Goal: Task Accomplishment & Management: Use online tool/utility

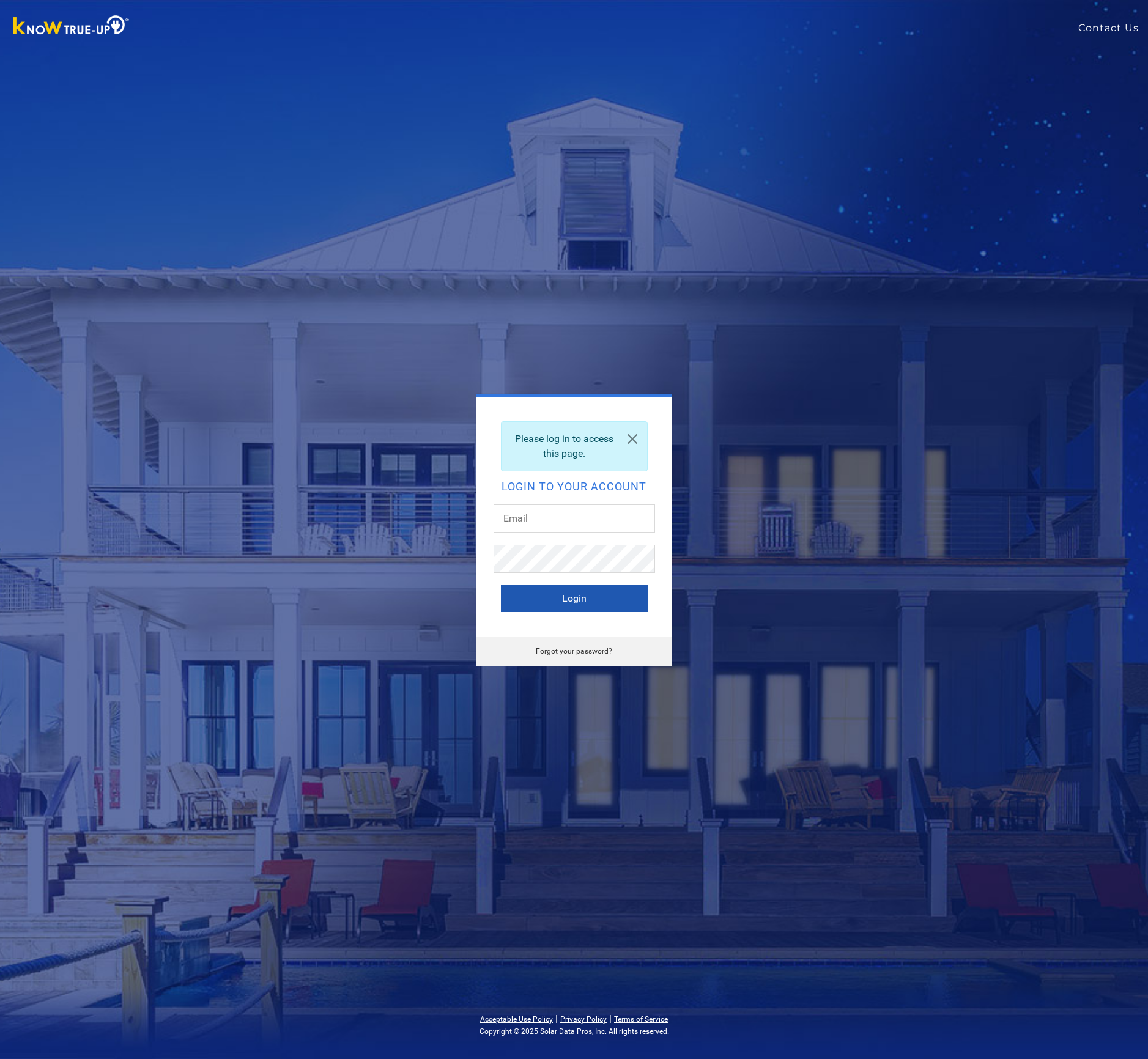
type input "[EMAIL_ADDRESS][DOMAIN_NAME]"
click at [566, 602] on button "Login" at bounding box center [574, 598] width 147 height 27
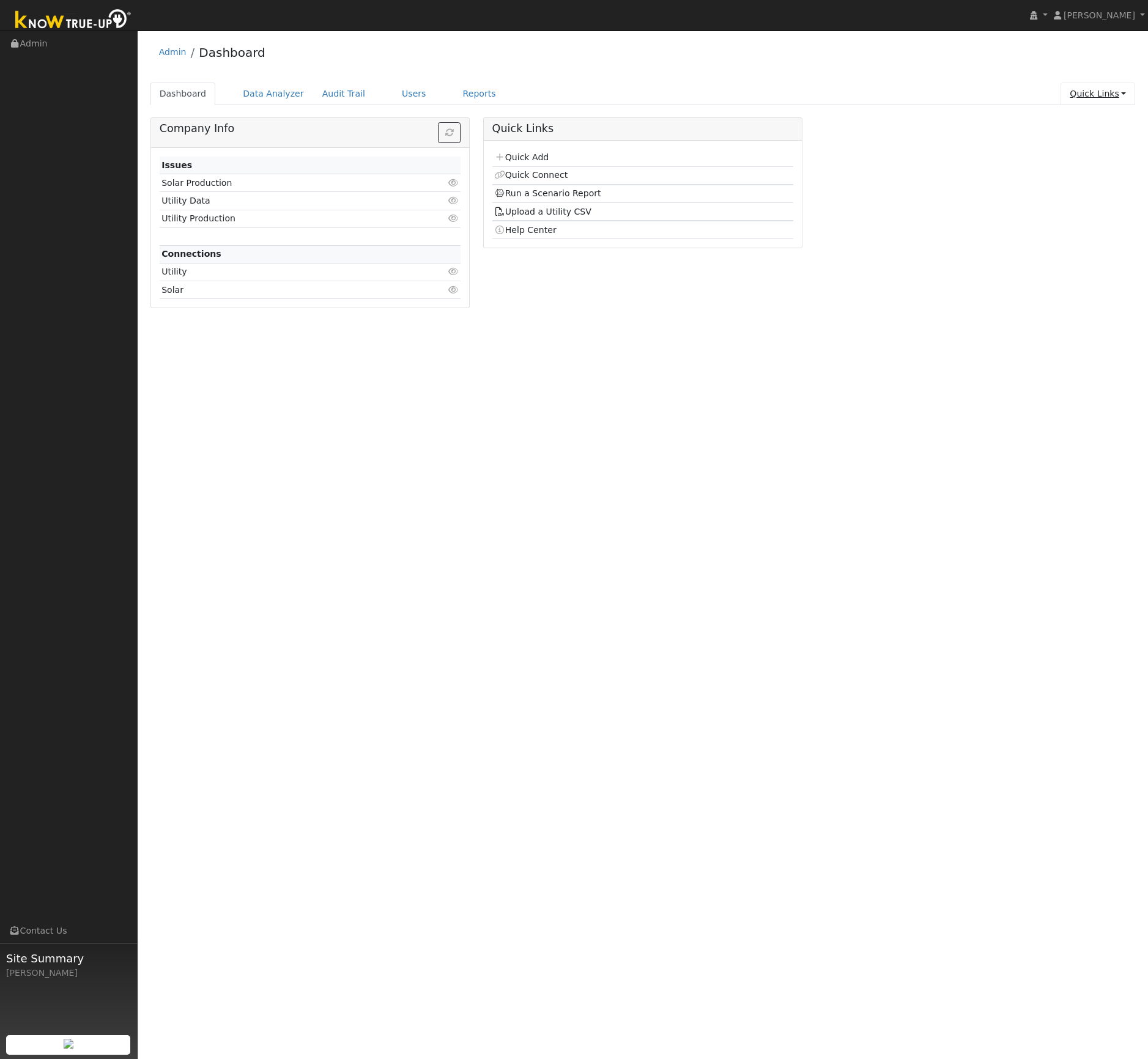
click at [1122, 92] on link "Quick Links" at bounding box center [1097, 94] width 75 height 22
click at [1085, 115] on link "Quick Add" at bounding box center [1073, 120] width 125 height 17
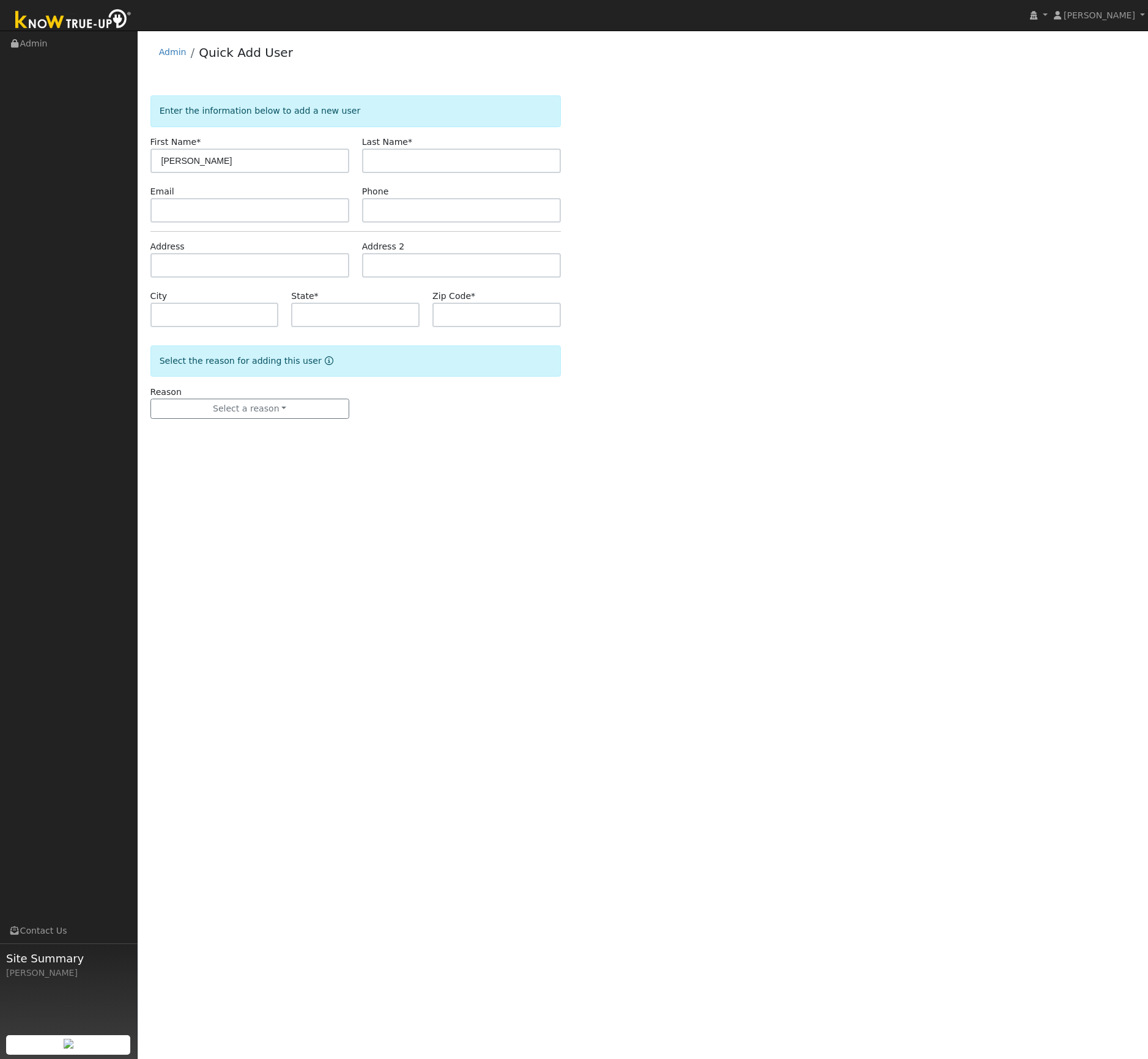
type input "[PERSON_NAME]"
type input "Stewart"
click at [403, 210] on input "text" at bounding box center [461, 210] width 198 height 24
paste input "(619) 922-4769"
type input "(619) 922-4769"
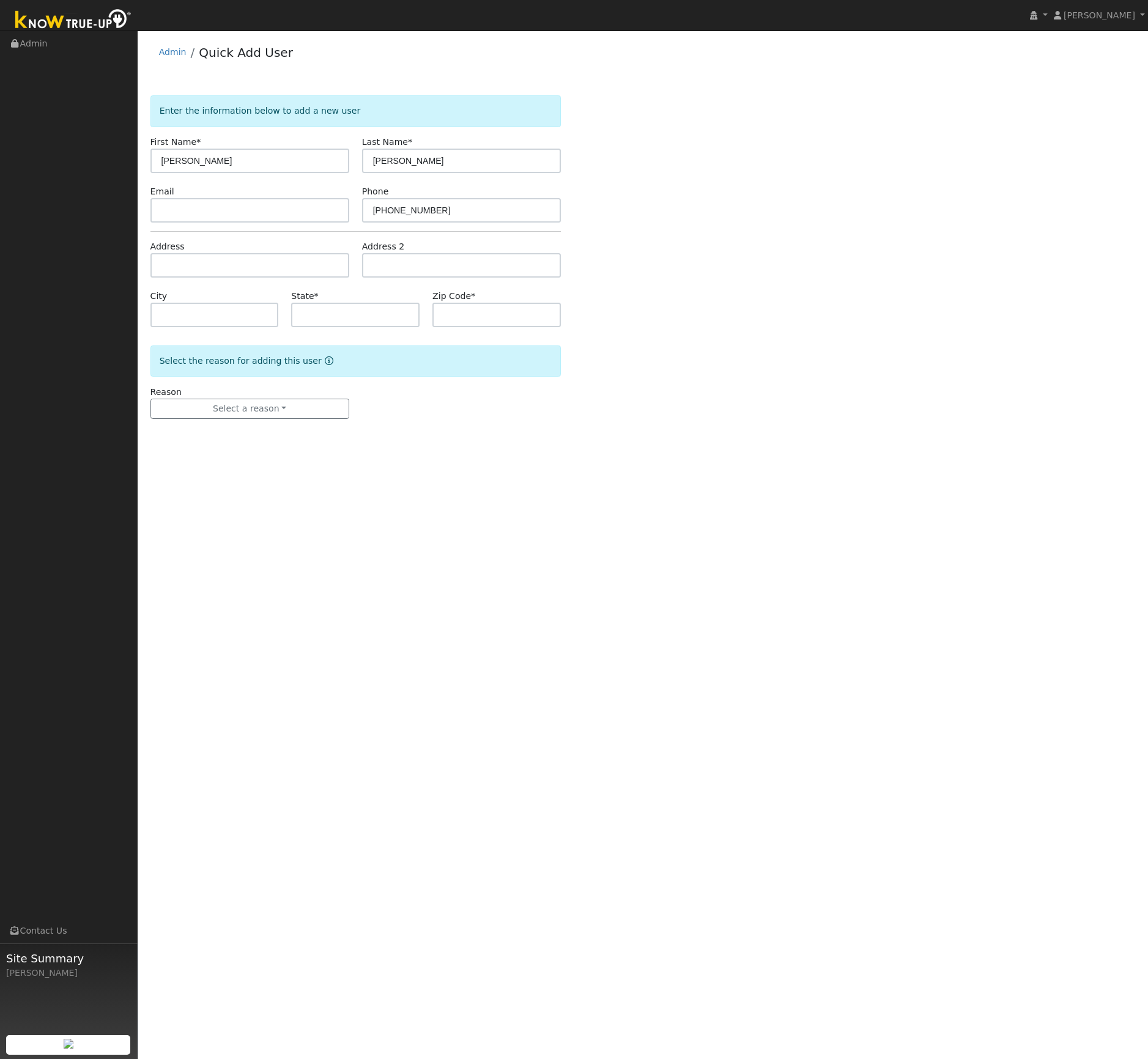
click at [201, 197] on div "Email" at bounding box center [249, 204] width 211 height 37
click at [203, 211] on input "text" at bounding box center [249, 210] width 198 height 24
paste input "[EMAIL_ADDRESS][DOMAIN_NAME]"
type input "[EMAIL_ADDRESS][DOMAIN_NAME]"
click at [165, 258] on input "text" at bounding box center [249, 265] width 198 height 24
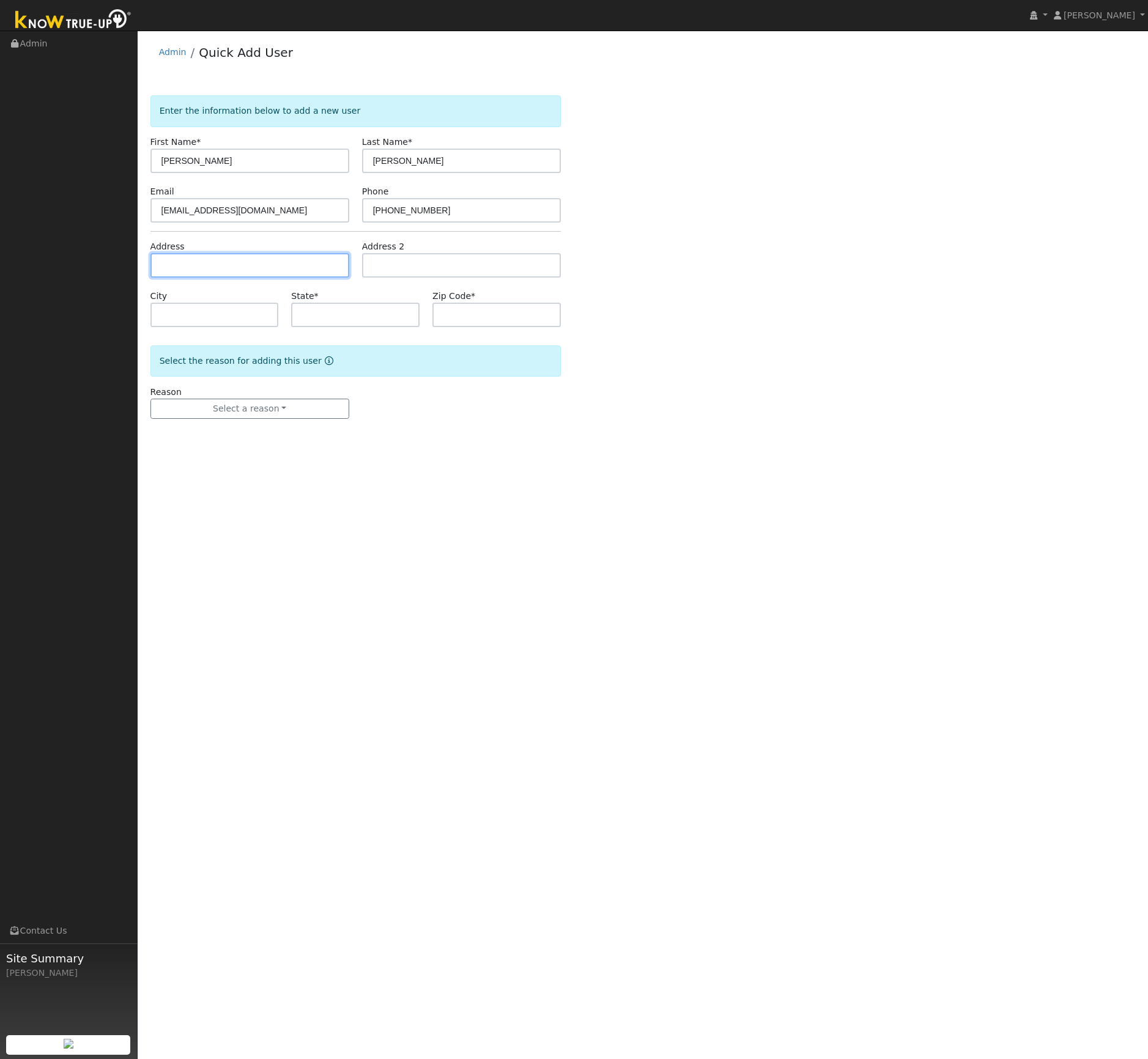
paste input "431 Hawthorne Avenue El Cajon, CA 92020"
type input "431 Hawthorne Avenue"
type input "El Cajon"
type input "CA"
type input "92020"
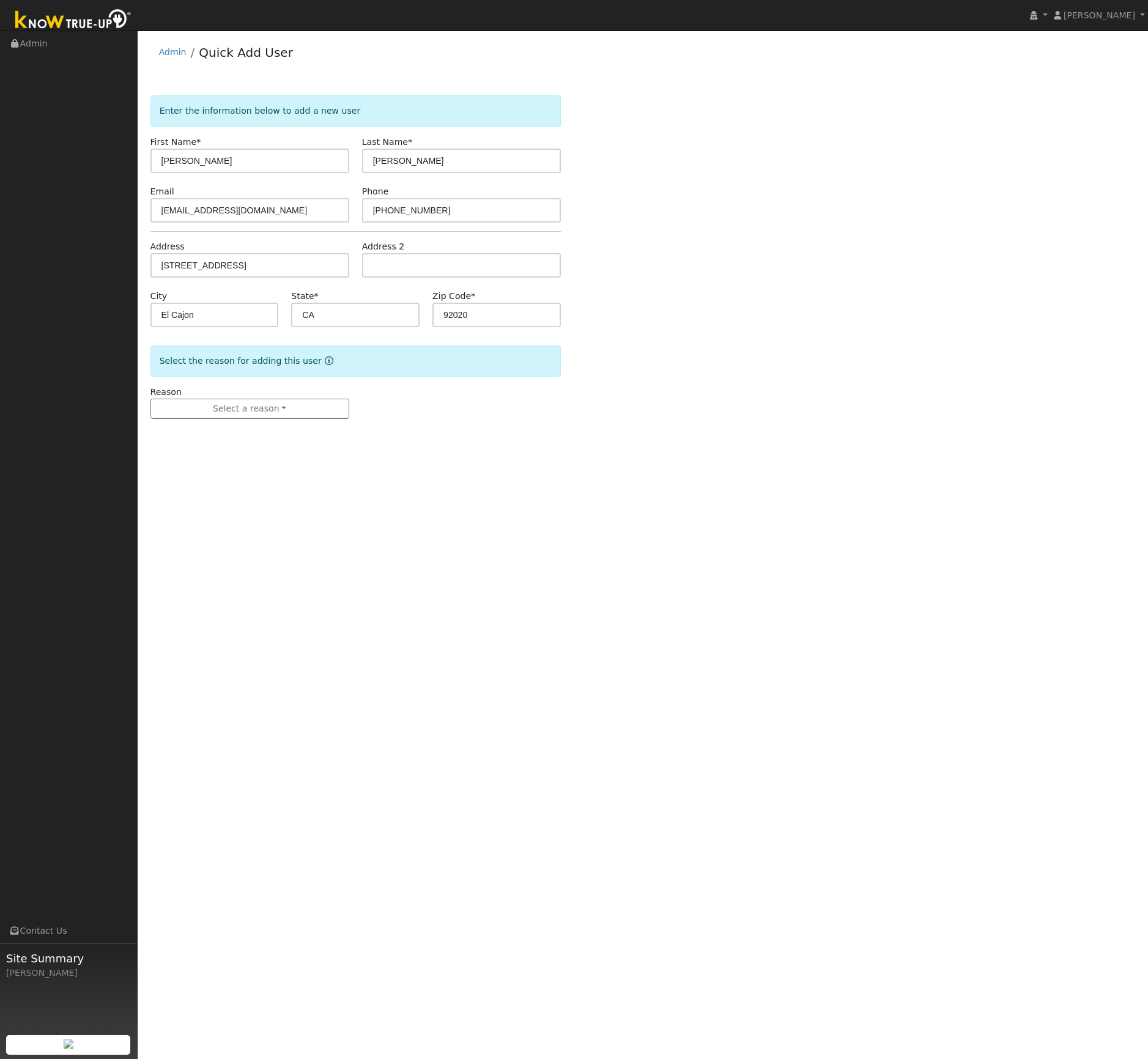
click at [389, 463] on div "User Profile First name Last name Email Email Notifications No Emails No Emails…" at bounding box center [643, 545] width 1011 height 1028
click at [302, 412] on button "Select a reason" at bounding box center [249, 409] width 198 height 21
click at [251, 471] on link "New customer has solar" at bounding box center [218, 468] width 135 height 17
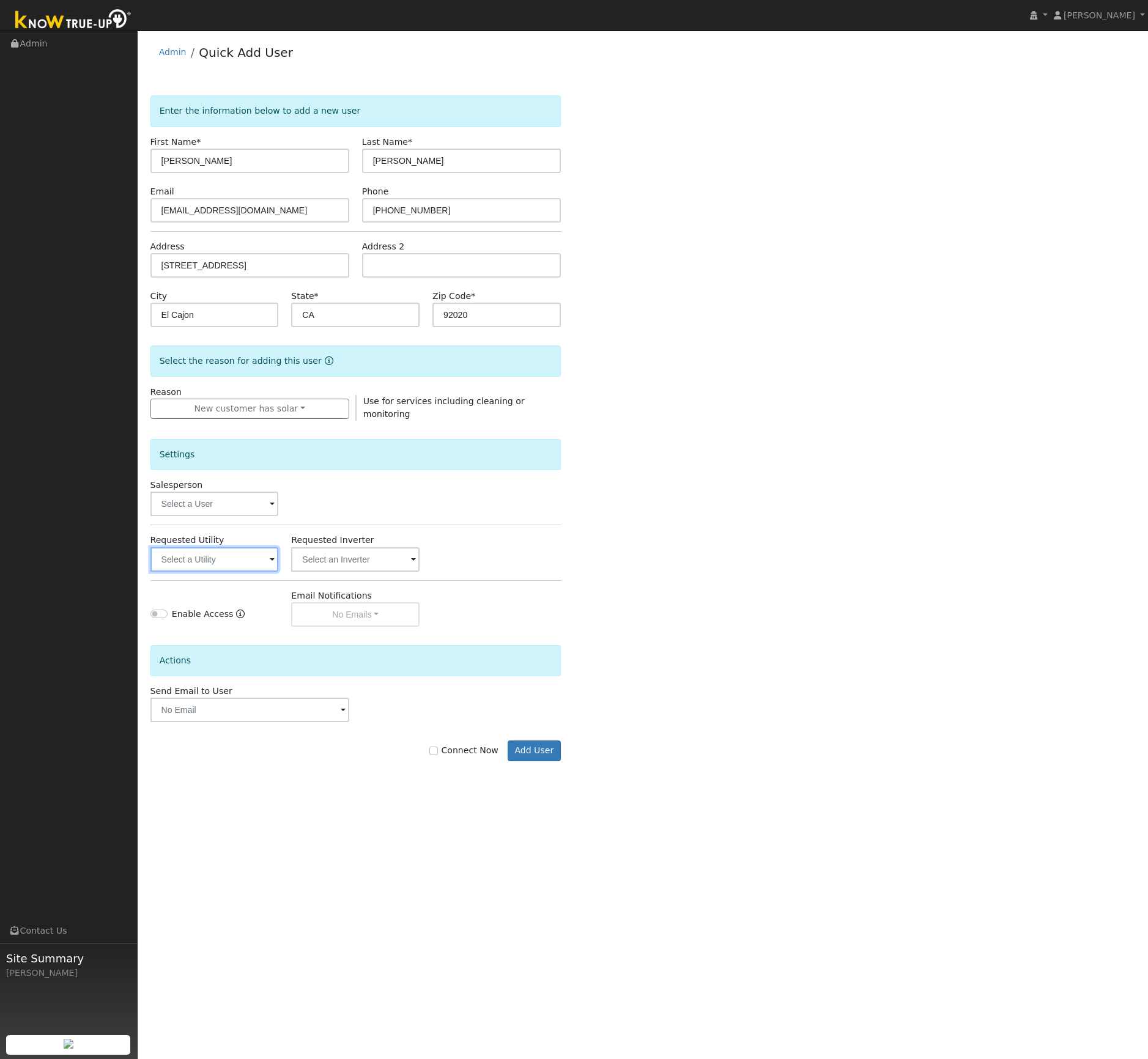
click at [257, 556] on input "text" at bounding box center [215, 559] width 129 height 24
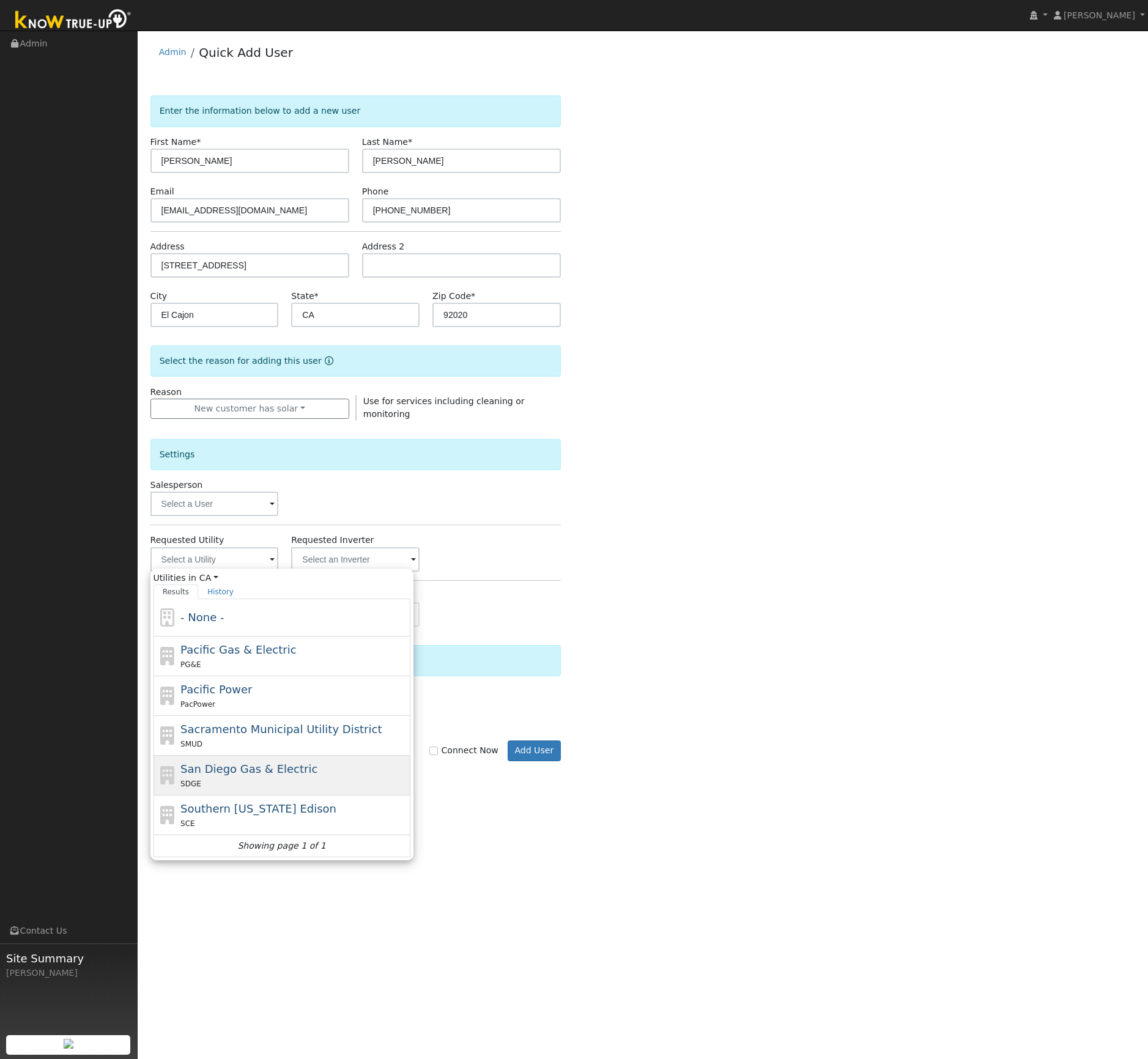
click at [251, 795] on div "San Diego Gas & Electric SDGE" at bounding box center [282, 815] width 257 height 40
type input "San Diego Gas & Electric"
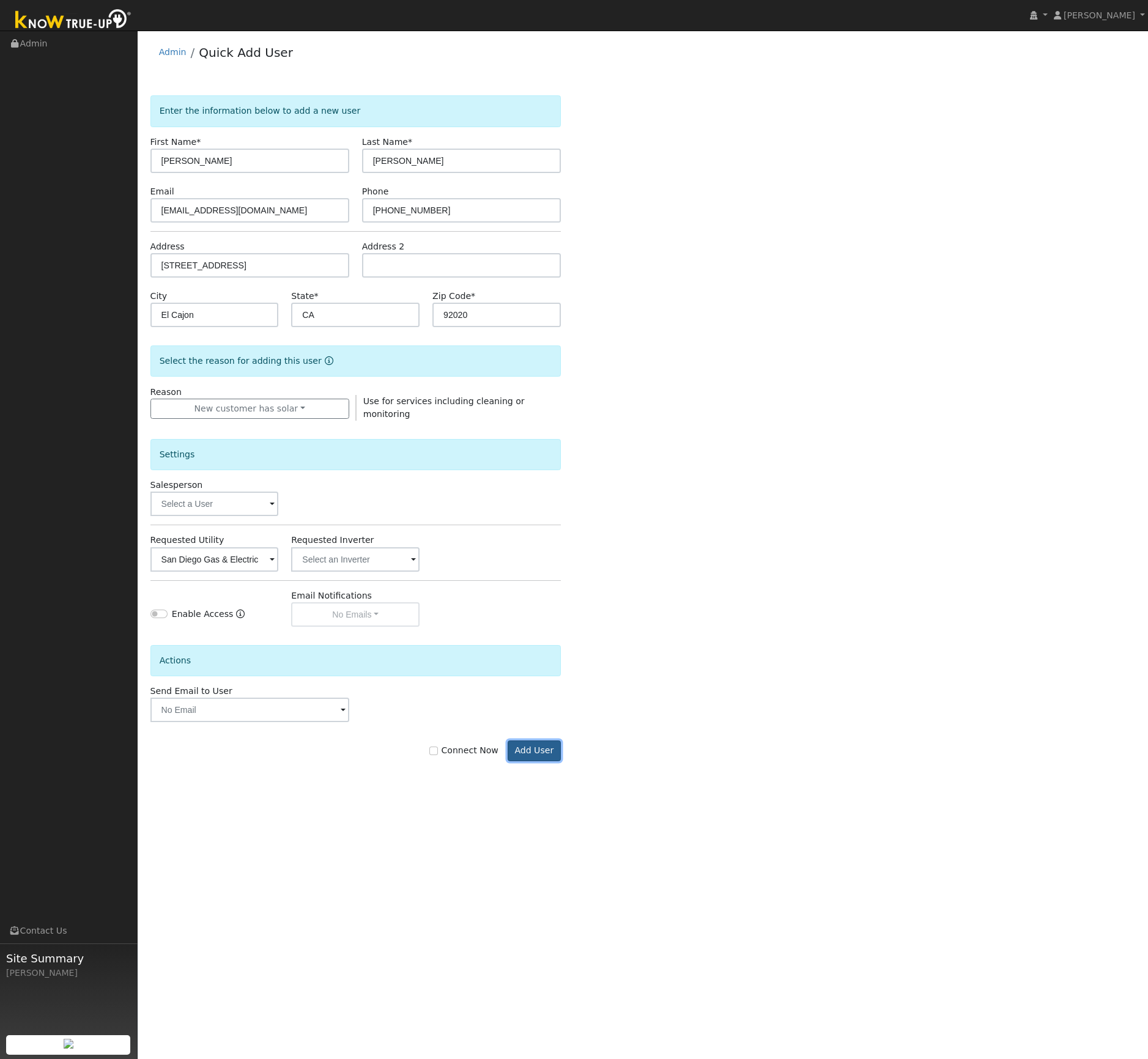
click at [532, 745] on button "Add User" at bounding box center [534, 751] width 53 height 21
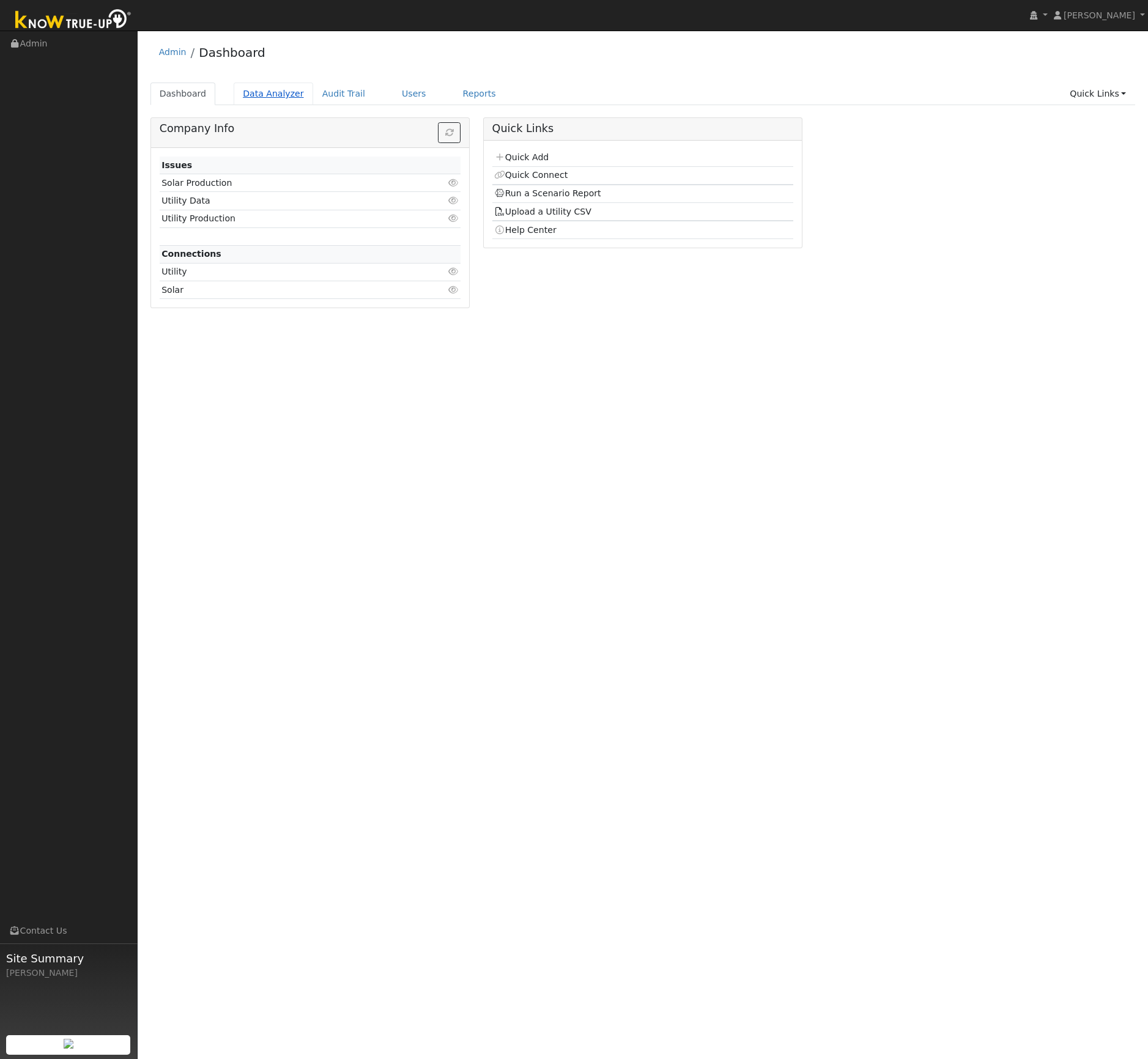
click at [274, 94] on link "Data Analyzer" at bounding box center [273, 94] width 80 height 22
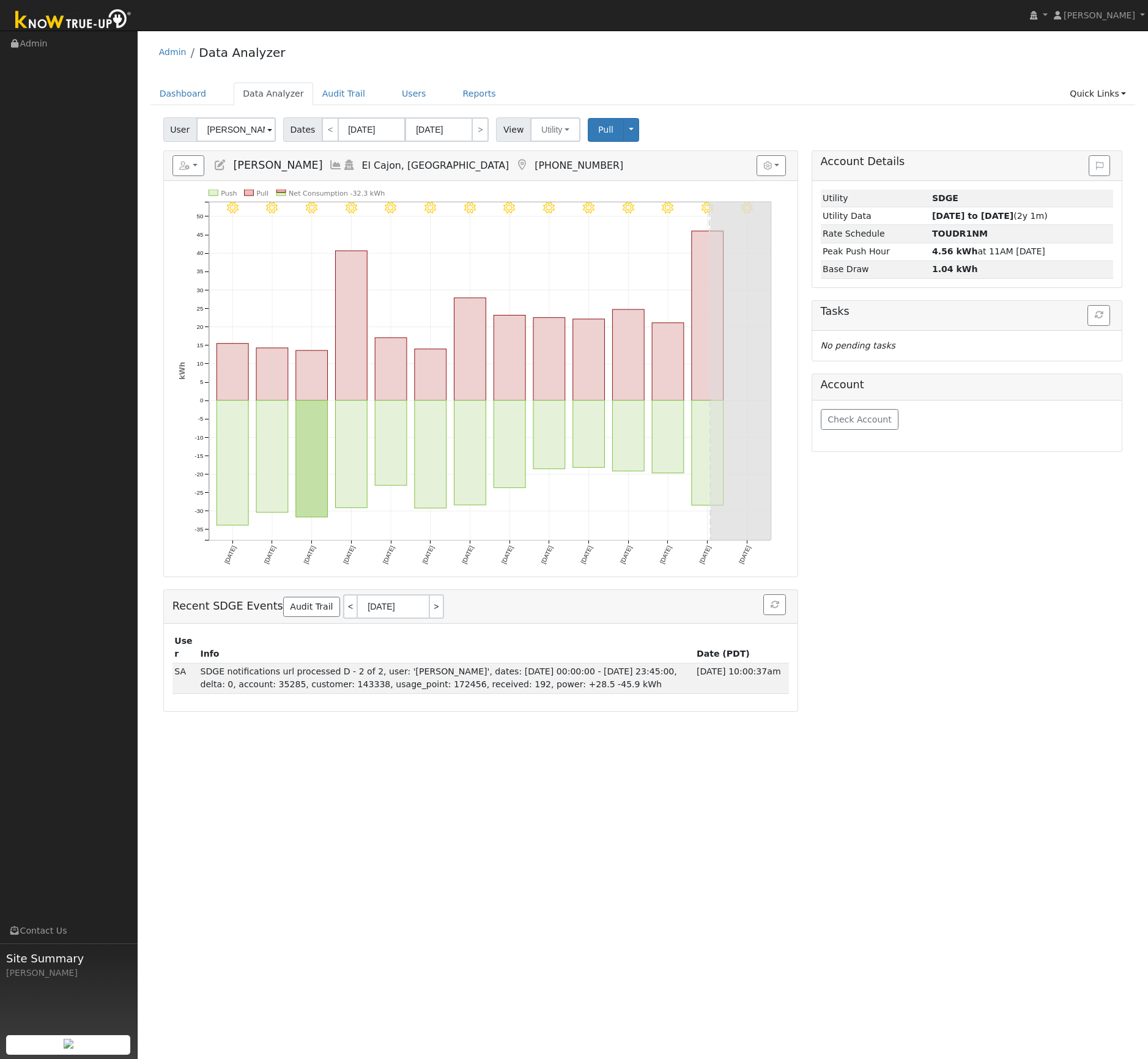
click at [267, 131] on span at bounding box center [270, 131] width 5 height 14
click at [272, 176] on span "[PERSON_NAME]" at bounding box center [272, 169] width 92 height 13
type input "[PERSON_NAME]"
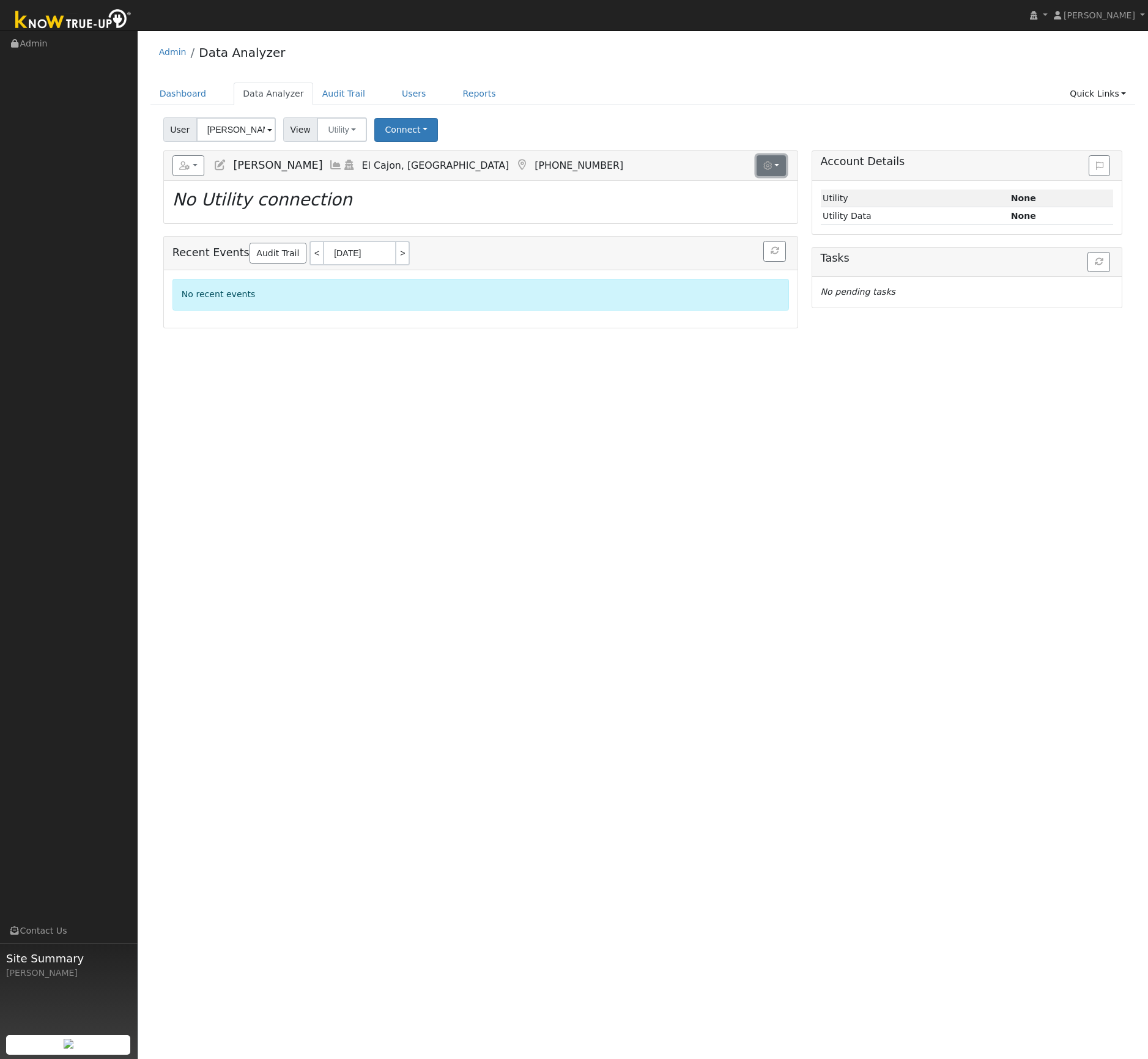
click at [775, 171] on button "button" at bounding box center [772, 166] width 30 height 21
click at [194, 167] on button "button" at bounding box center [189, 166] width 33 height 21
click at [237, 206] on link "Interval Data" at bounding box center [220, 205] width 95 height 15
click at [196, 168] on button "button" at bounding box center [189, 166] width 33 height 21
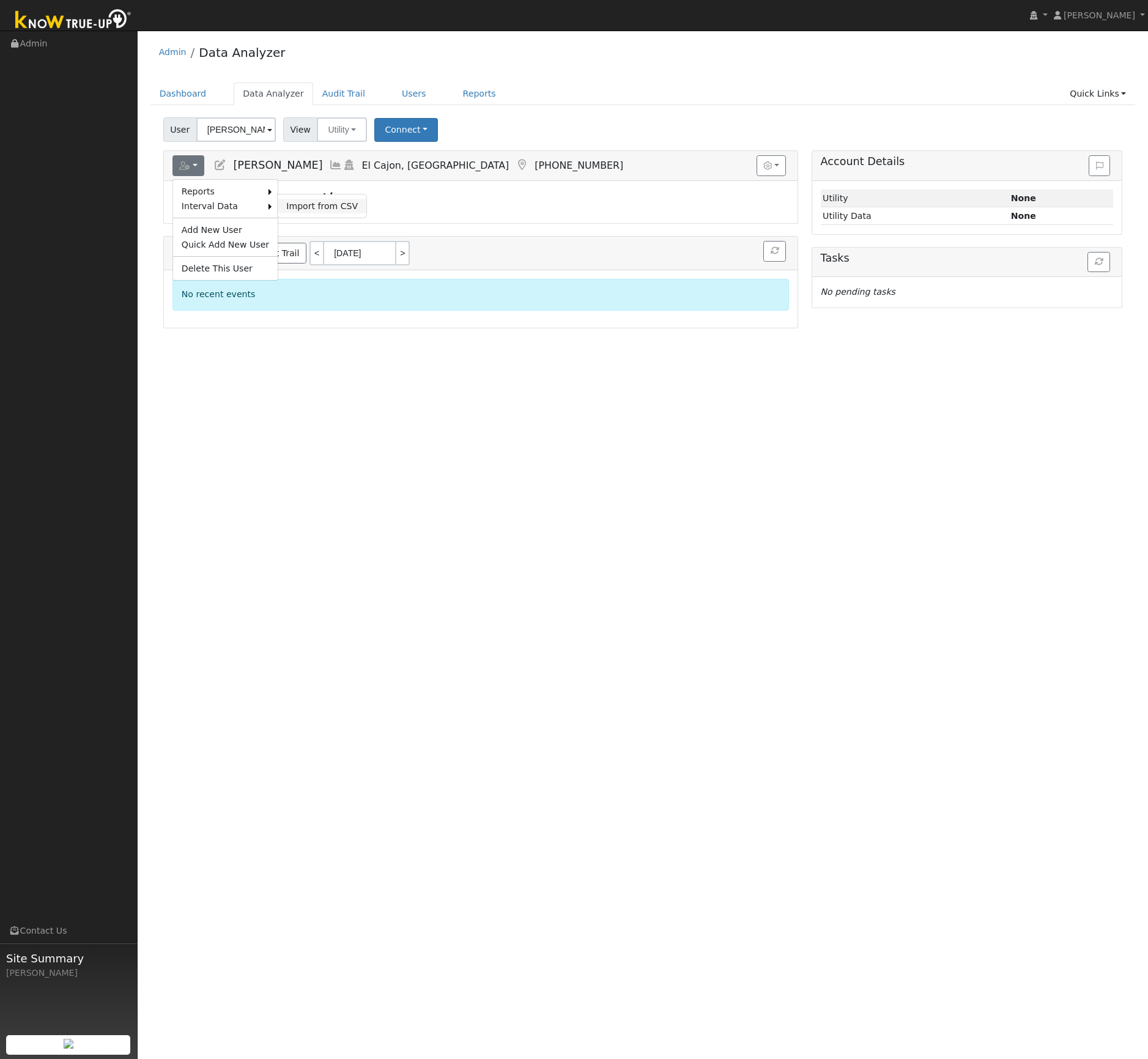
click at [307, 209] on link "Import from CSV" at bounding box center [321, 205] width 89 height 15
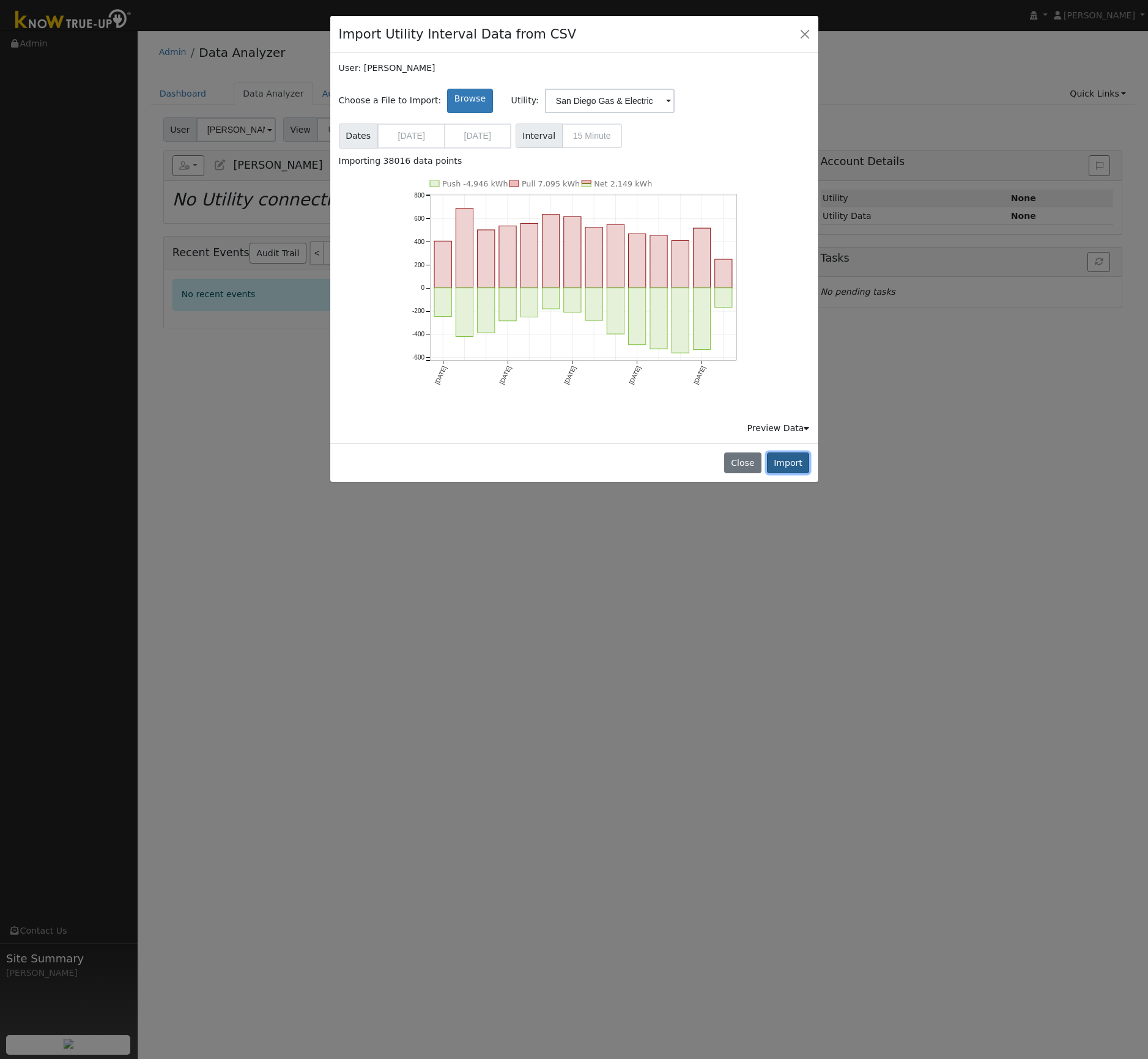
click at [785, 461] on button "Import" at bounding box center [789, 463] width 43 height 21
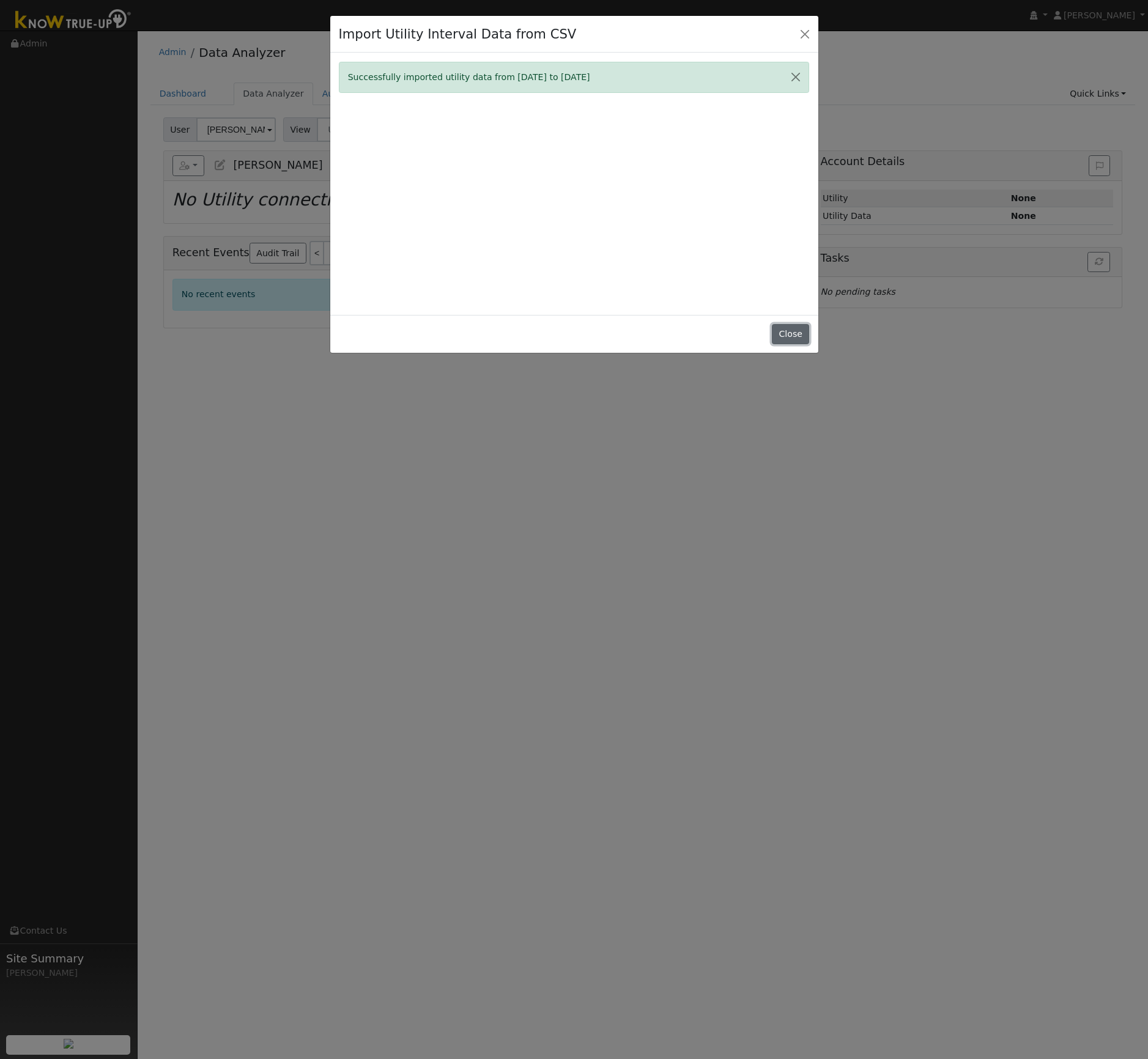
click at [780, 330] on button "Close" at bounding box center [790, 334] width 37 height 21
type input "07/13/2024"
type input "08/12/2025"
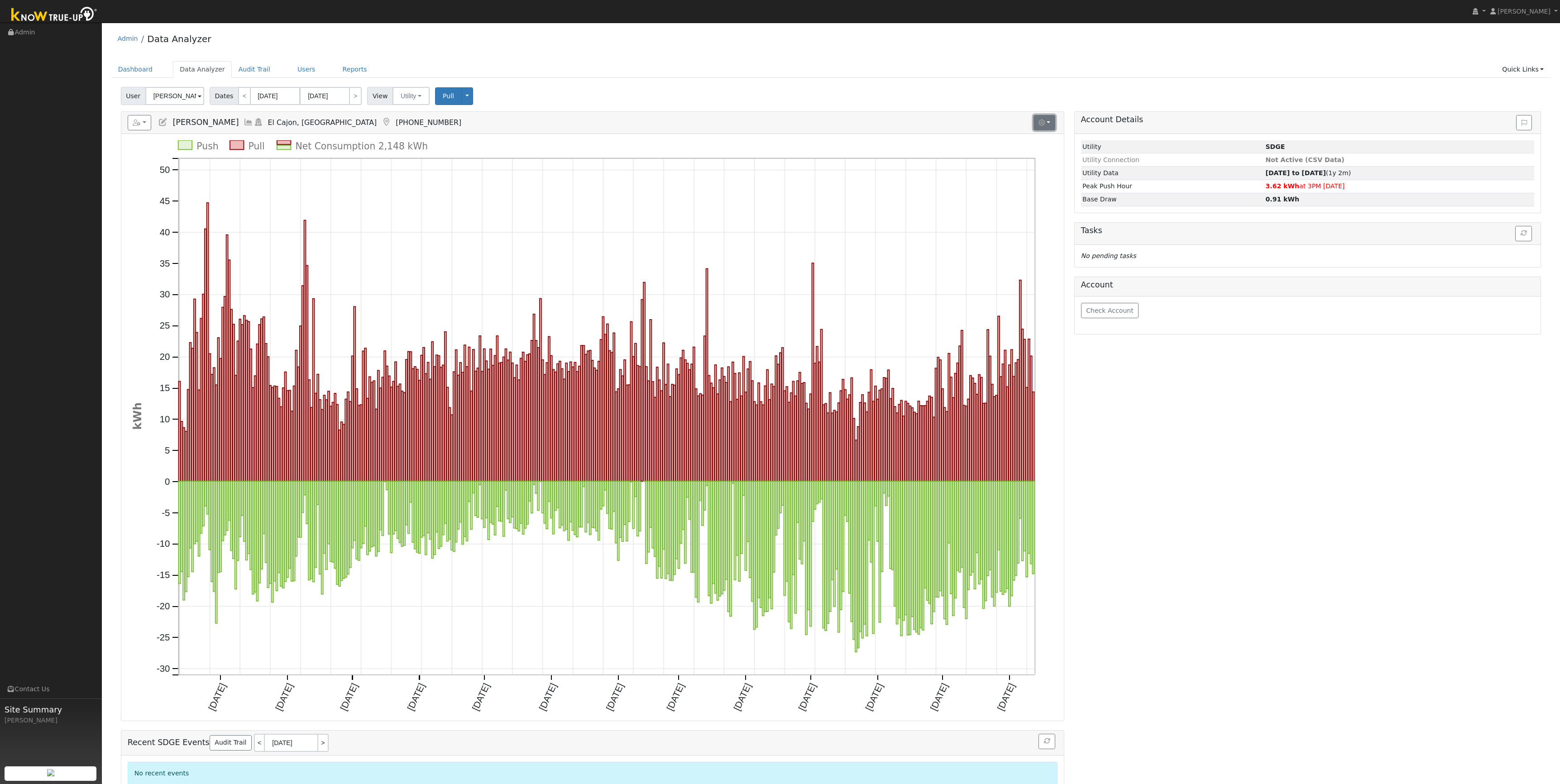
click at [850, 122] on button "button" at bounding box center [1044, 123] width 22 height 15
click at [850, 166] on label "Show Net Push/Pull" at bounding box center [942, 165] width 61 height 10
click at [850, 166] on input "Show Net Push/Pull" at bounding box center [905, 166] width 6 height 6
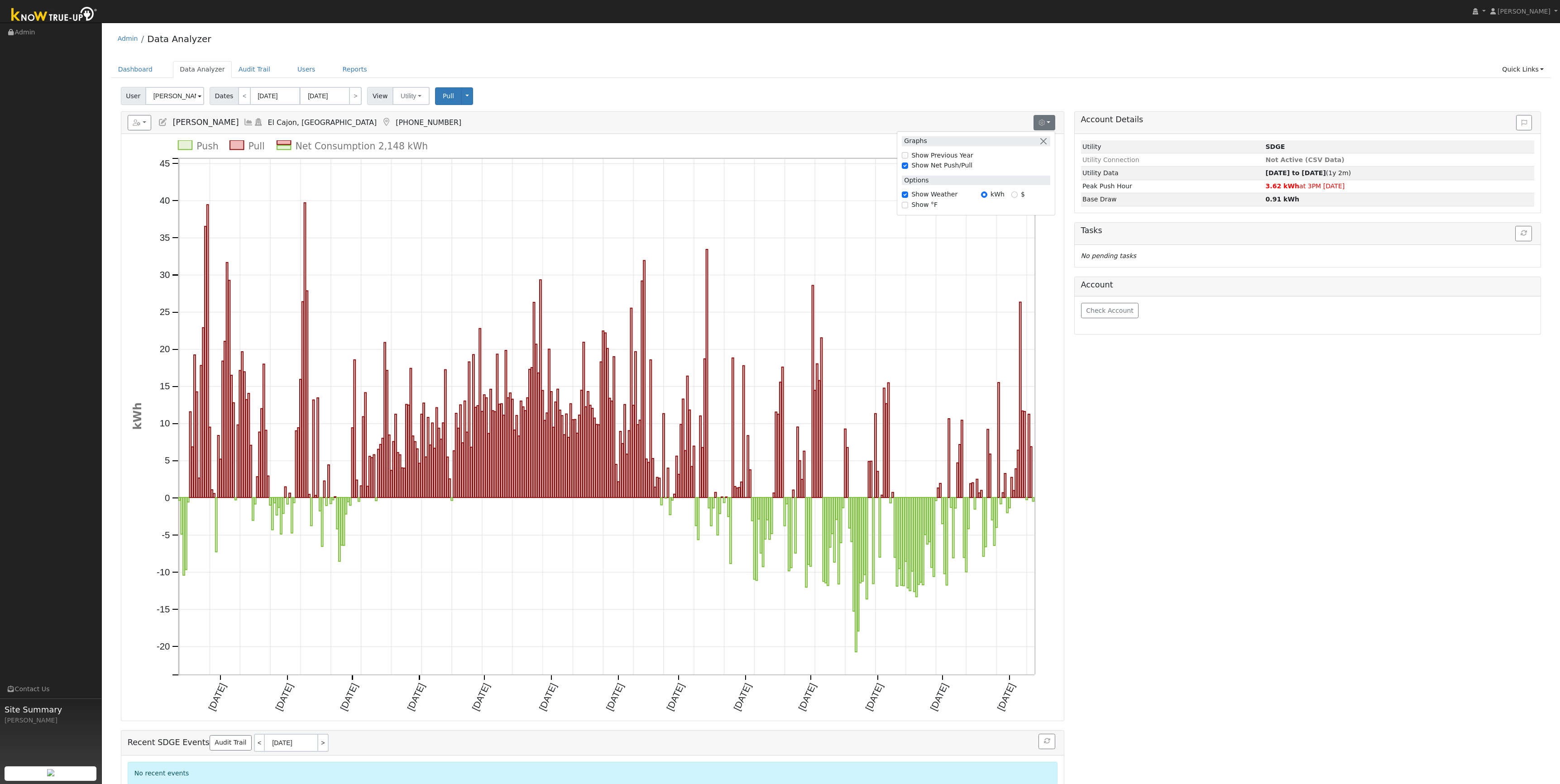
click at [850, 609] on div "Account Details Issue History Date By Flag Comment Type No Issue History Loadin…" at bounding box center [1308, 455] width 477 height 687
click at [850, 119] on button "button" at bounding box center [1044, 123] width 22 height 15
click at [850, 166] on div "Show Net Push/Pull" at bounding box center [976, 165] width 149 height 10
click at [850, 165] on input "Show Net Push/Pull" at bounding box center [905, 166] width 6 height 6
checkbox input "false"
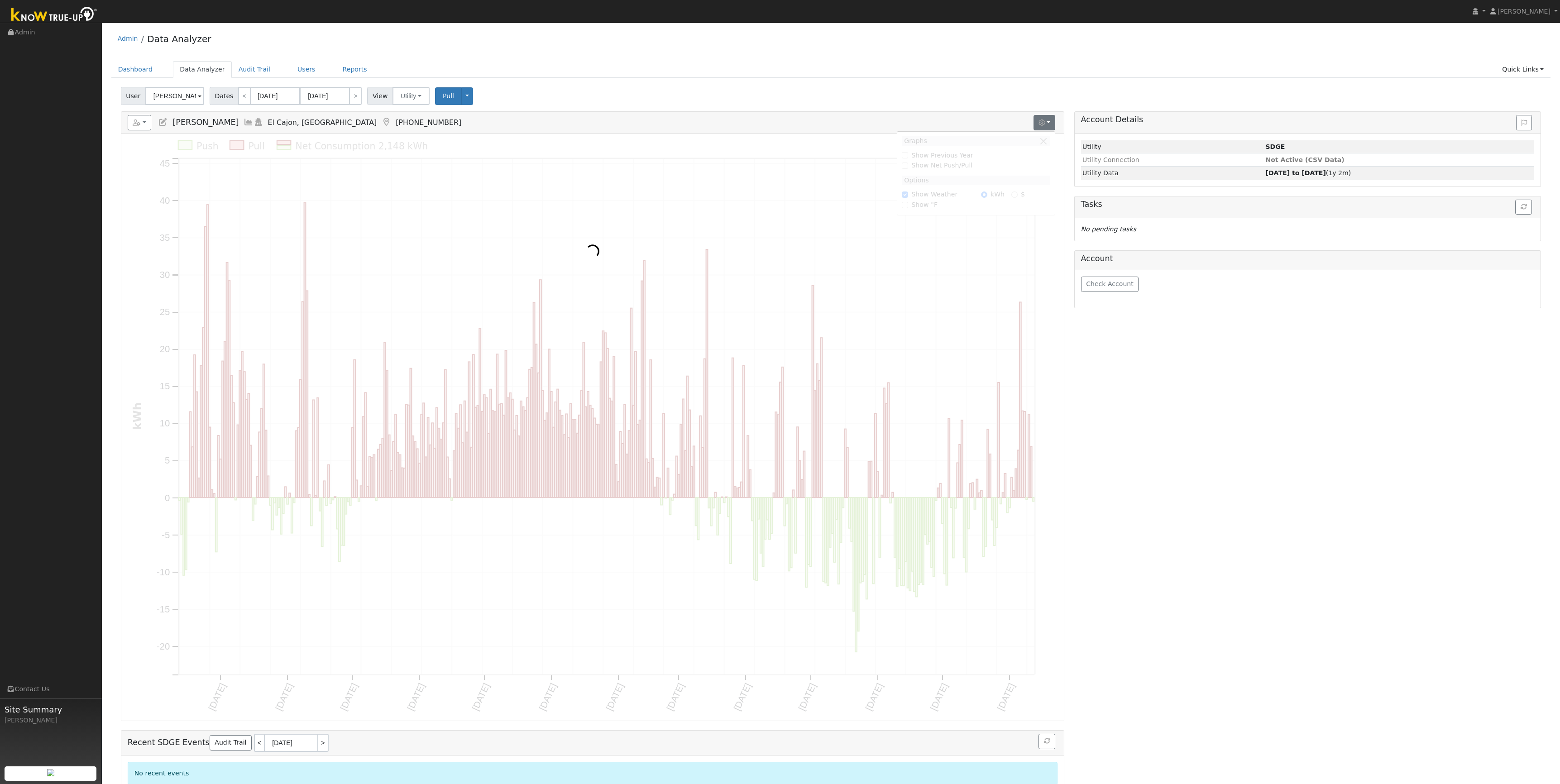
click at [632, 48] on div "Admin Data Analyzer" at bounding box center [831, 41] width 1440 height 27
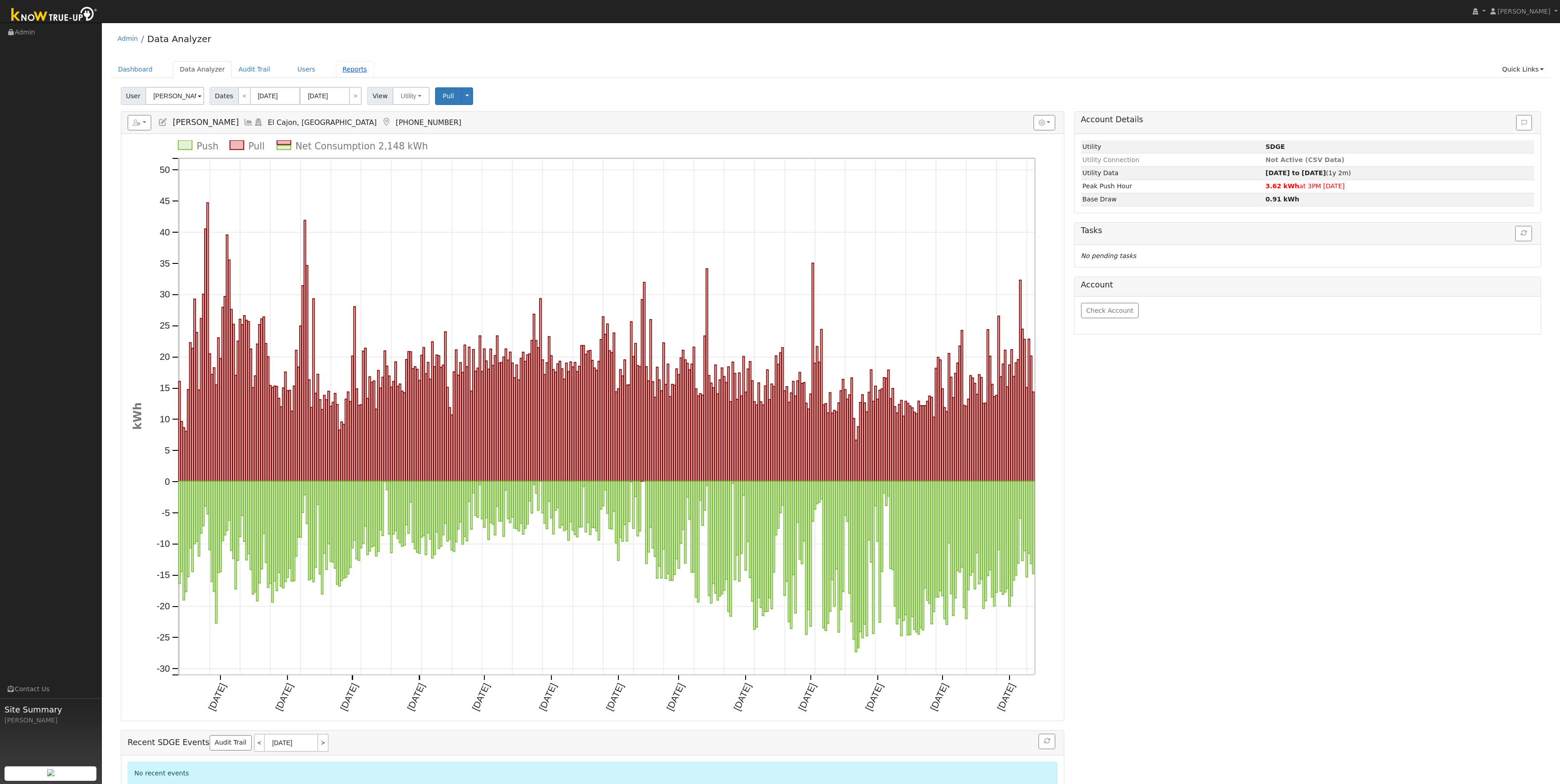
click at [338, 69] on link "Reports" at bounding box center [355, 69] width 38 height 17
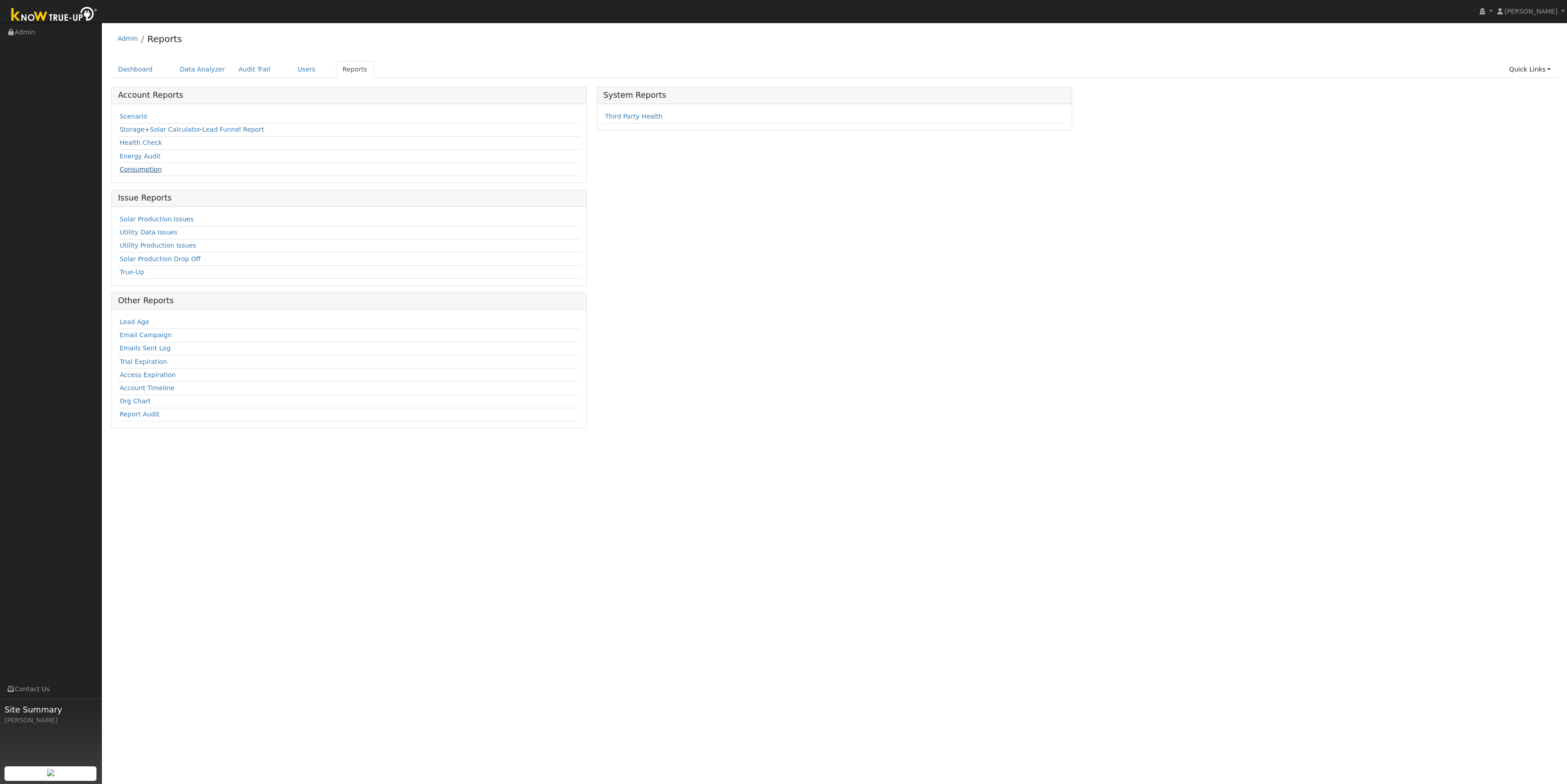
click at [149, 172] on link "Consumption" at bounding box center [141, 169] width 42 height 7
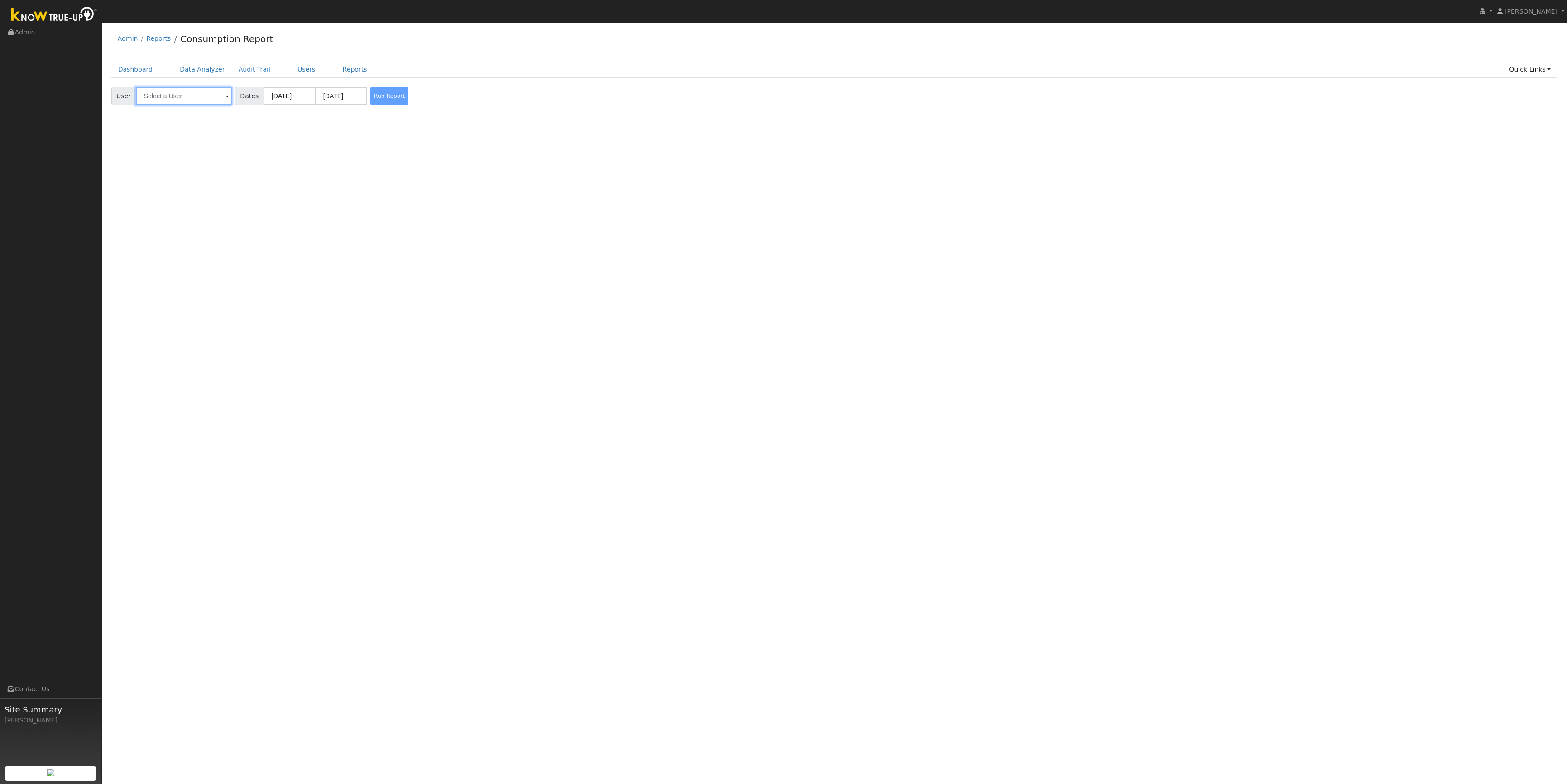
click at [178, 90] on input "text" at bounding box center [184, 96] width 96 height 18
click at [196, 127] on span "[PERSON_NAME]" at bounding box center [191, 125] width 68 height 10
type input "[PERSON_NAME]"
click at [384, 99] on button "Run Report" at bounding box center [389, 96] width 38 height 18
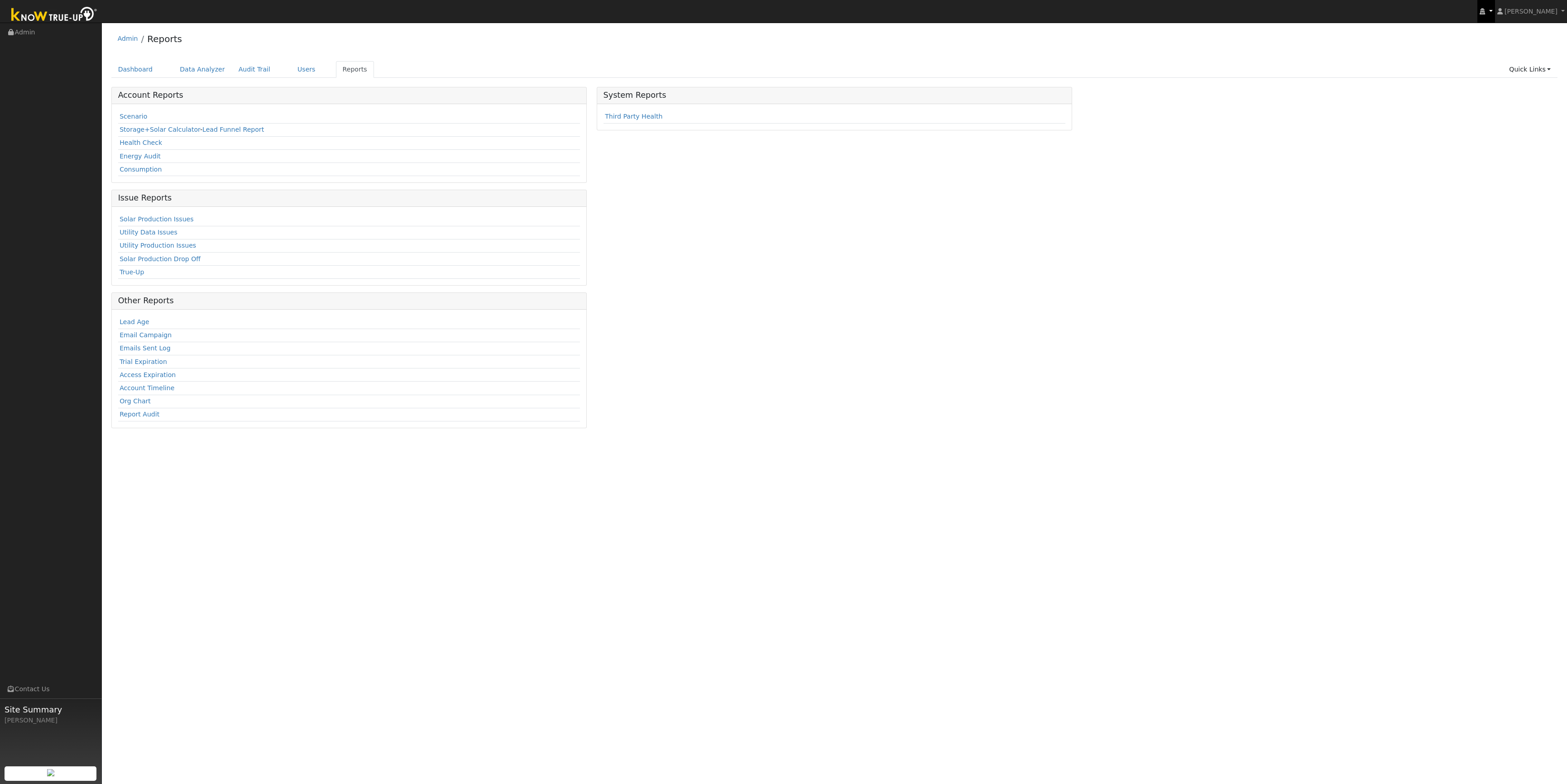
click at [1495, 15] on link at bounding box center [1486, 11] width 17 height 23
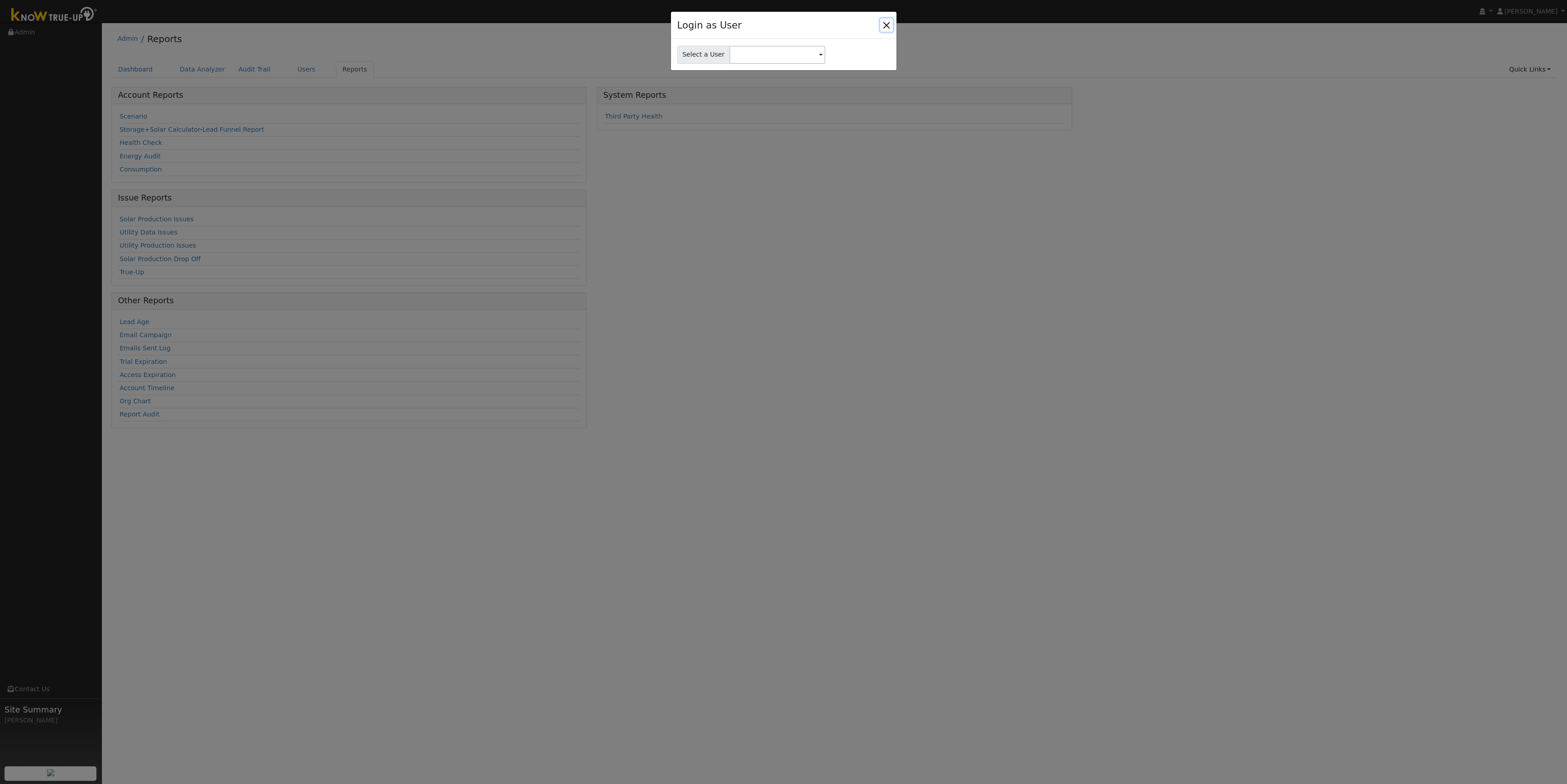
click at [883, 31] on button "Close" at bounding box center [887, 25] width 13 height 13
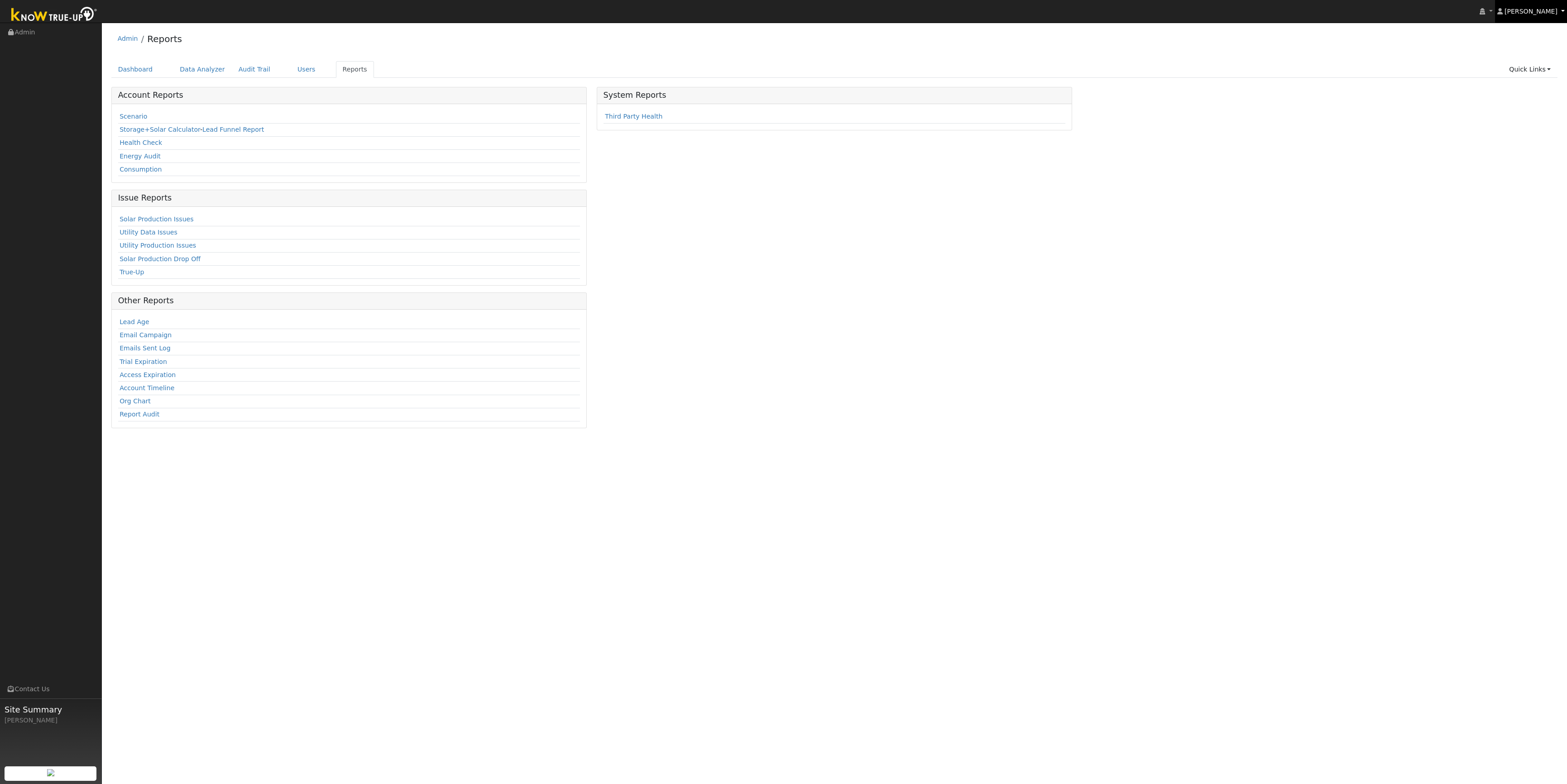
click at [1543, 15] on link "[PERSON_NAME]" at bounding box center [1531, 11] width 72 height 23
click at [177, 128] on link "Storage+Solar Calculator" at bounding box center [160, 129] width 81 height 7
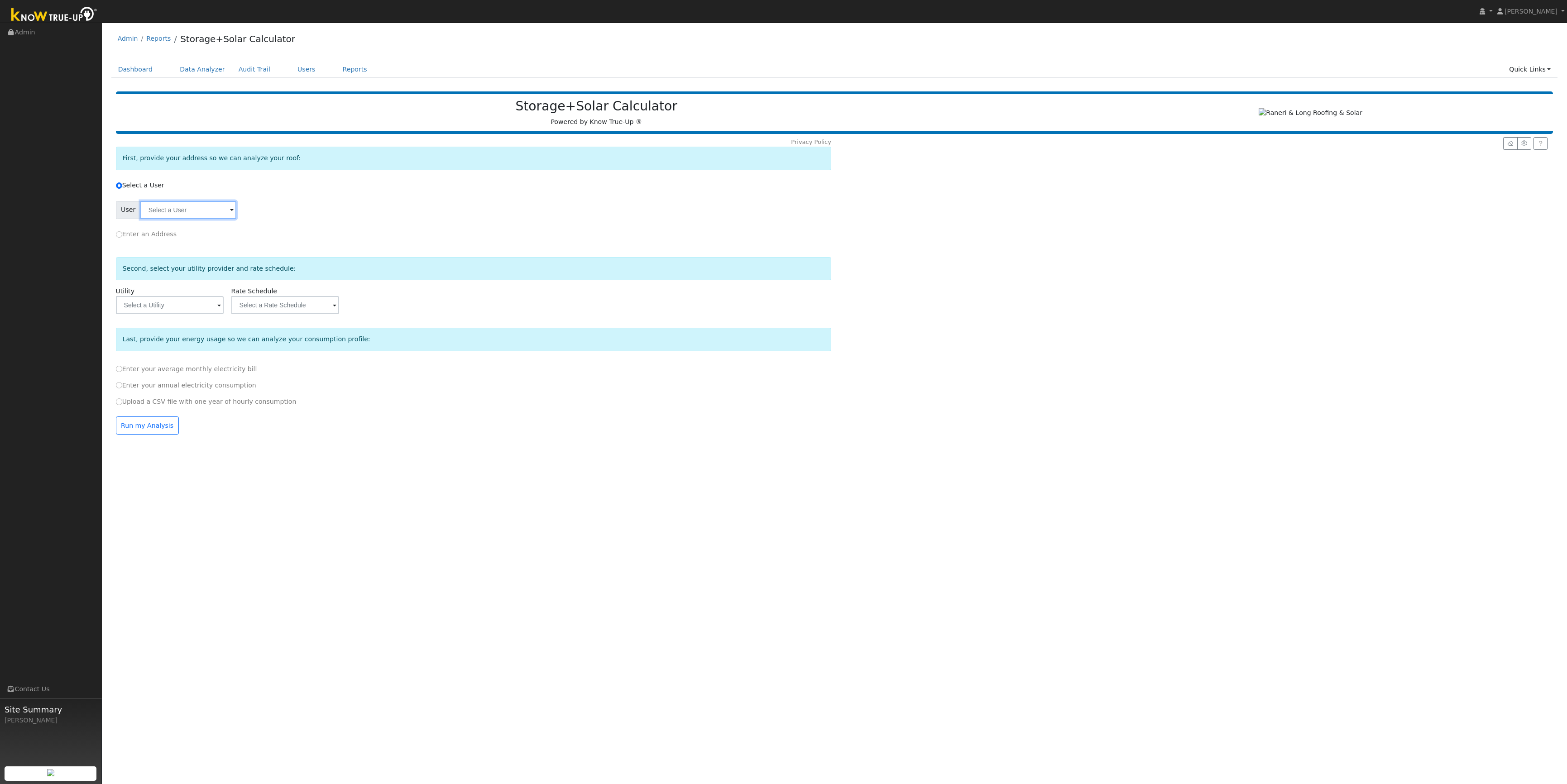
click at [202, 205] on input "text" at bounding box center [188, 210] width 96 height 18
click at [198, 240] on span "[PERSON_NAME]" at bounding box center [197, 239] width 68 height 10
type input "[PERSON_NAME]"
type input "San Diego Gas & Electric"
click at [237, 219] on input "text" at bounding box center [188, 210] width 96 height 18
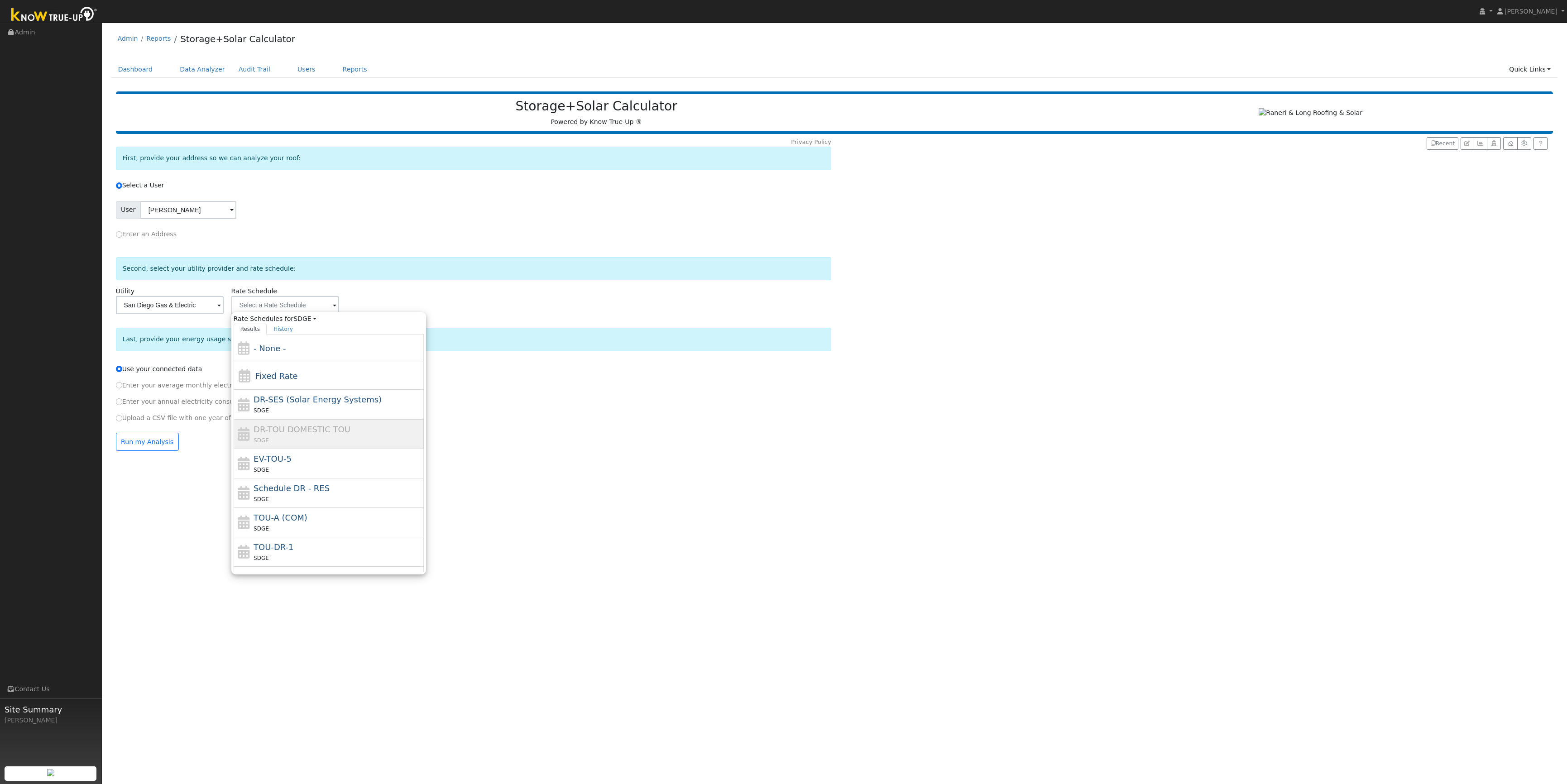
click at [484, 419] on div "Upload a CSV file with one year of hourly consumption" at bounding box center [473, 418] width 726 height 10
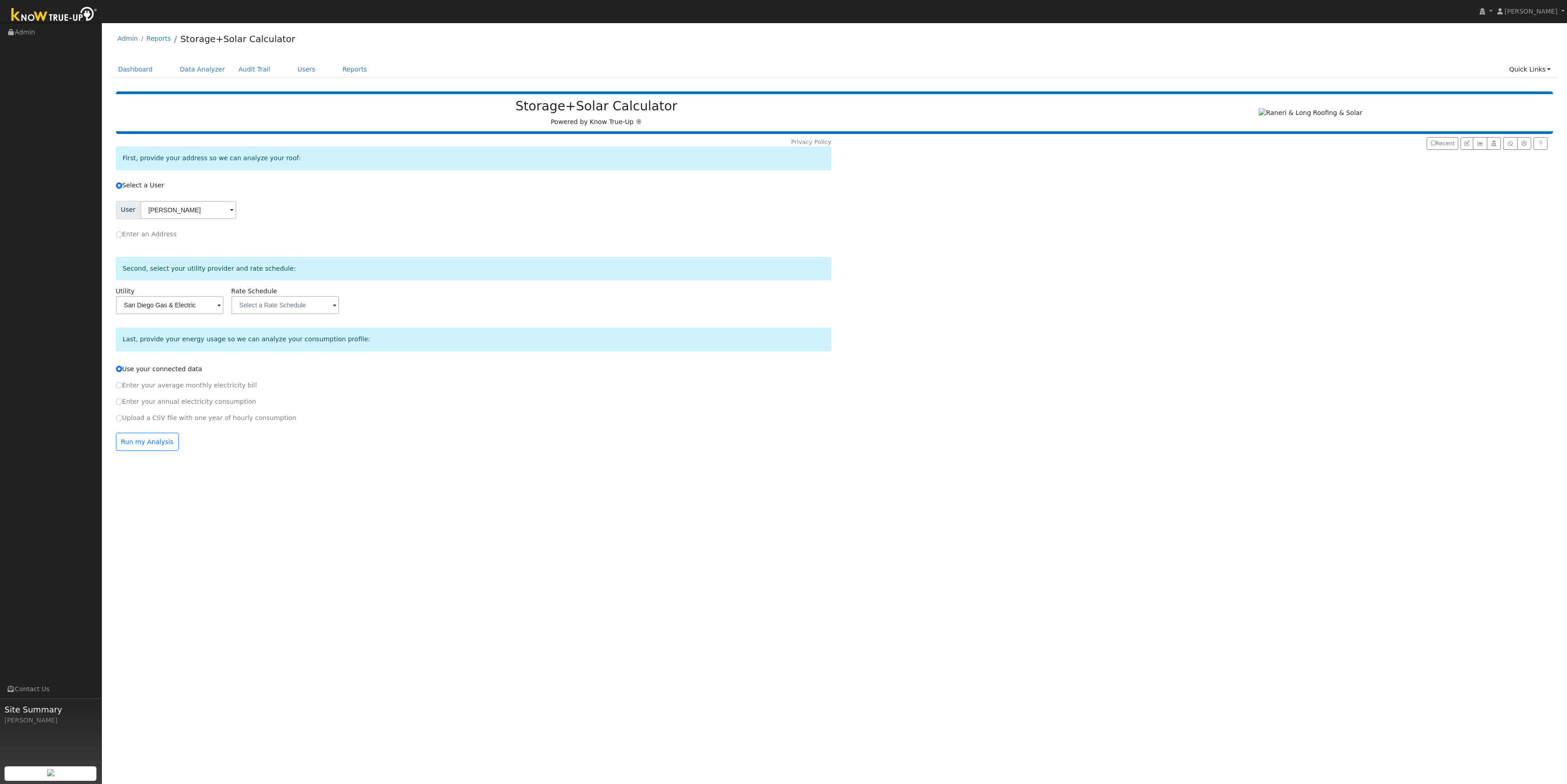
click at [216, 422] on label "Upload a CSV file with one year of hourly consumption" at bounding box center [206, 418] width 181 height 10
click at [122, 422] on input "Upload a CSV file with one year of hourly consumption" at bounding box center [119, 418] width 6 height 6
radio input "true"
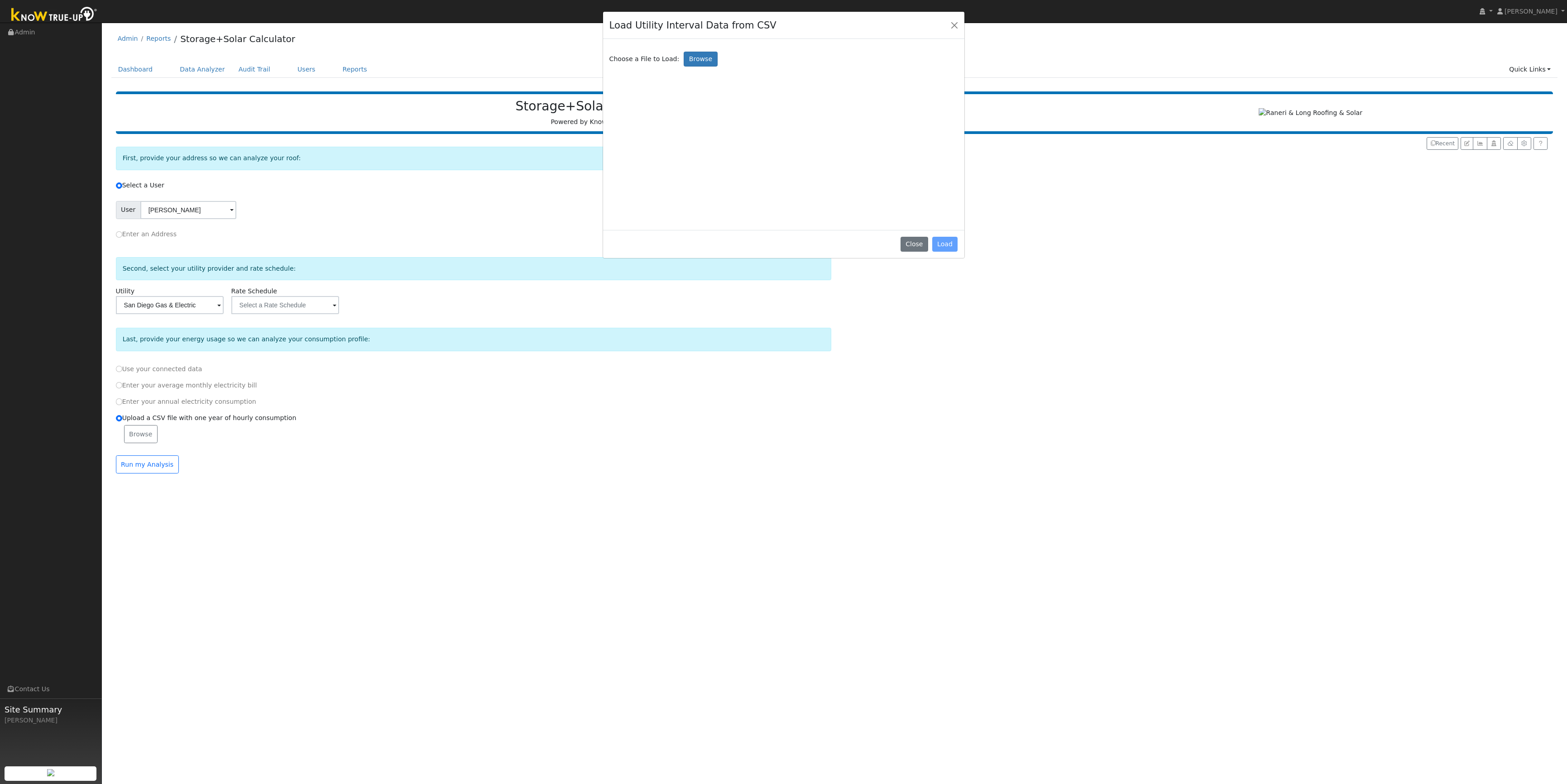
click at [361, 440] on div "Load Utility Interval Data from CSV Choose a File to Load: Browse Close Load" at bounding box center [784, 392] width 1567 height 784
click at [158, 375] on div "Load Utility Interval Data from CSV Choose a File to Load: Browse Close Load" at bounding box center [784, 392] width 1567 height 784
click at [913, 245] on button "Close" at bounding box center [914, 244] width 27 height 15
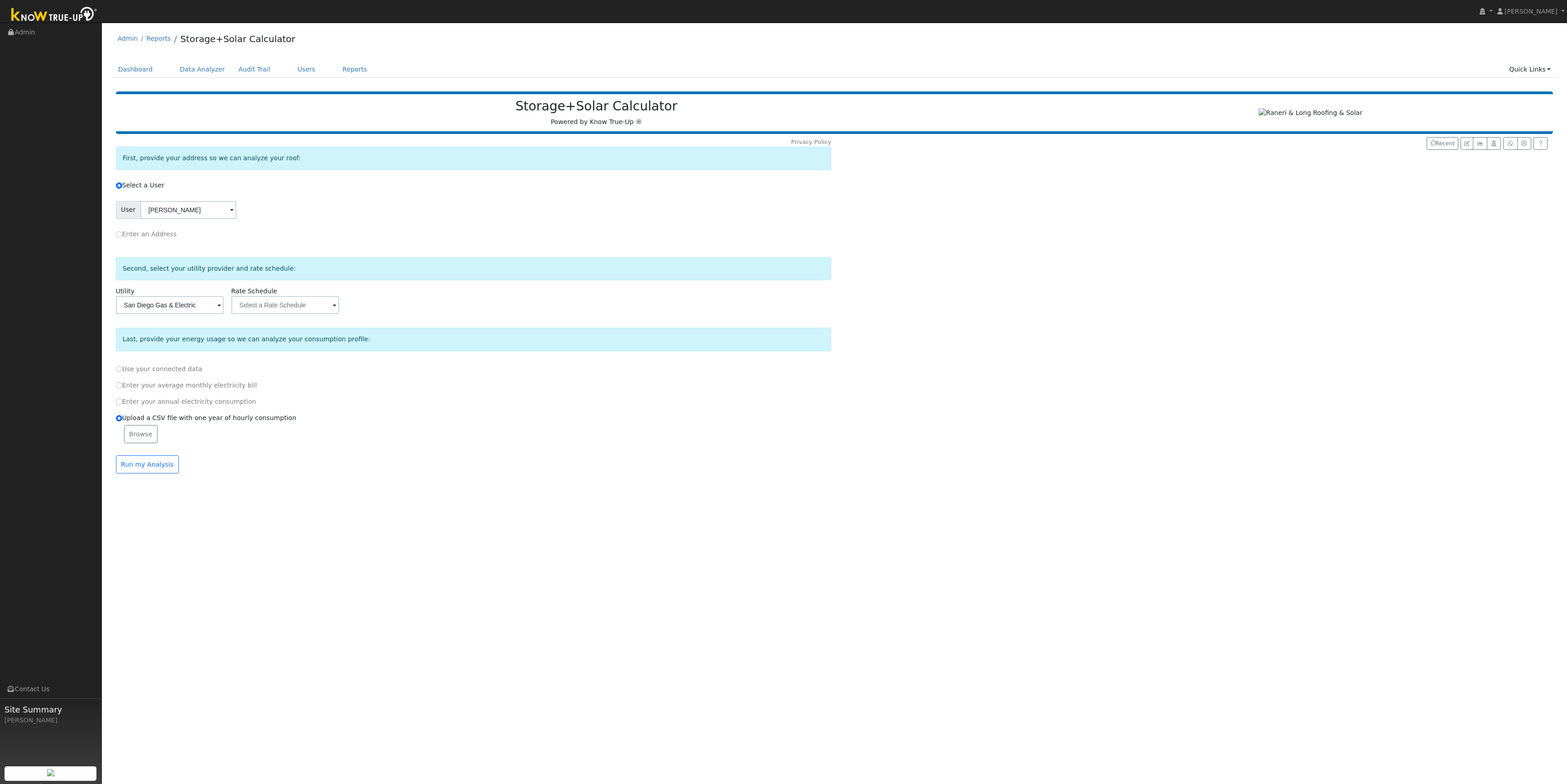
click at [149, 371] on label "Use your connected data" at bounding box center [159, 369] width 86 height 10
click at [122, 371] on input "Use your connected data" at bounding box center [119, 369] width 6 height 6
radio input "true"
radio input "false"
click at [148, 441] on button "Run my Analysis" at bounding box center [147, 442] width 63 height 18
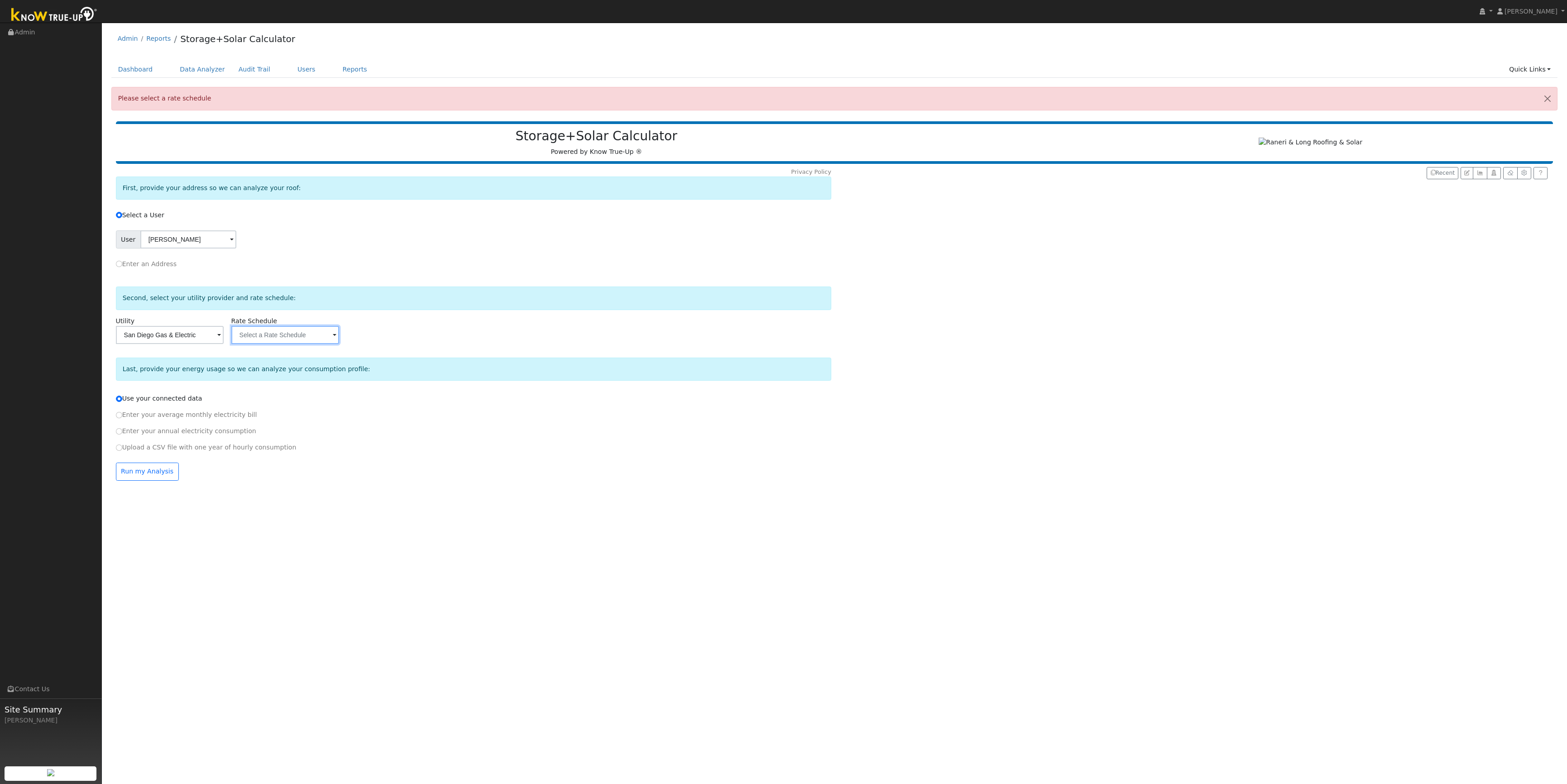
click at [237, 249] on input "text" at bounding box center [188, 239] width 96 height 18
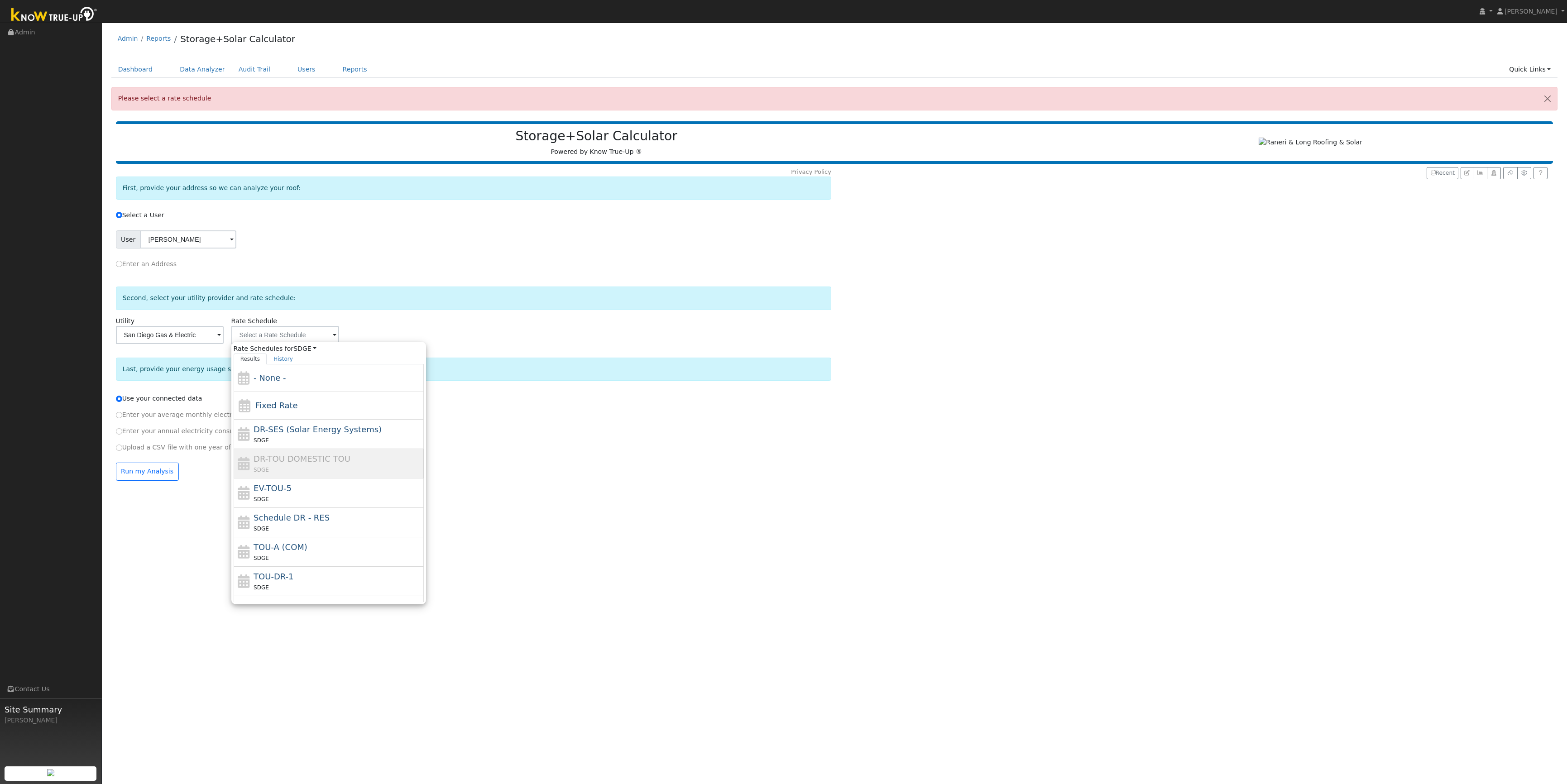
click at [380, 460] on div "DR-TOU DOMESTIC TOU SDGE" at bounding box center [338, 464] width 168 height 22
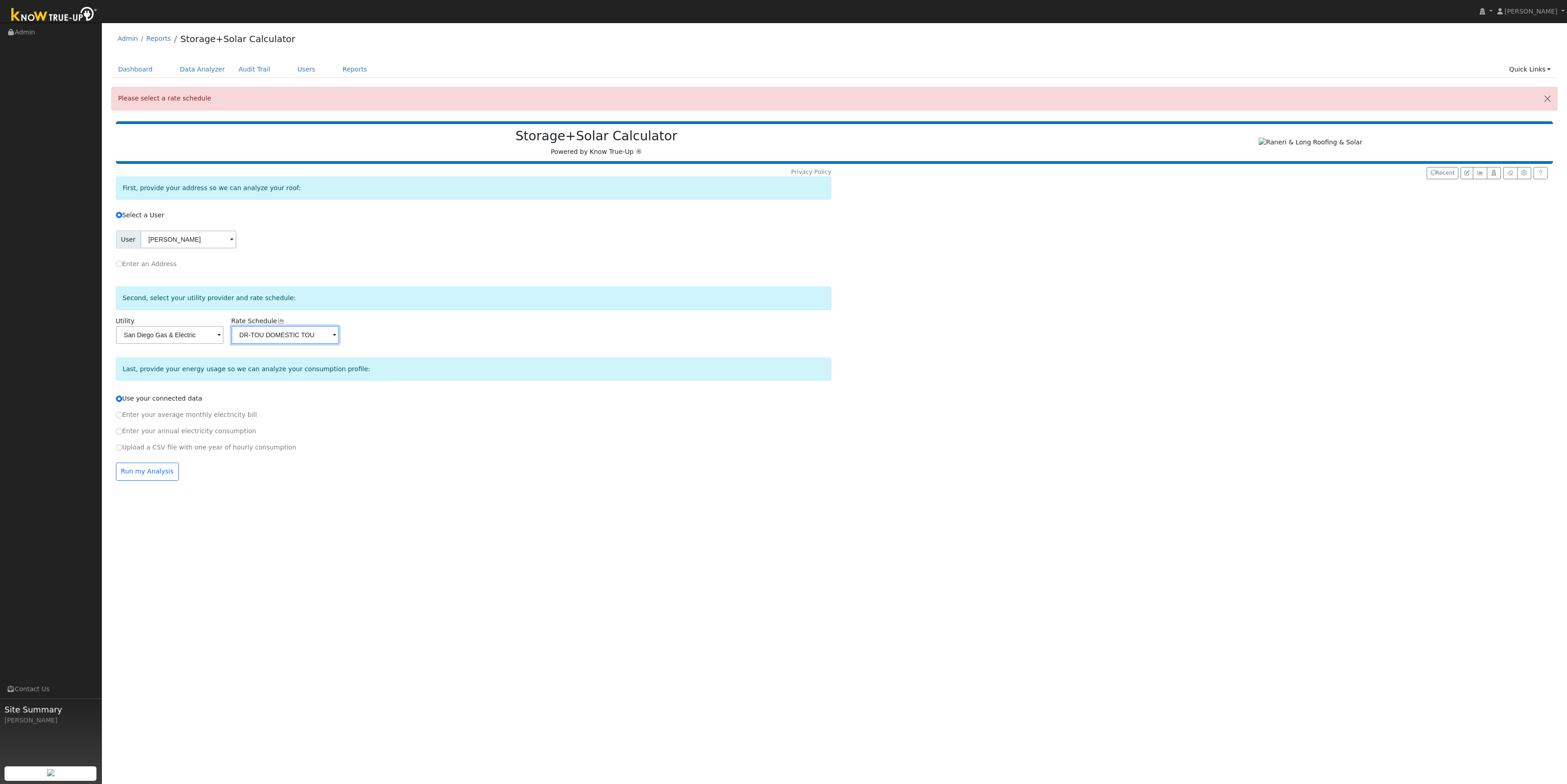
click at [237, 249] on input "DR-TOU DOMESTIC TOU" at bounding box center [188, 239] width 96 height 18
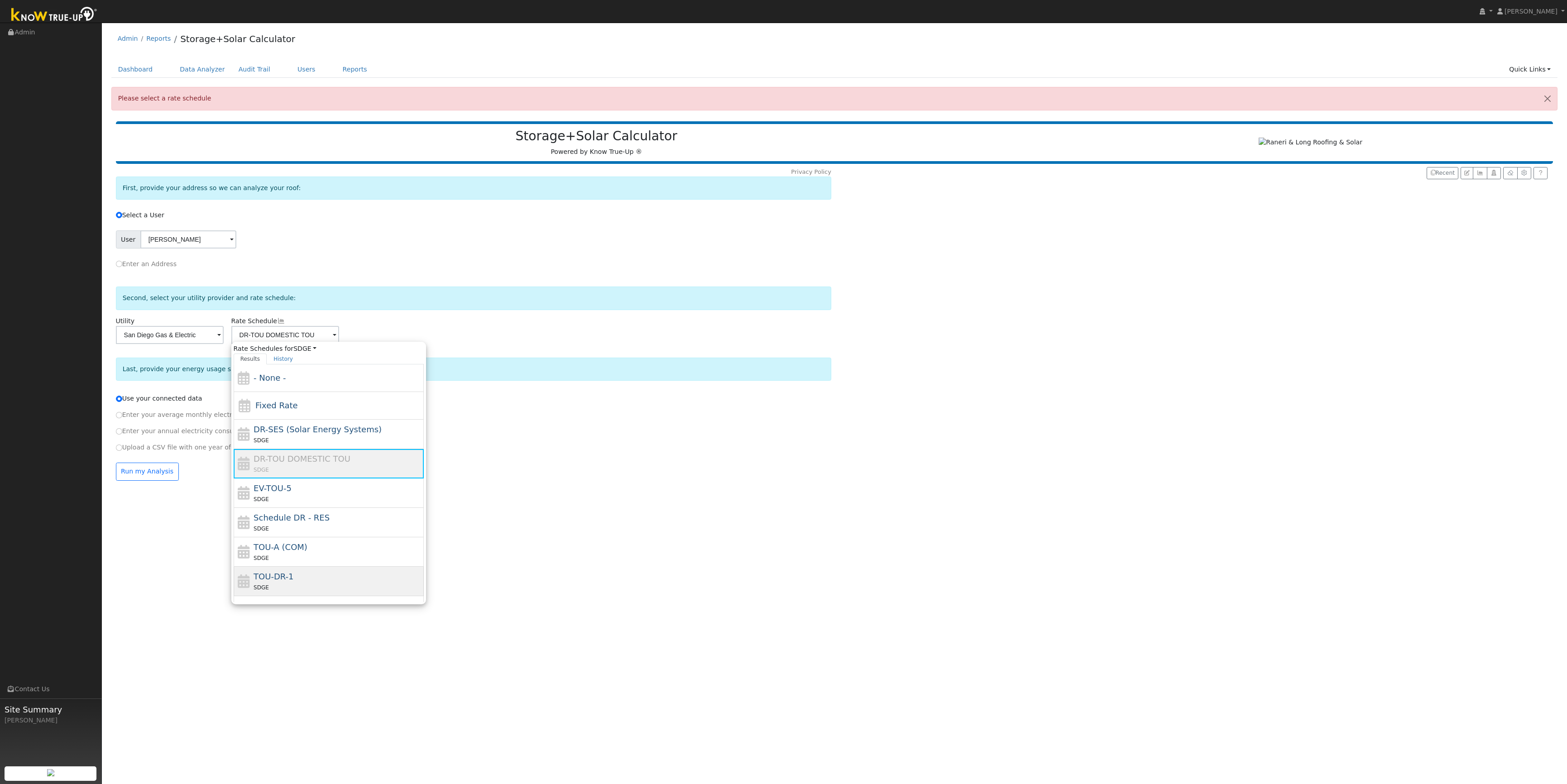
click at [347, 581] on div "TOU-DR-1 SDGE" at bounding box center [338, 581] width 168 height 22
type input "TOU-DR-1"
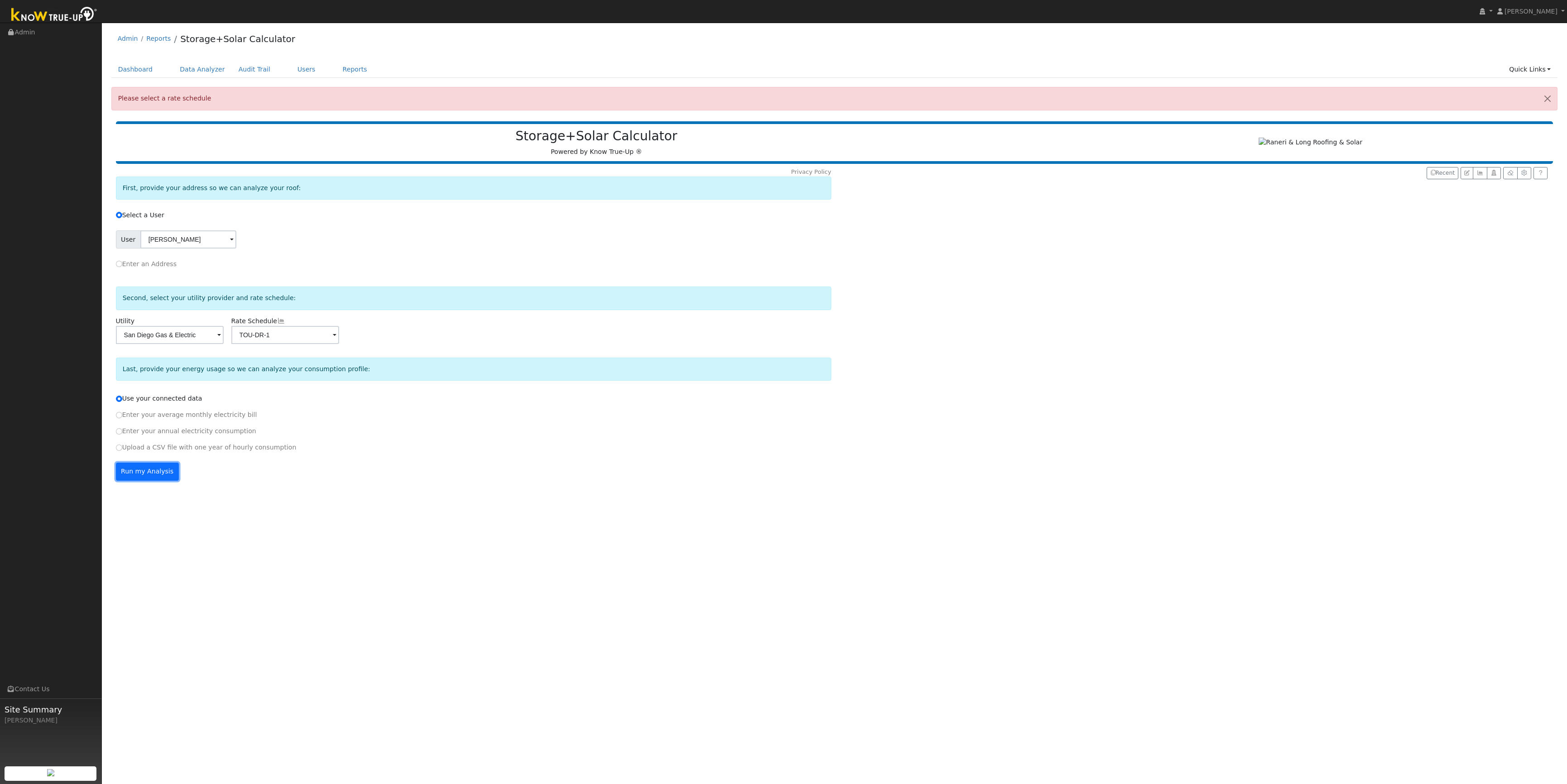
click at [163, 473] on button "Run my Analysis" at bounding box center [147, 472] width 63 height 18
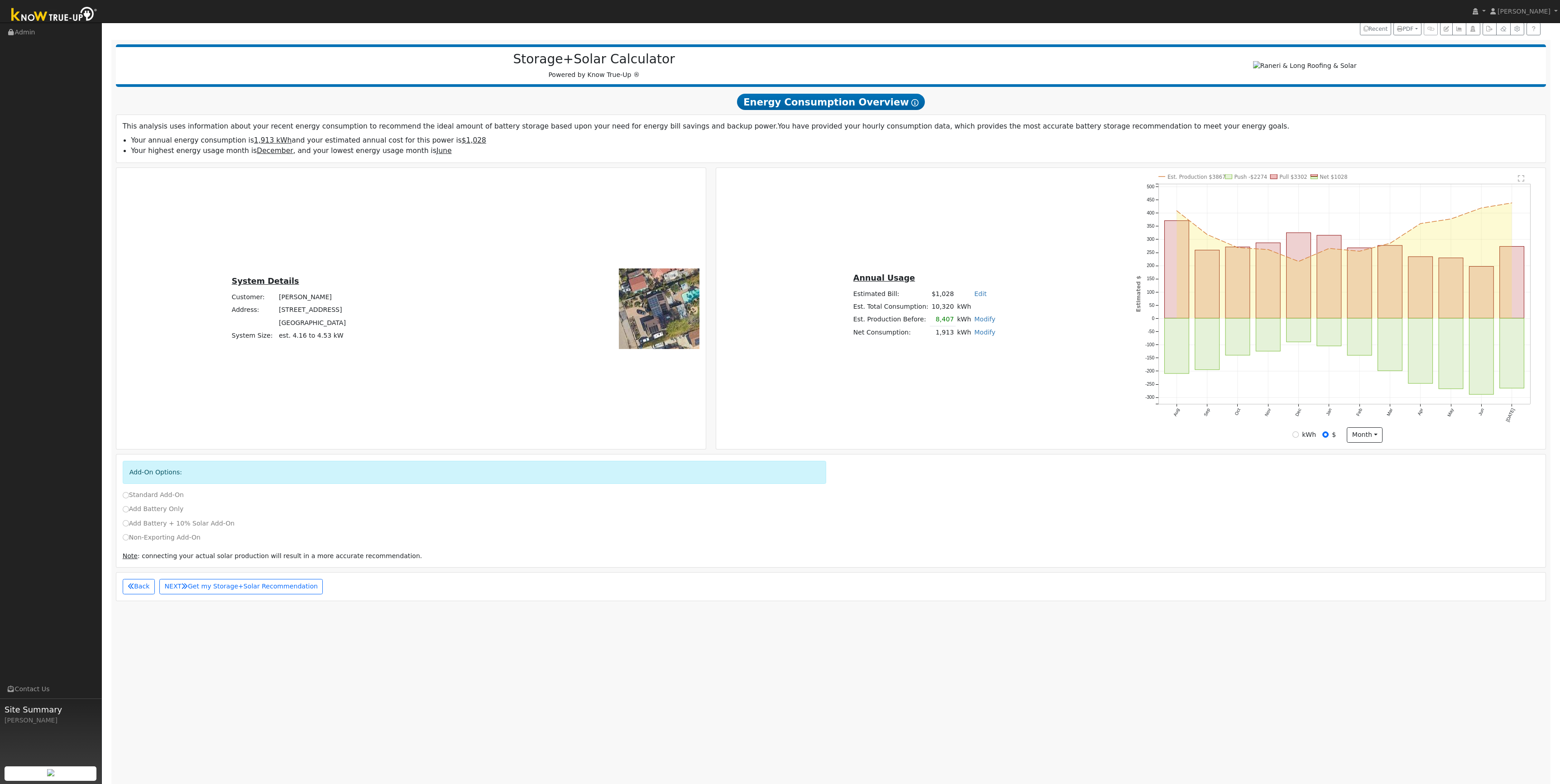
scroll to position [85, 0]
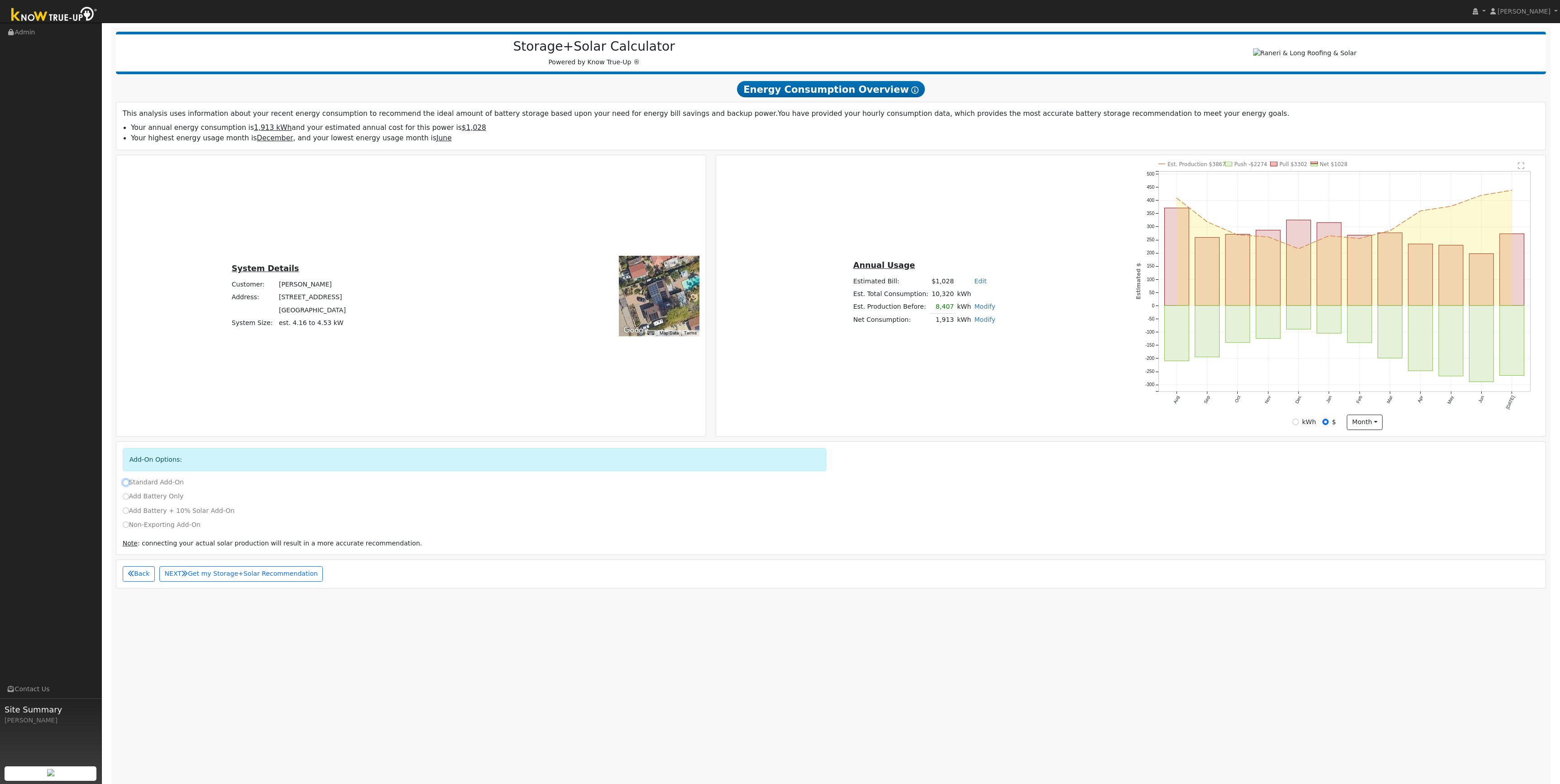
click at [126, 486] on input "Standard Add-On" at bounding box center [126, 483] width 6 height 6
radio input "true"
click at [125, 505] on div "Add Battery Only" at bounding box center [831, 499] width 1426 height 14
click at [125, 512] on input "Add Battery + 10% Solar Add-On" at bounding box center [126, 511] width 6 height 6
radio input "true"
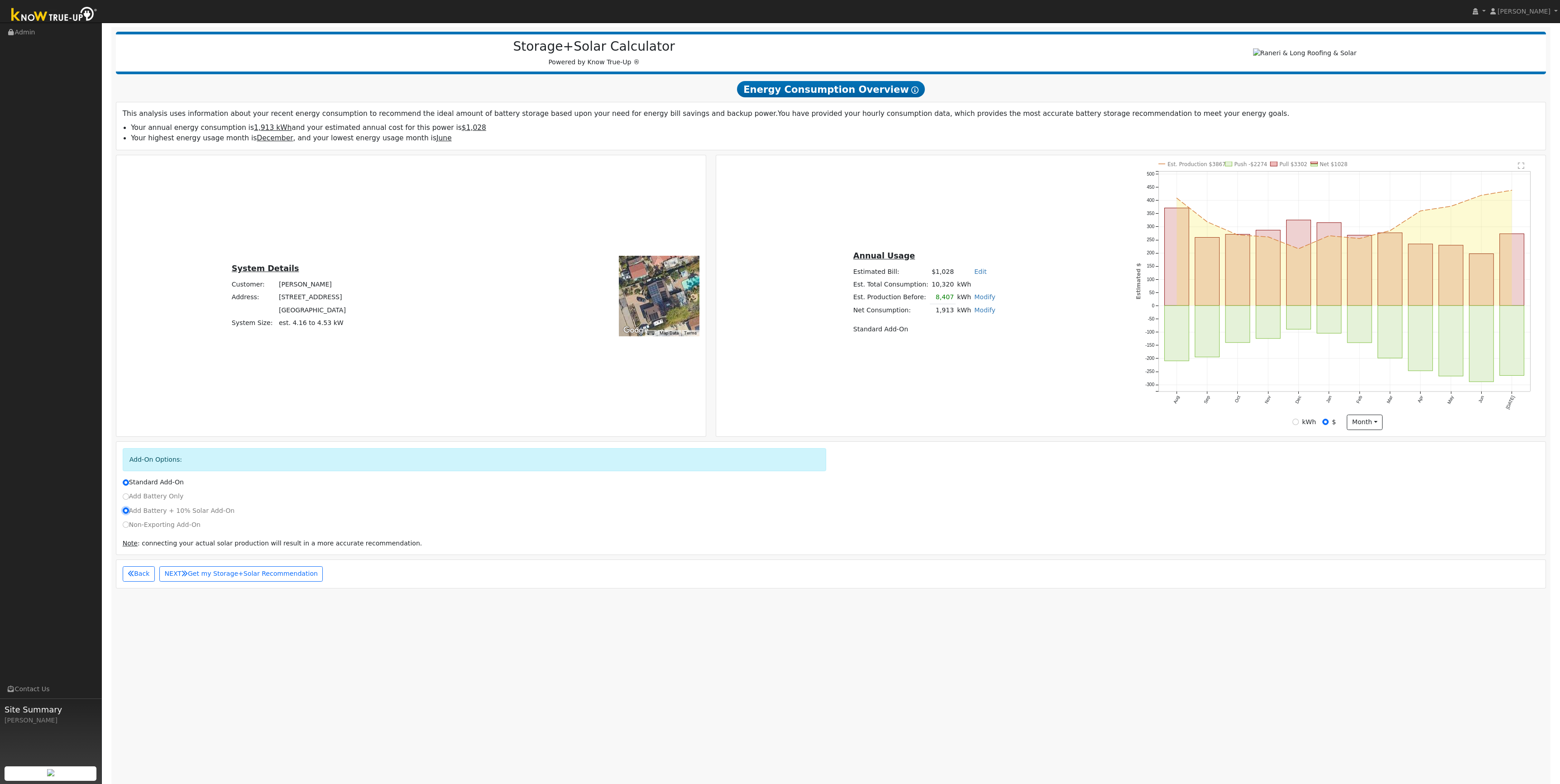
radio input "false"
click at [133, 499] on label "Add Battery Only" at bounding box center [153, 496] width 61 height 10
click at [129, 499] on input "Add Battery Only" at bounding box center [126, 497] width 6 height 6
radio input "true"
radio input "false"
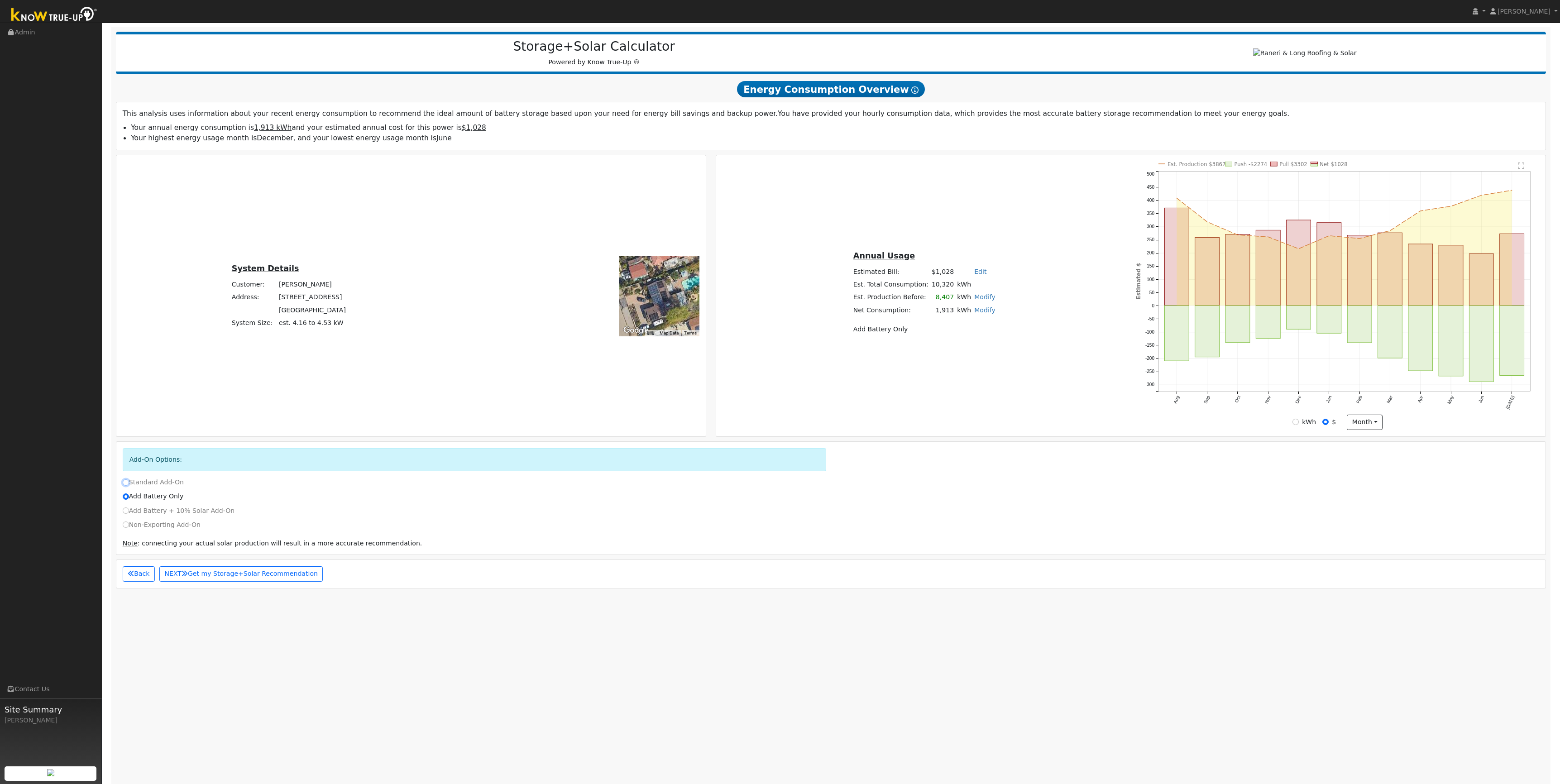
click at [127, 486] on input "Standard Add-On" at bounding box center [126, 483] width 6 height 6
radio input "true"
radio input "false"
click at [216, 580] on button "NEXT Get my Storage+Solar Recommendation" at bounding box center [242, 574] width 164 height 15
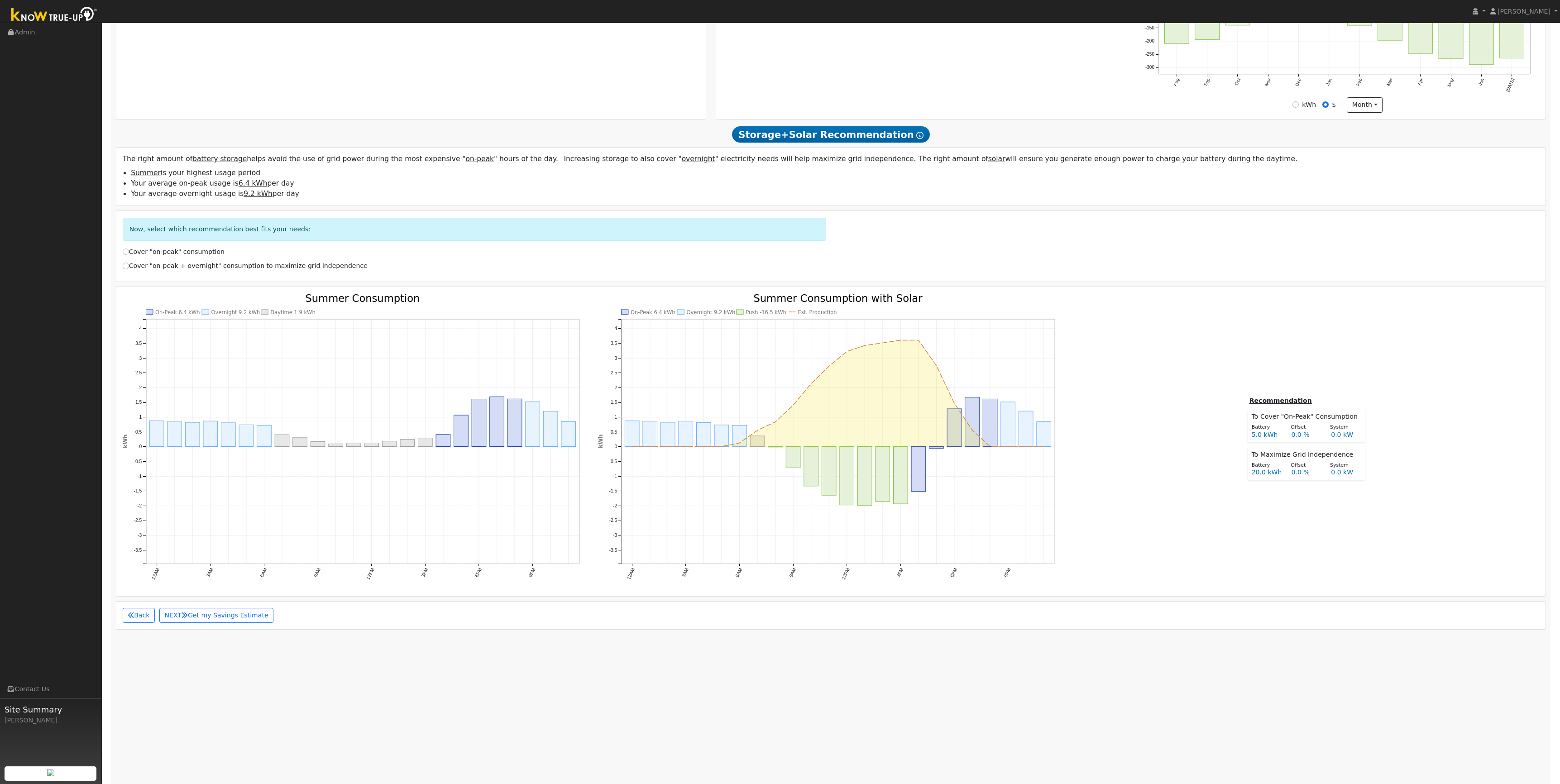
scroll to position [505, 0]
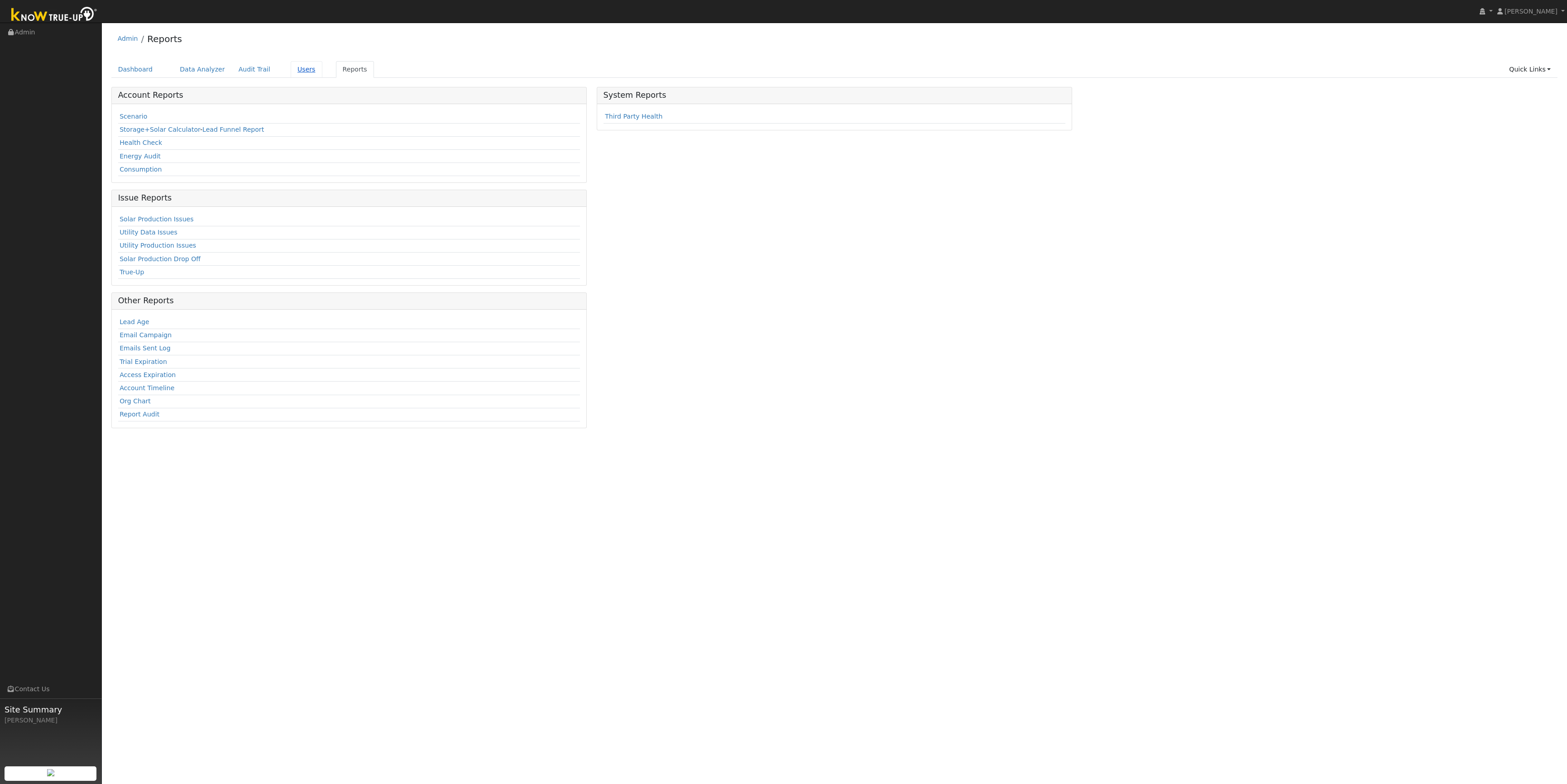
click at [291, 71] on link "Users" at bounding box center [307, 69] width 32 height 17
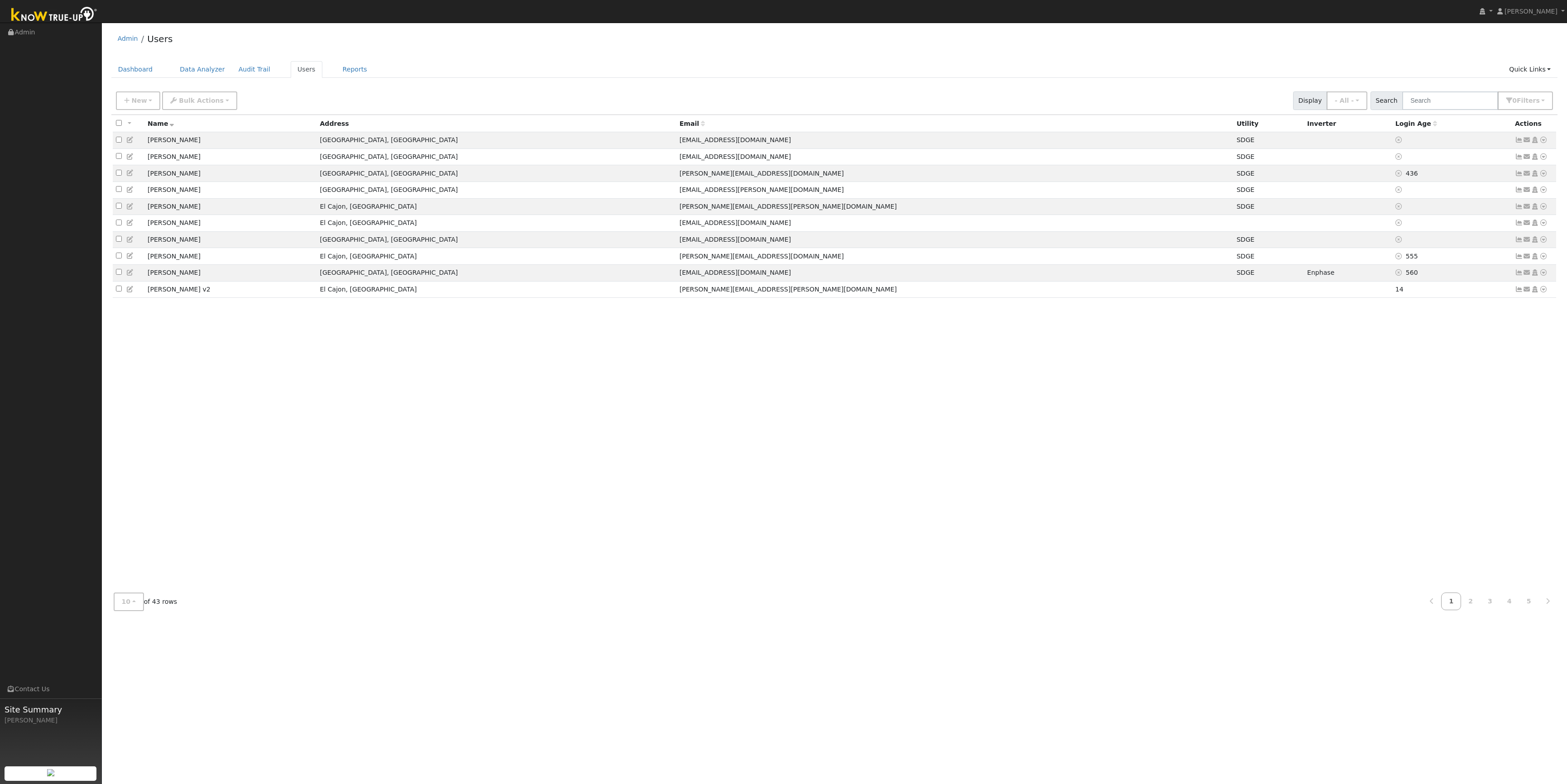
click at [200, 80] on div "Dashboard Data Analyzer Audit Trail Users Reports Quick Links Quick Add Quick C…" at bounding box center [834, 74] width 1447 height 26
click at [186, 66] on link "Data Analyzer" at bounding box center [202, 69] width 59 height 17
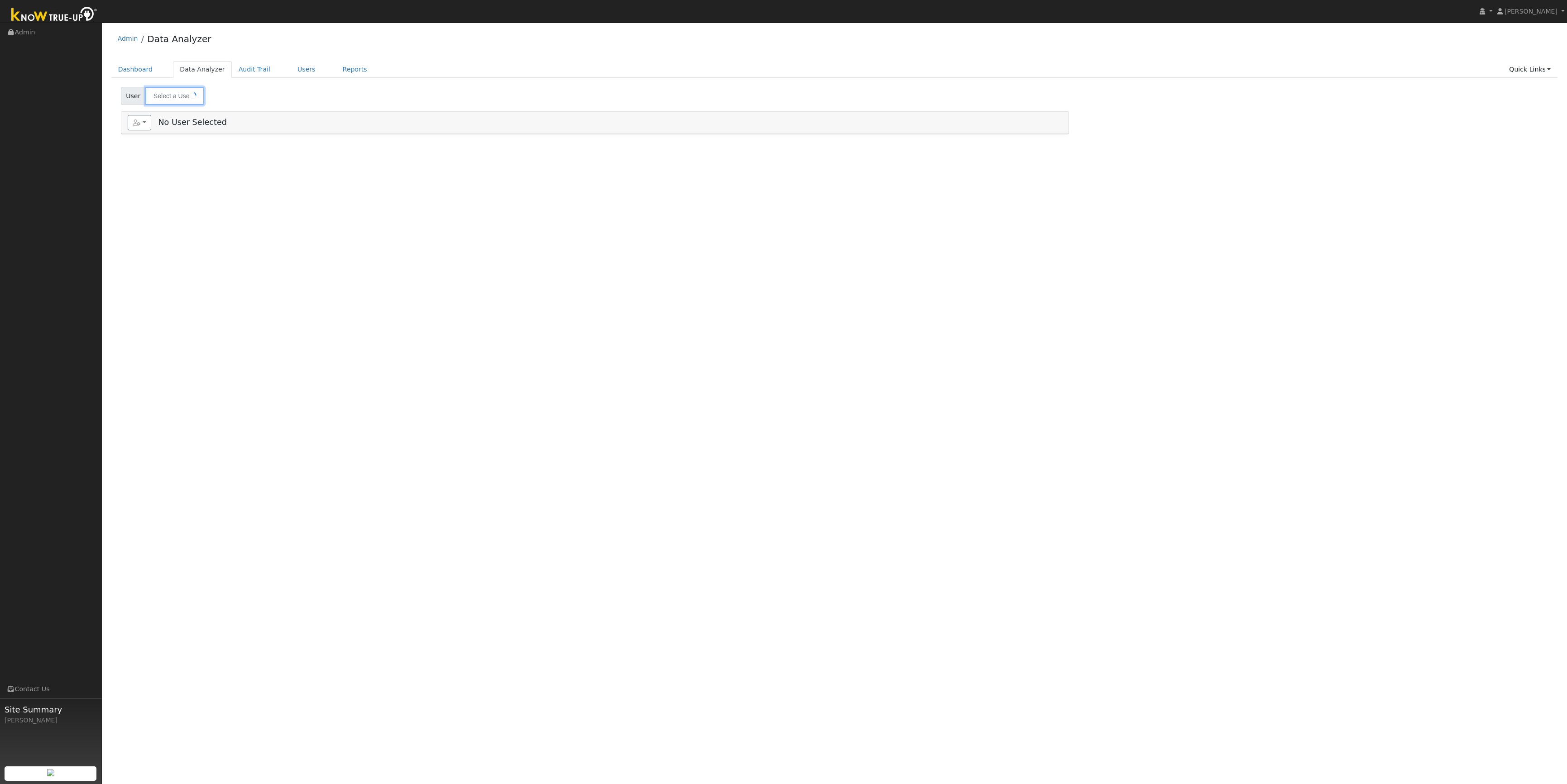
type input "[PERSON_NAME]"
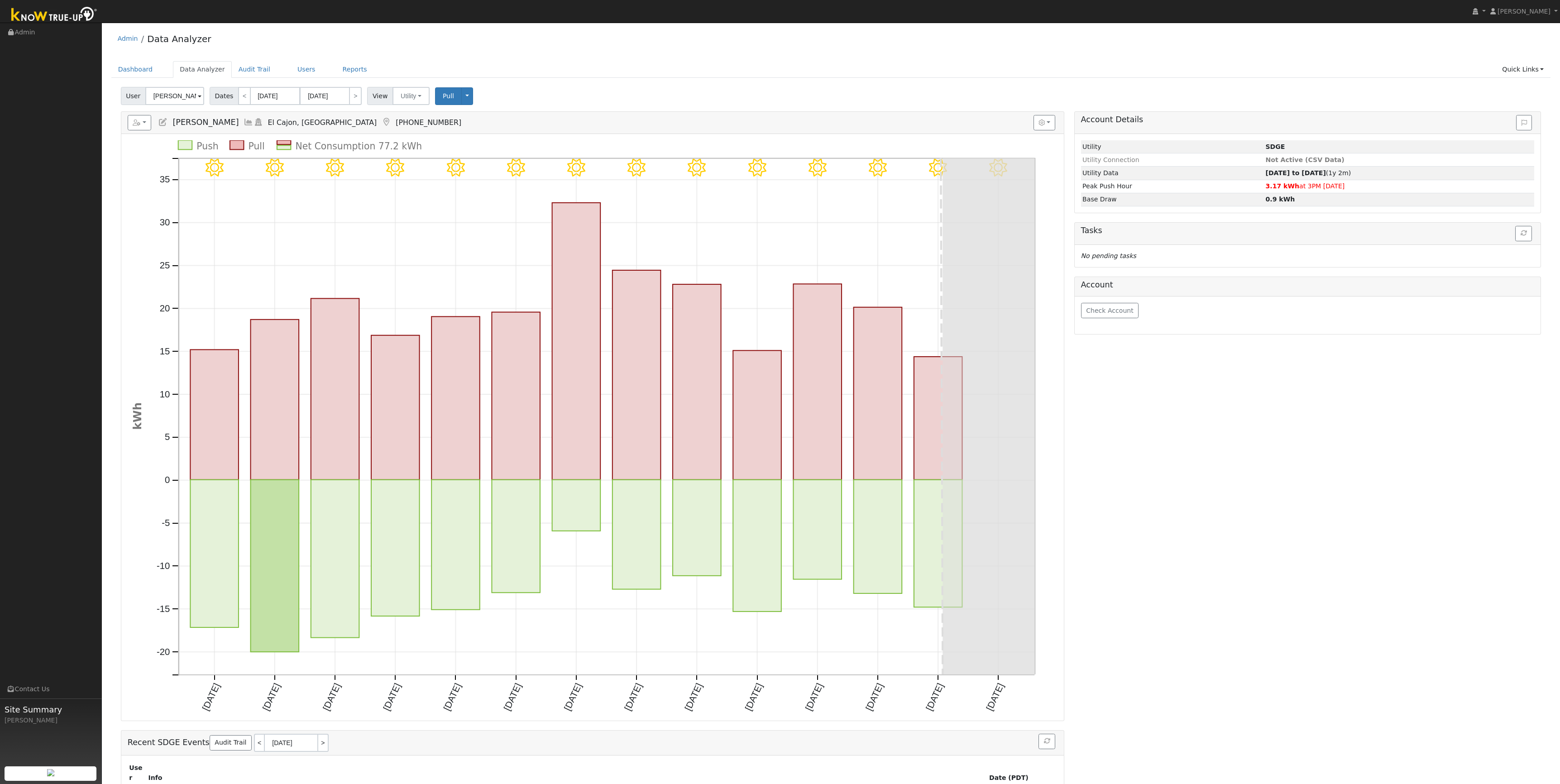
click at [1157, 419] on div "Account Details Issue History Date By Flag Comment Type No Issue History Loadin…" at bounding box center [1308, 461] width 477 height 699
click at [336, 72] on link "Reports" at bounding box center [355, 69] width 38 height 17
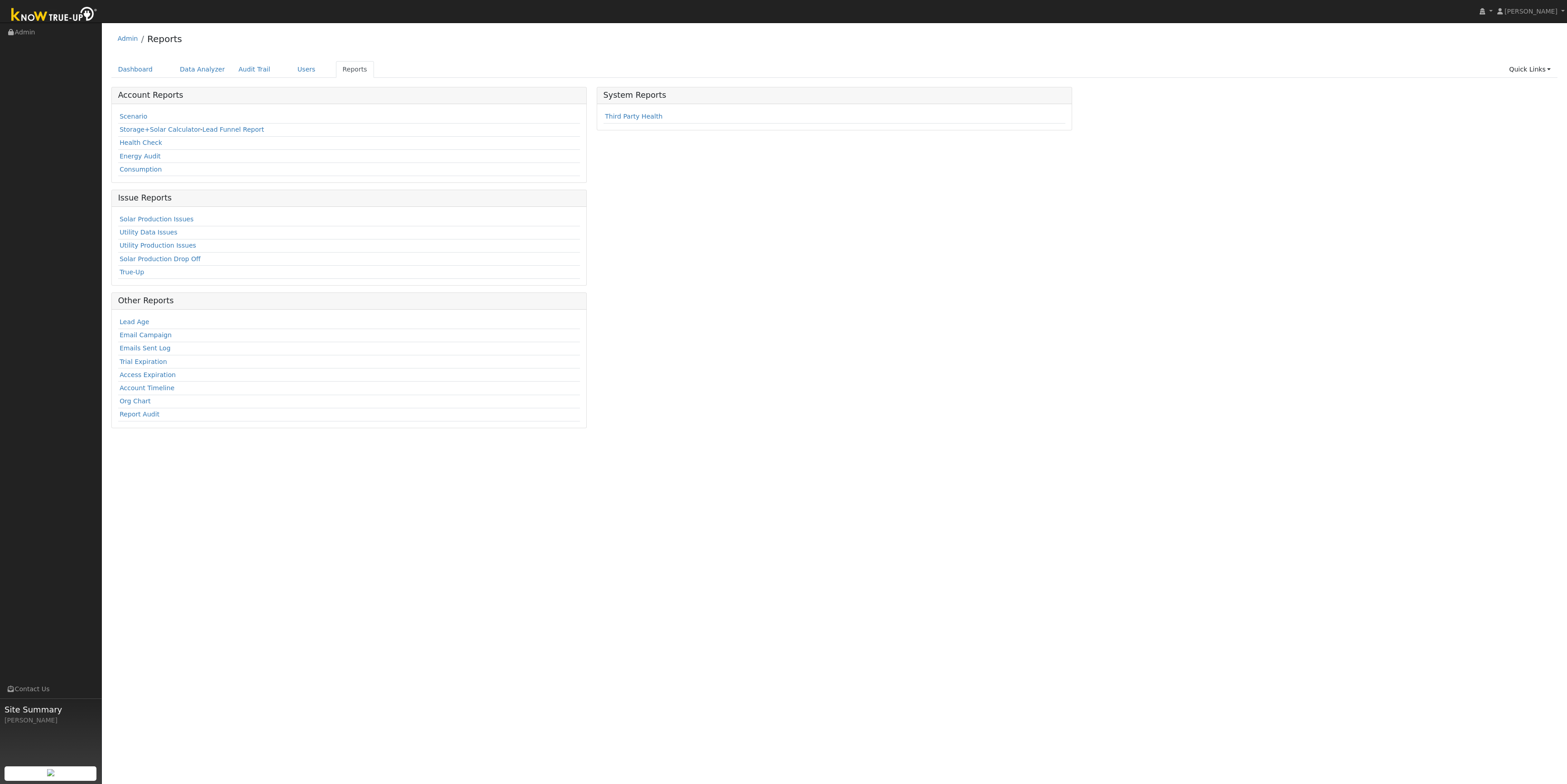
click at [123, 112] on td "Scenario" at bounding box center [349, 117] width 462 height 13
click at [128, 116] on link "Scenario" at bounding box center [133, 116] width 27 height 7
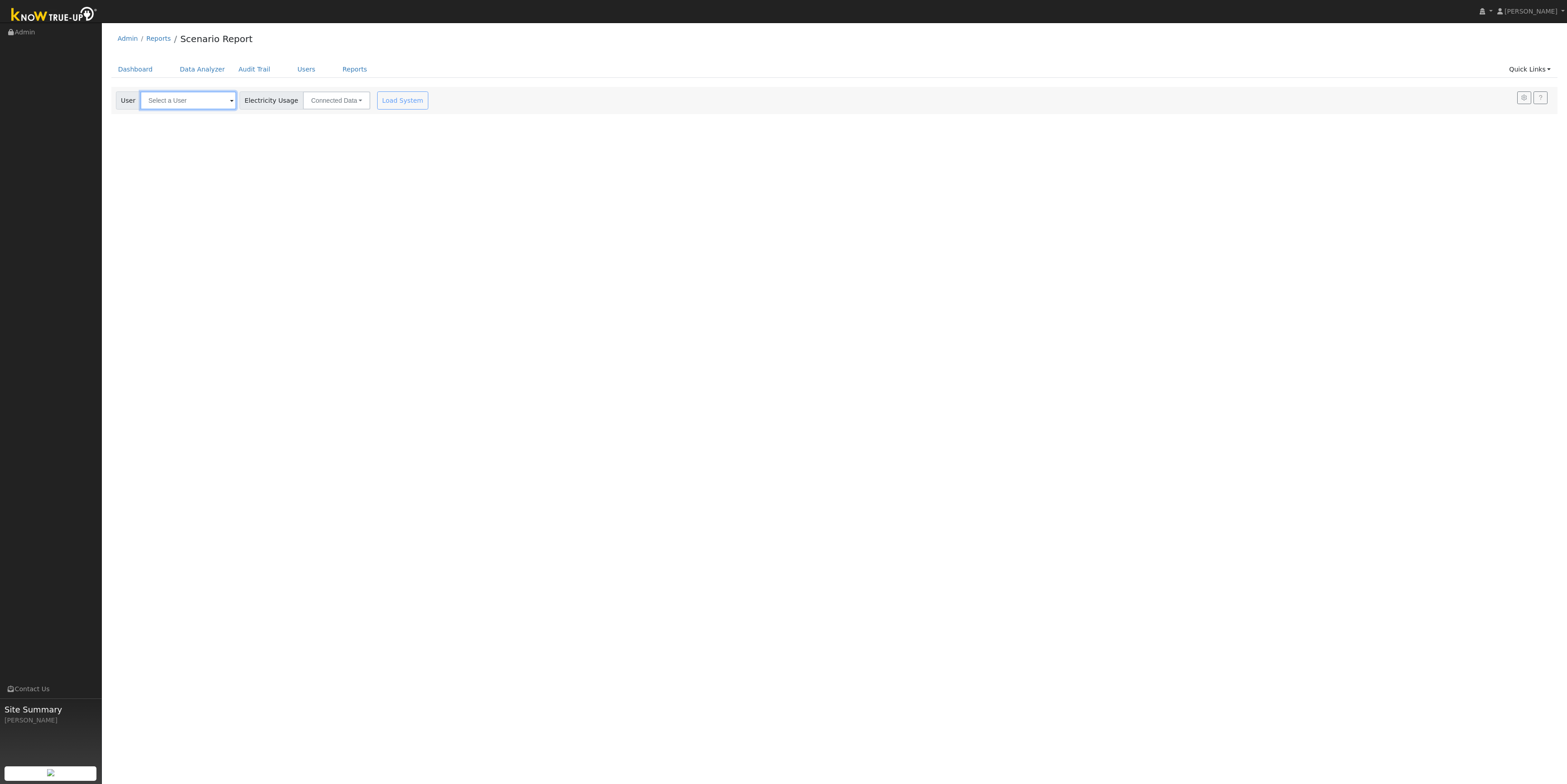
click at [212, 106] on input "text" at bounding box center [188, 100] width 96 height 18
click at [222, 147] on div "Pete Stewart" at bounding box center [241, 148] width 161 height 12
type input "Pete Stewart"
type input "San Diego Gas & Electric"
click at [270, 138] on button "NEM" at bounding box center [262, 135] width 36 height 18
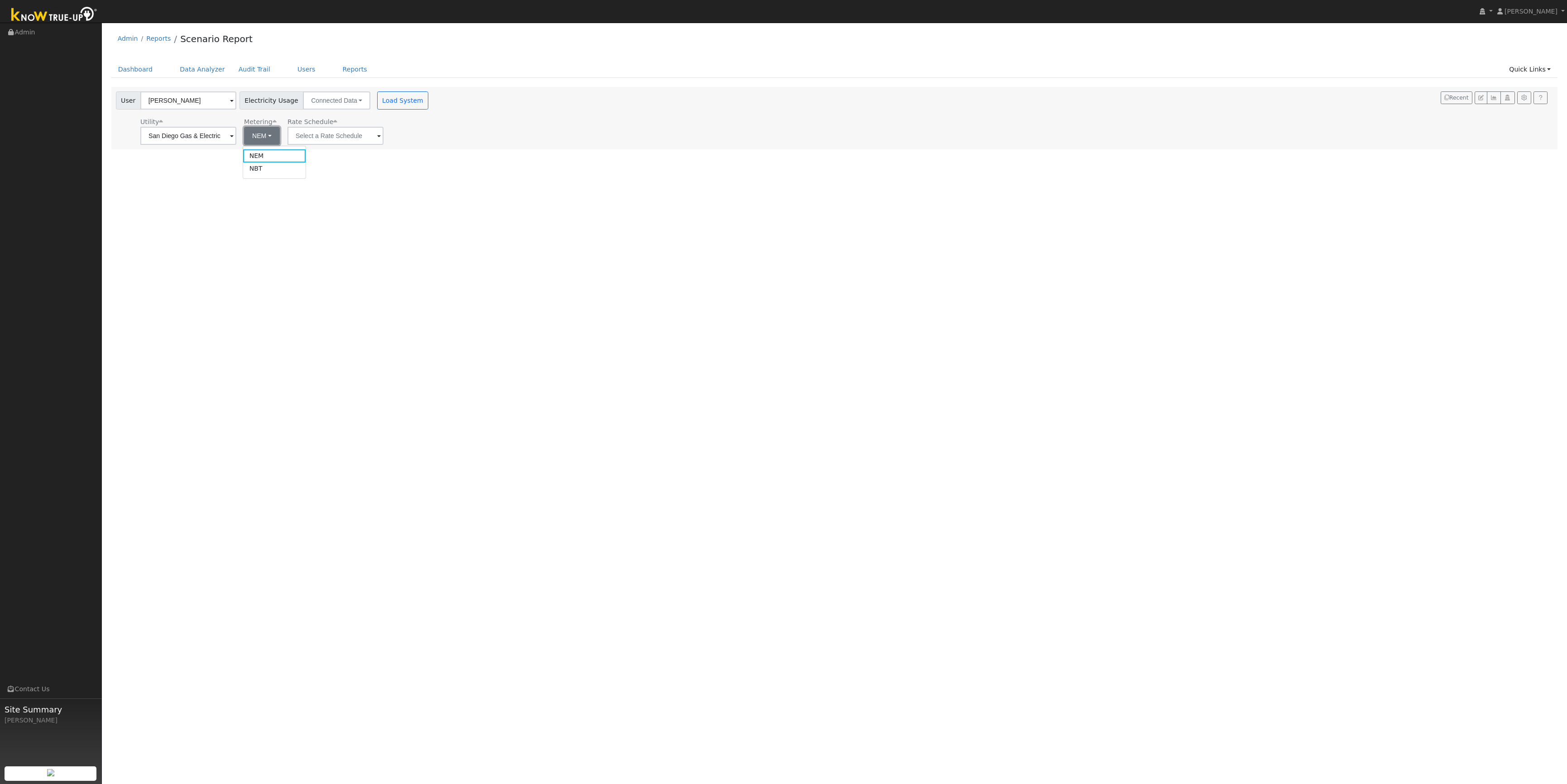
click at [270, 138] on button "NEM" at bounding box center [262, 135] width 36 height 18
click at [395, 193] on div "User Profile First name Last name Email Email Notifications No Emails No Emails…" at bounding box center [834, 403] width 1465 height 761
click at [237, 143] on input "text" at bounding box center [188, 135] width 96 height 18
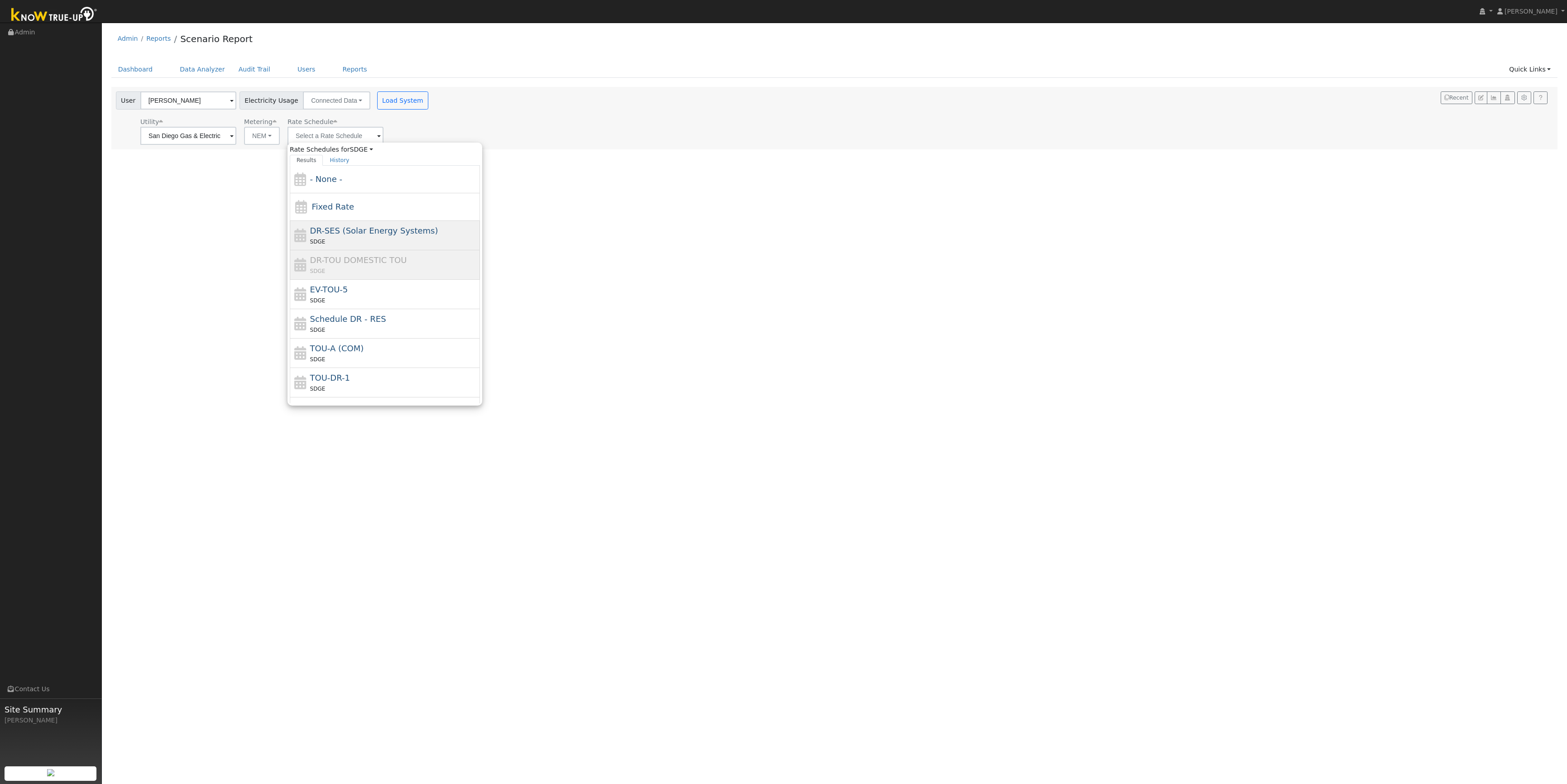
click at [386, 240] on div "SDGE" at bounding box center [394, 241] width 168 height 10
type input "DR-SES (Solar Energy Systems)"
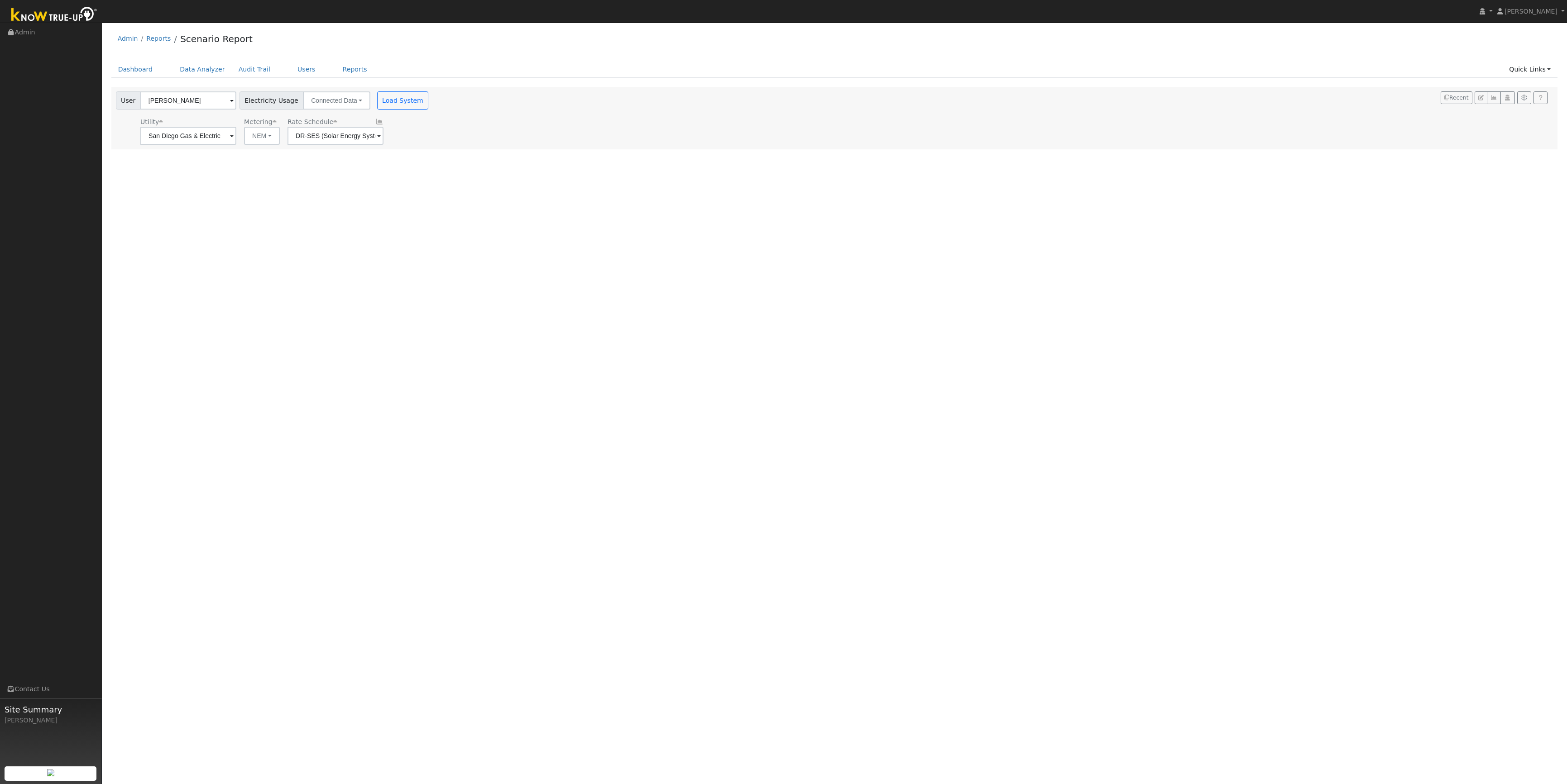
click at [502, 244] on div "User Profile First name Last name Email Email Notifications No Emails No Emails…" at bounding box center [834, 403] width 1465 height 761
click at [392, 99] on button "Load System" at bounding box center [403, 100] width 52 height 18
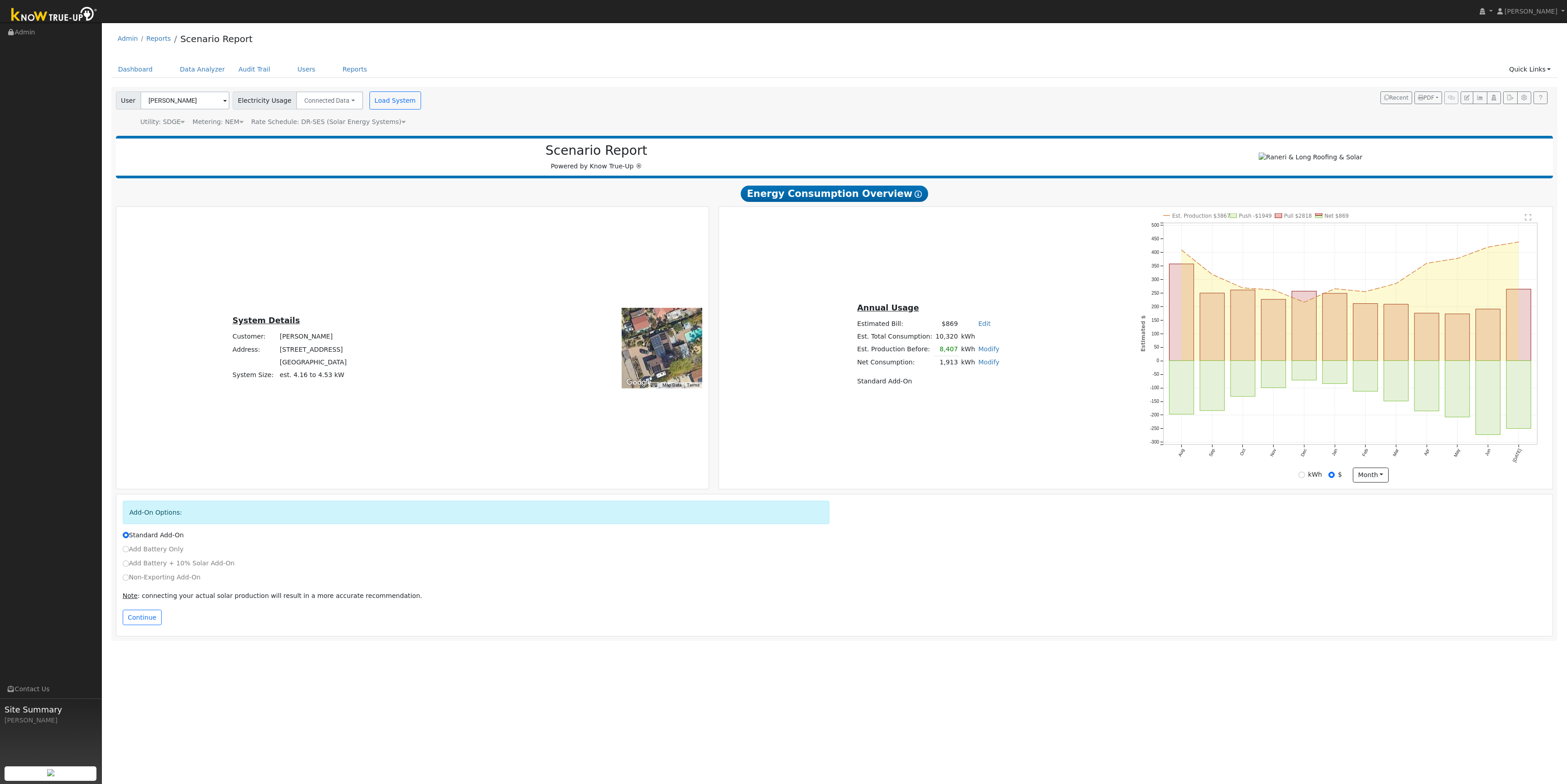
click at [984, 366] on link "Modify" at bounding box center [988, 362] width 21 height 7
click at [970, 403] on link "Remove Existing Solar System" at bounding box center [935, 397] width 110 height 13
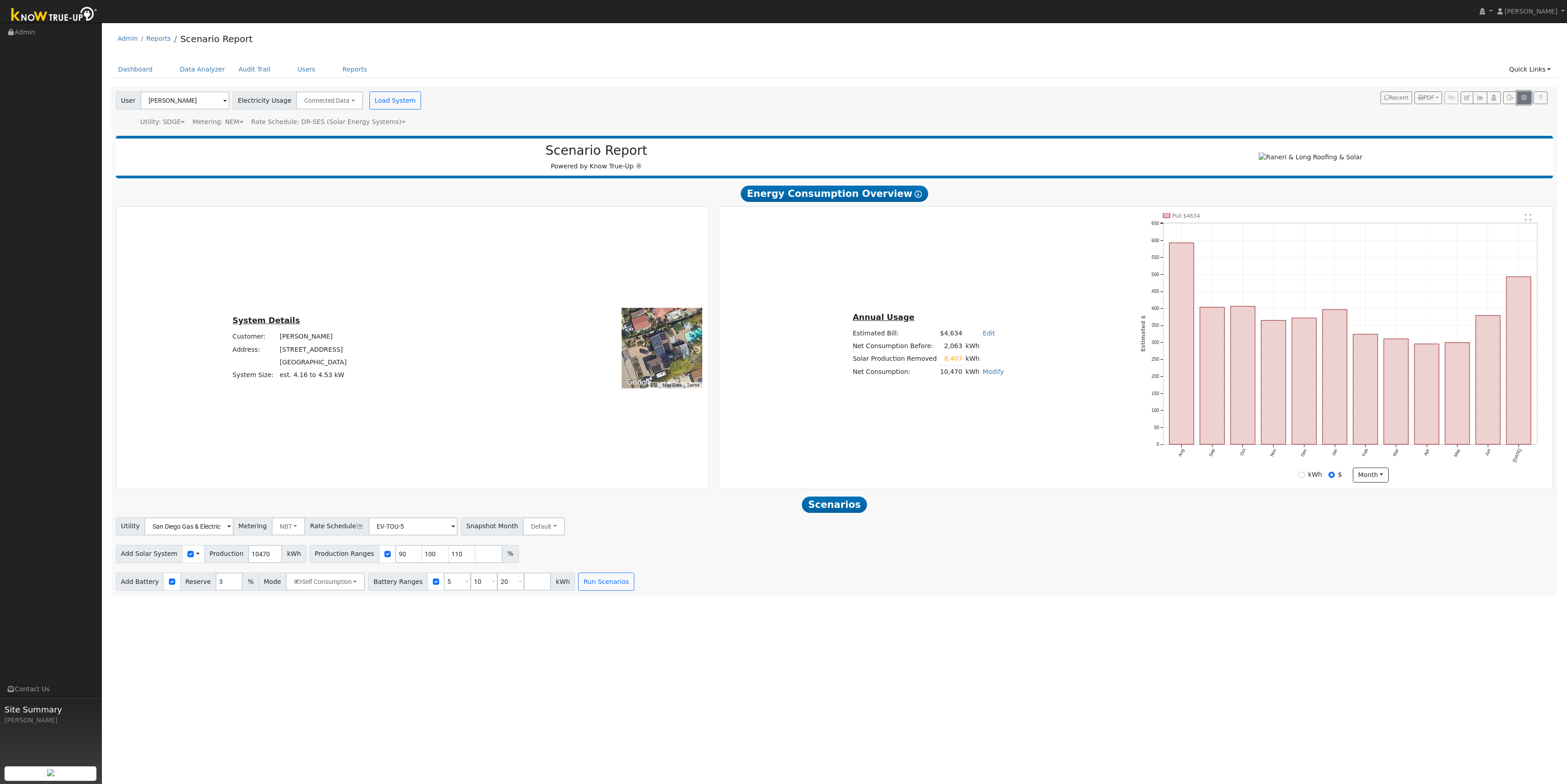
click at [1522, 100] on icon "button" at bounding box center [1524, 98] width 7 height 6
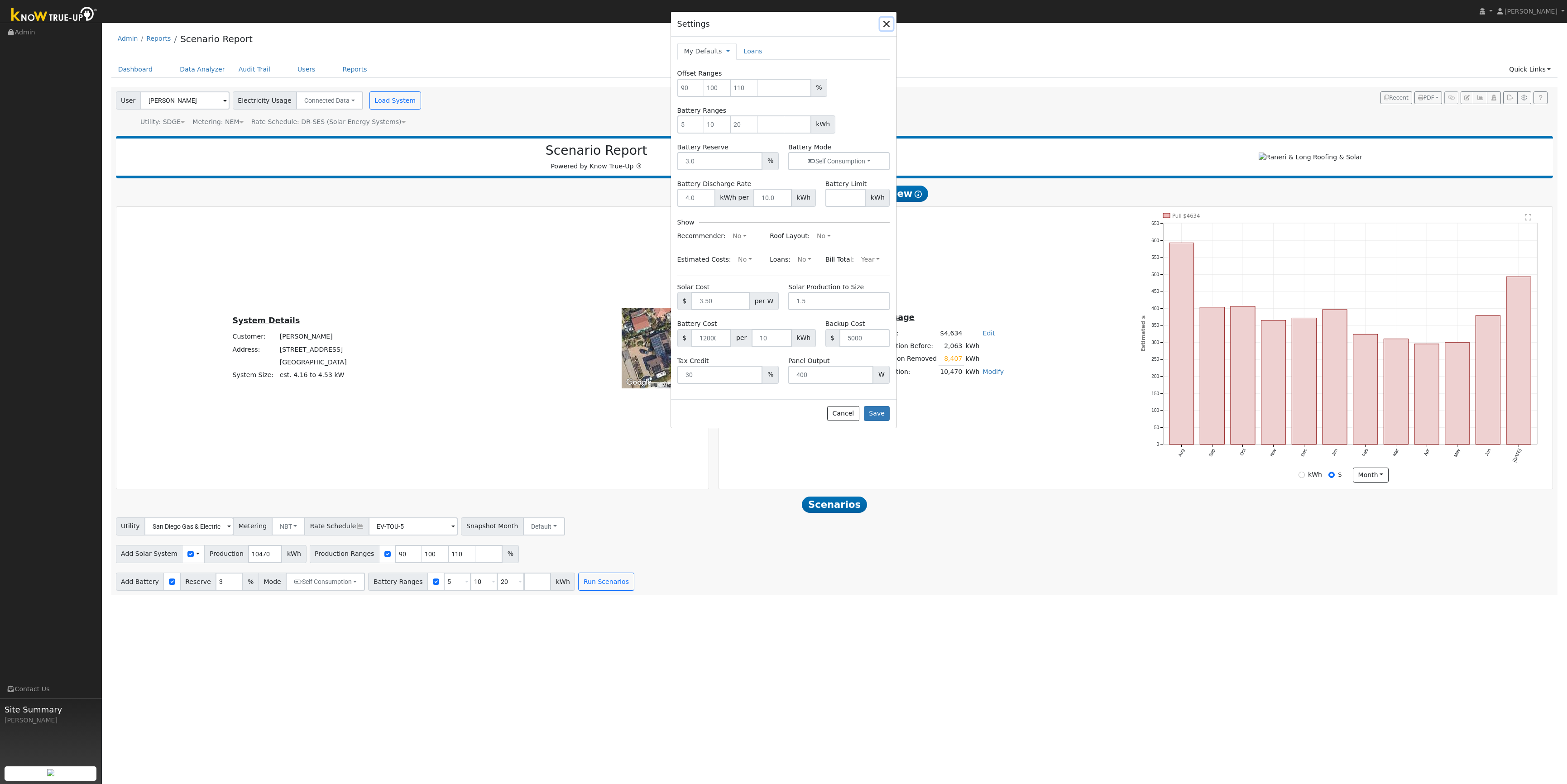
click at [887, 24] on button "button" at bounding box center [887, 24] width 13 height 13
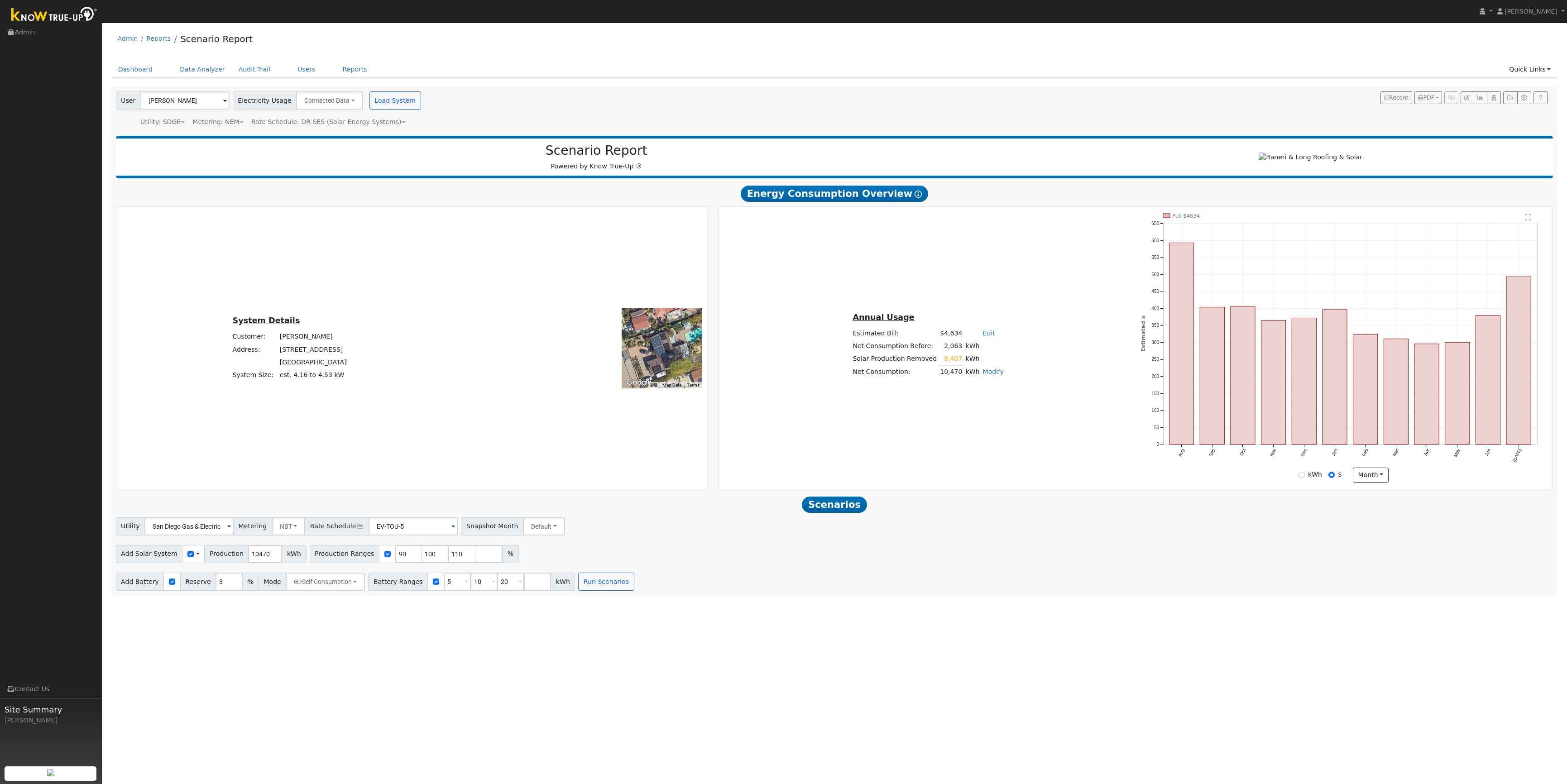
click at [979, 499] on div "Scenario Report Powered by Know True-Up ® Energy Consumption Overview Show Help…" at bounding box center [834, 363] width 1447 height 464
click at [862, 642] on div "User Profile First name Last name Email Email Notifications No Emails No Emails…" at bounding box center [834, 403] width 1465 height 761
click at [1374, 477] on button "month" at bounding box center [1370, 475] width 36 height 15
click at [1184, 558] on div "Add Solar System Use CSV Data Production 10470 kWh Production Ranges 90 100 110…" at bounding box center [834, 552] width 1440 height 21
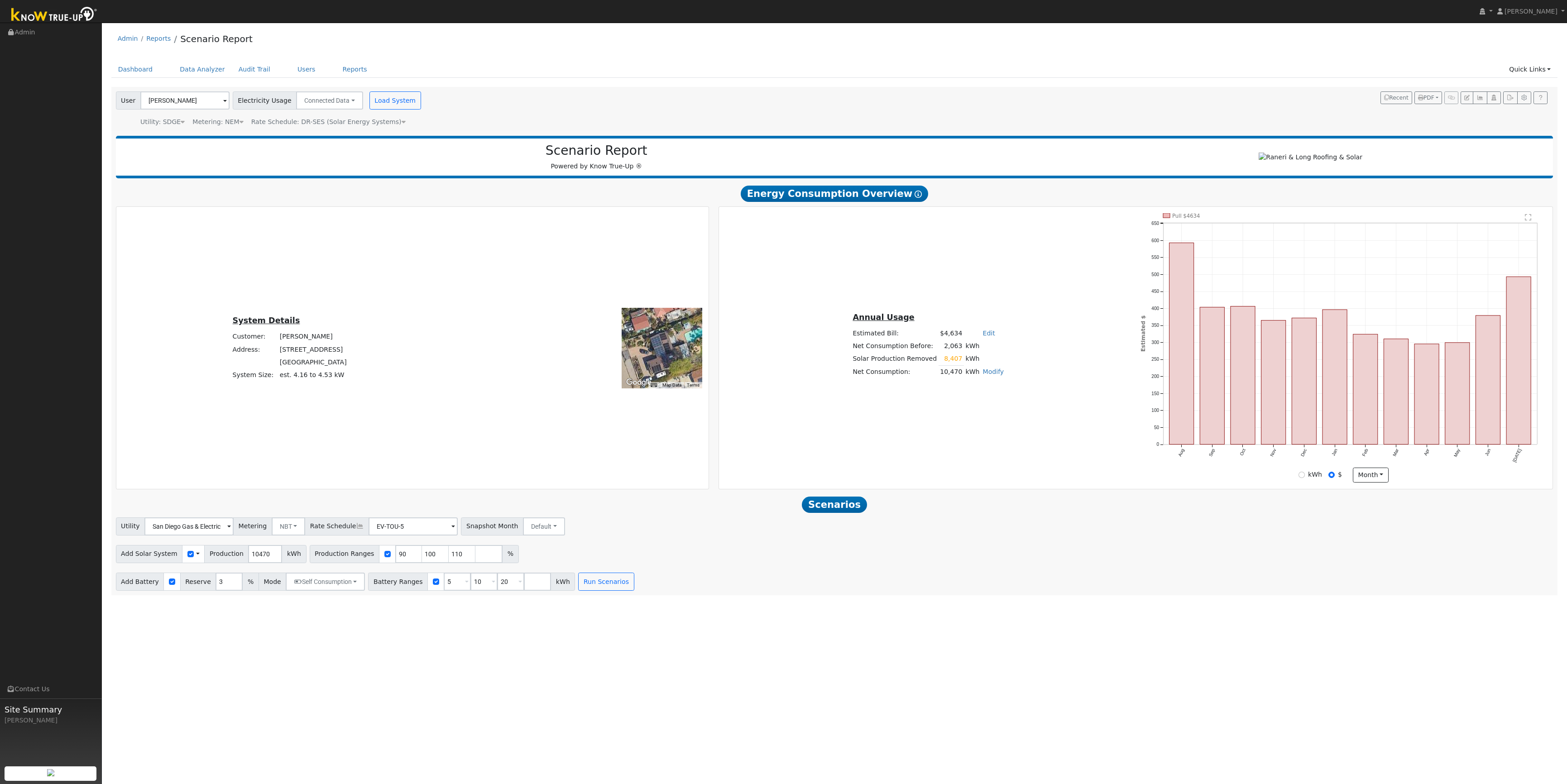
click at [983, 411] on div "Annual Usage Estimated Bill: $4,634 Edit Estimated Bill $ Annual Net Consumptio…" at bounding box center [1136, 348] width 831 height 270
click at [1425, 100] on span "PDF" at bounding box center [1426, 98] width 17 height 6
click at [1301, 103] on div "User Pete Stewart Account Default Account Default Account 431 Hawthorne Avenue,…" at bounding box center [832, 107] width 1437 height 39
click at [1021, 639] on div "User Profile First name Last name Email Email Notifications No Emails No Emails…" at bounding box center [834, 403] width 1465 height 761
click at [588, 586] on button "Run Scenarios" at bounding box center [606, 582] width 56 height 18
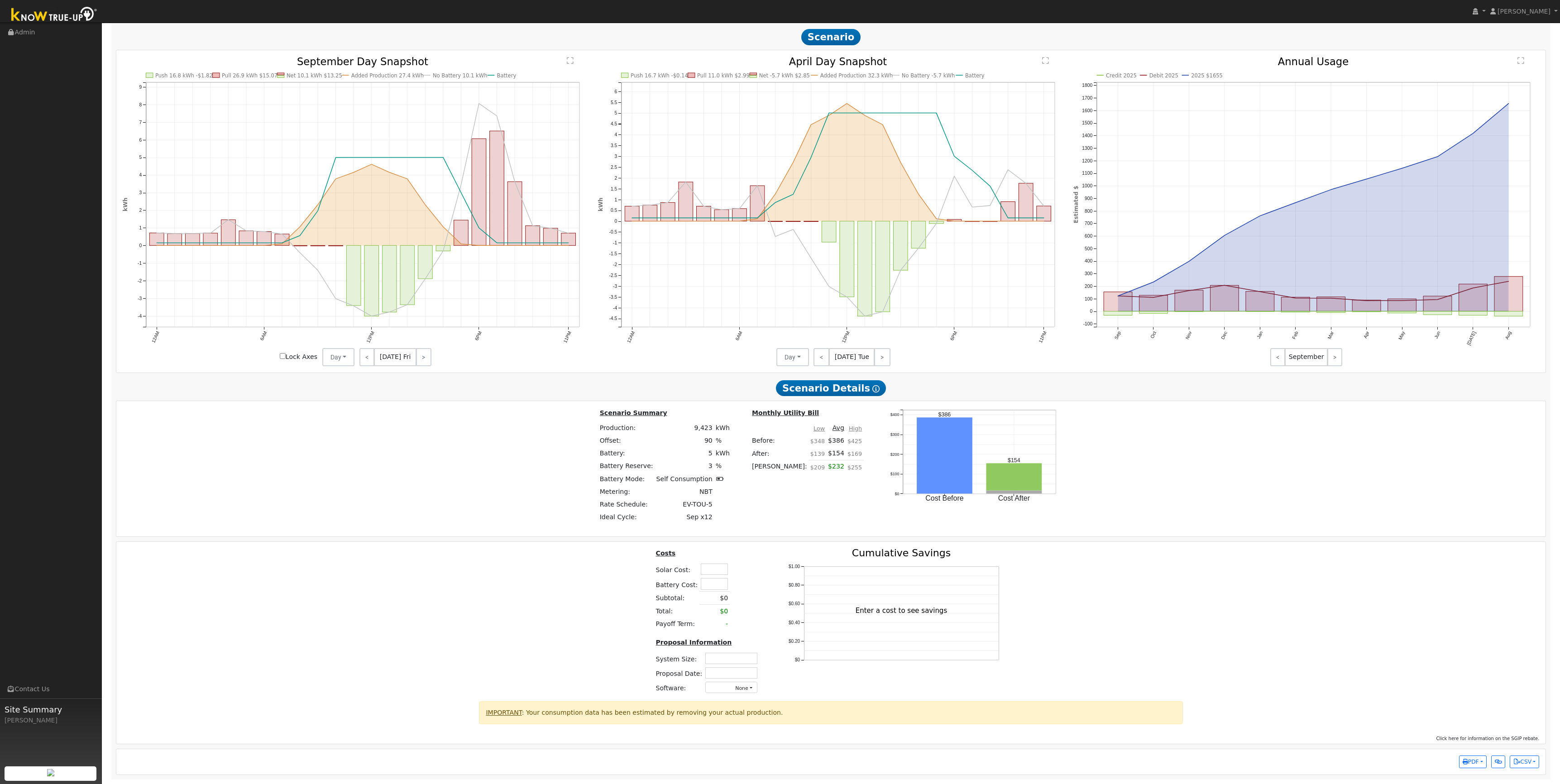
scroll to position [726, 0]
click at [1531, 761] on button "CSV" at bounding box center [1524, 762] width 29 height 13
click at [1456, 783] on div "User Profile First name Last name Email Email Notifications No Emails No Emails…" at bounding box center [831, 43] width 1458 height 1483
click at [1524, 766] on button "CSV" at bounding box center [1524, 762] width 29 height 13
click at [1522, 733] on link "Scenario Interval Data (Before)" at bounding box center [1483, 732] width 112 height 13
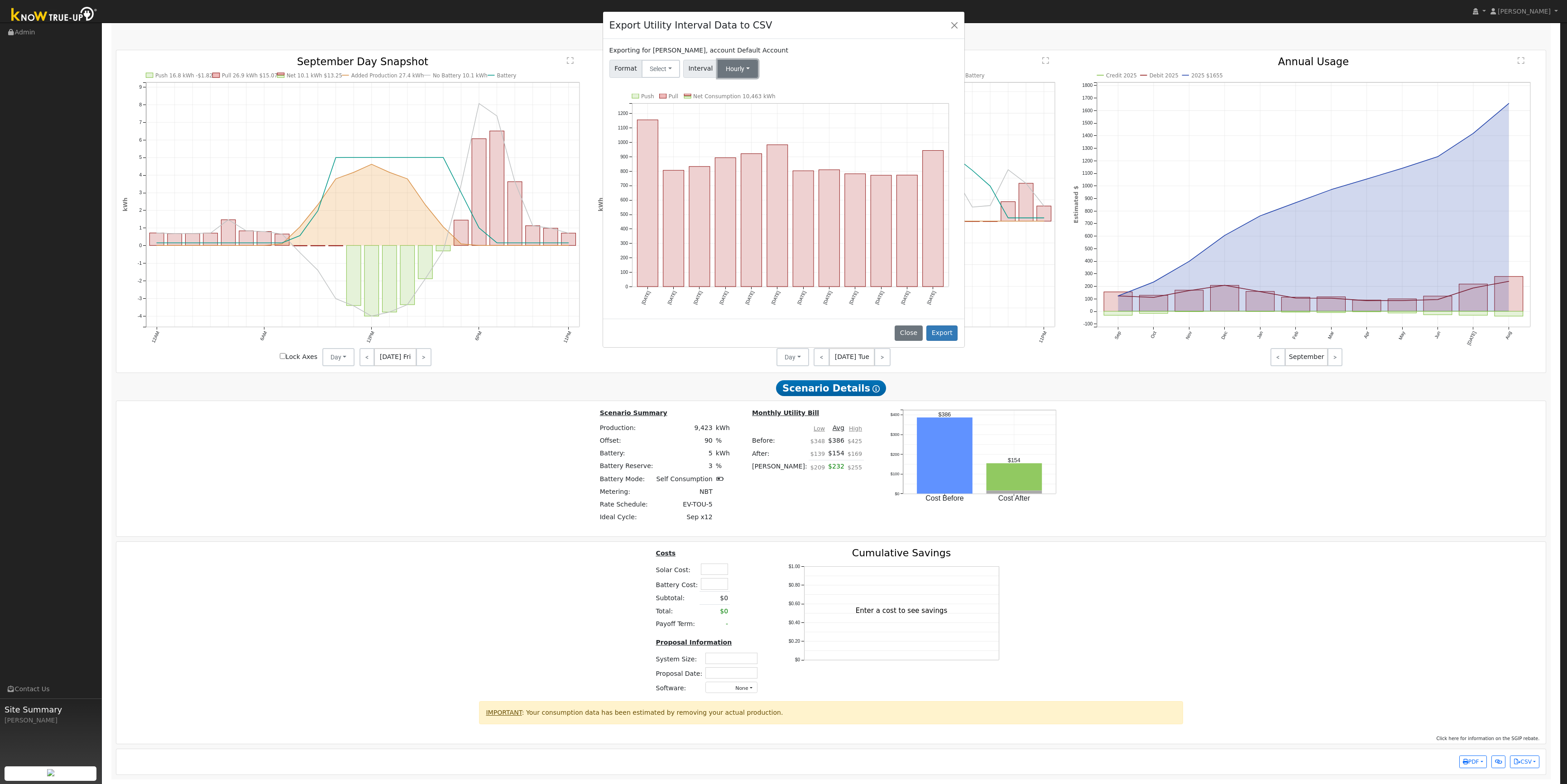
click at [727, 70] on button "Hourly" at bounding box center [737, 69] width 40 height 18
click at [735, 90] on link "15 Minute" at bounding box center [745, 89] width 63 height 13
click at [817, 70] on div "Format Select Generic PG&E SCE SDGE Aurora Energy Toolbase OpenSolar Solargraf …" at bounding box center [783, 67] width 352 height 21
click at [656, 74] on button "Select" at bounding box center [661, 69] width 39 height 18
click at [670, 125] on link "SDGE" at bounding box center [672, 127] width 65 height 13
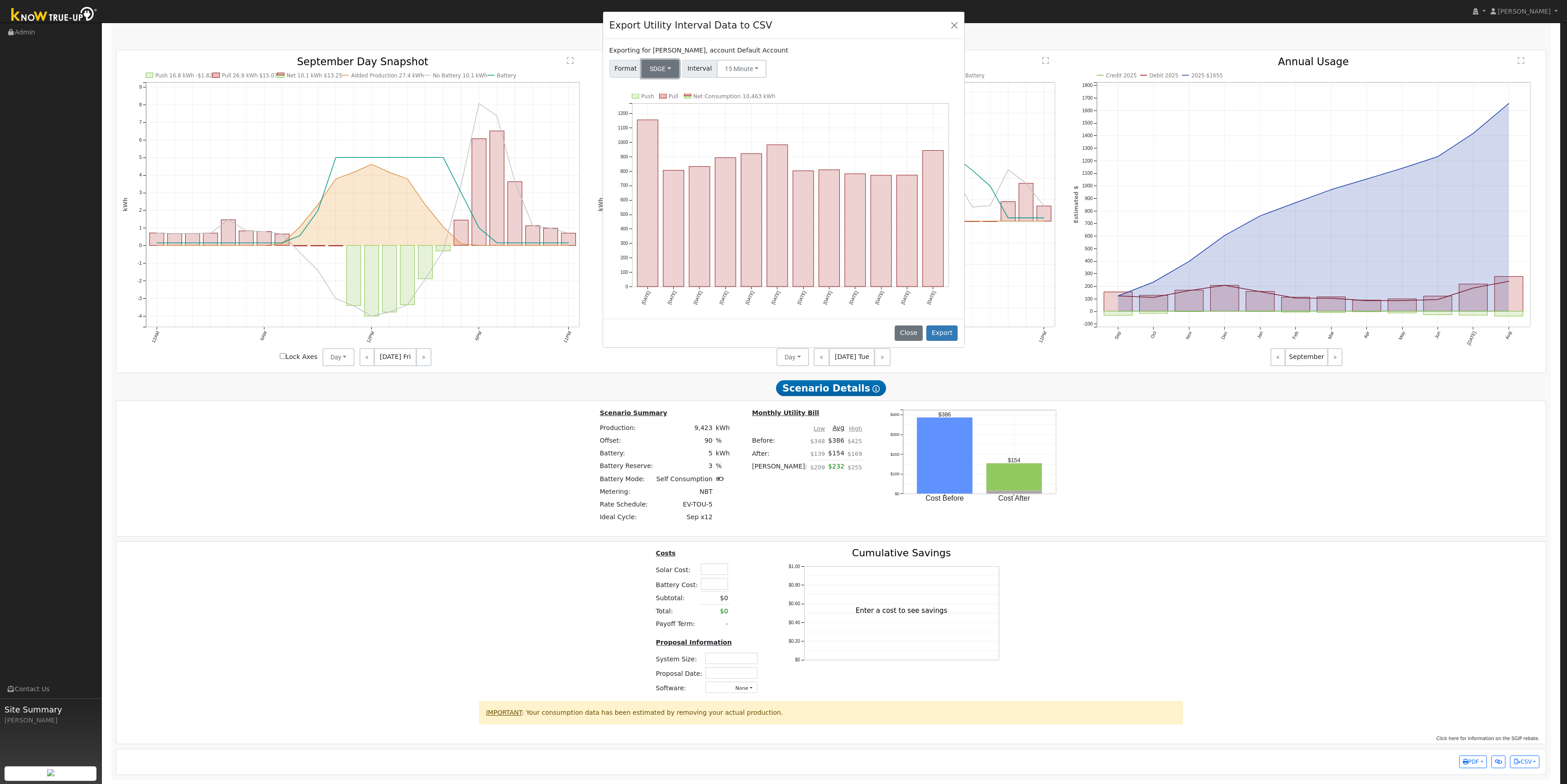
click at [660, 71] on button "SDGE" at bounding box center [660, 69] width 38 height 18
click at [806, 67] on div "Format SDGE Generic PG&E SCE SDGE Aurora Energy Toolbase OpenSolar Solargraf In…" at bounding box center [783, 67] width 352 height 21
click at [651, 72] on button "SDGE" at bounding box center [660, 69] width 38 height 18
click at [666, 188] on link "Solargraf" at bounding box center [672, 185] width 65 height 13
click at [787, 77] on div "Format Solargraf Generic PG&E SCE SDGE Aurora Energy Toolbase OpenSolar Solargr…" at bounding box center [783, 67] width 352 height 21
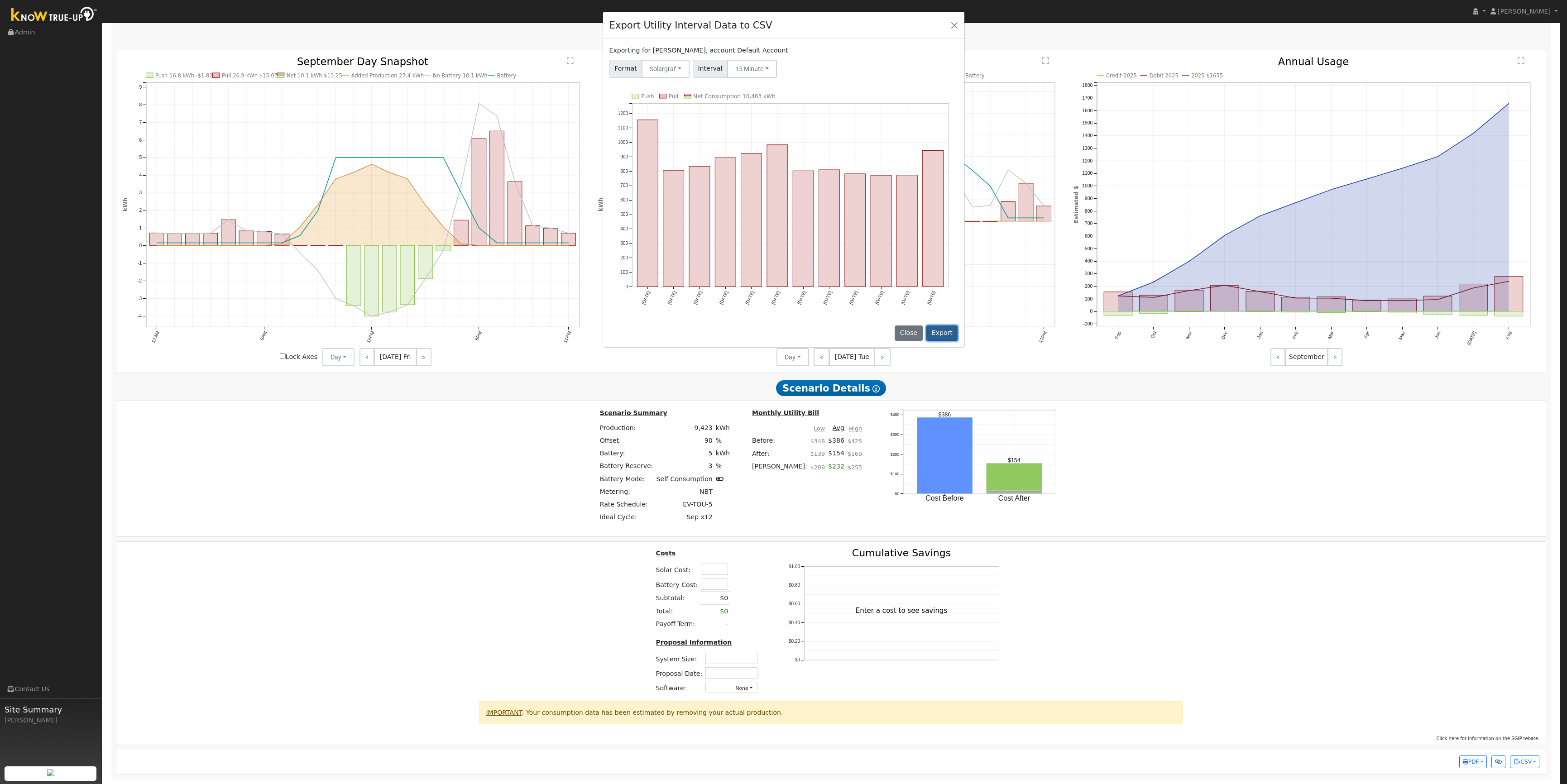
click at [939, 334] on button "Export" at bounding box center [942, 333] width 31 height 15
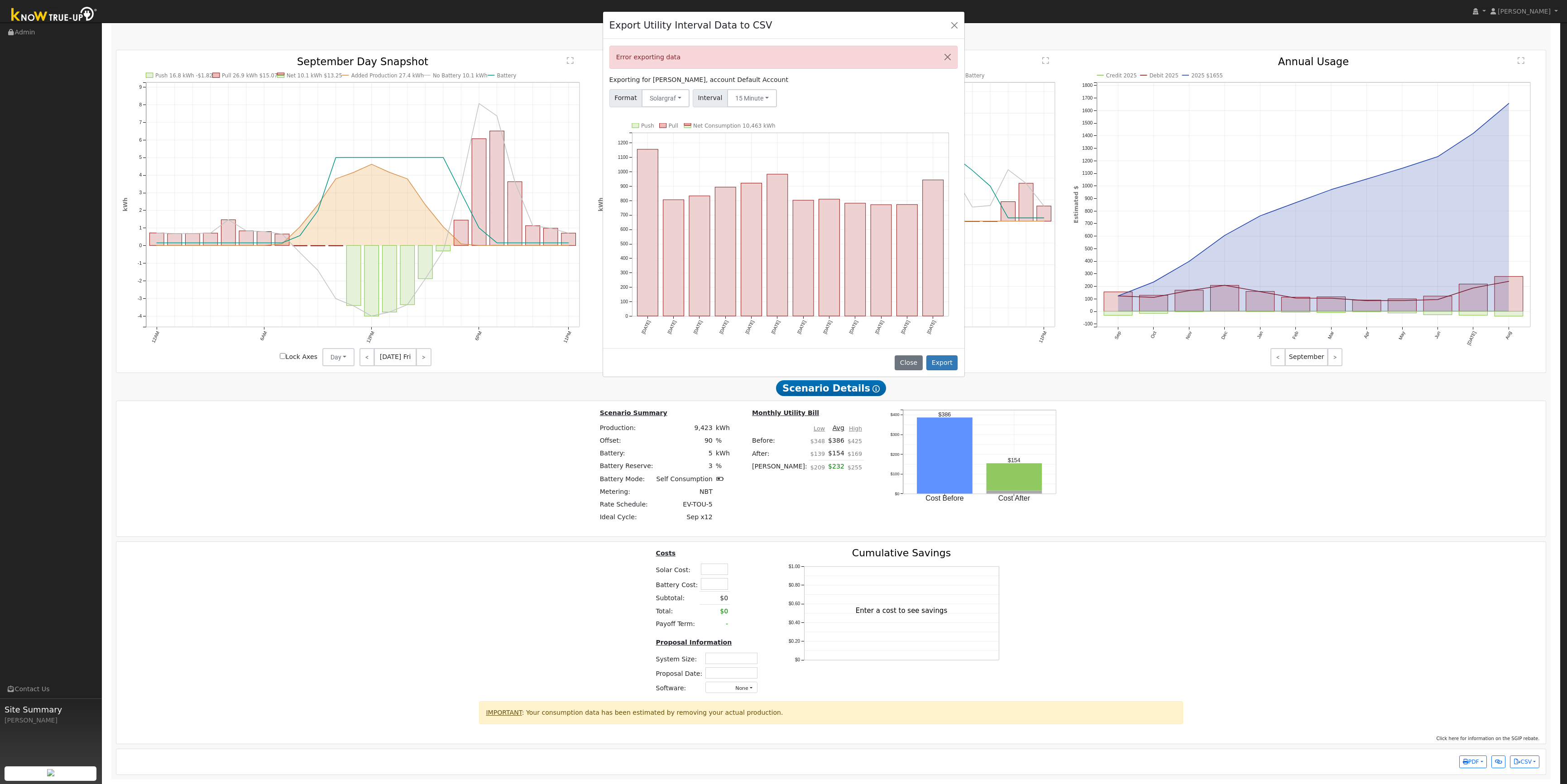
click at [824, 117] on div "Error exporting data Exporting for Pete Stewart, account Default Account Format…" at bounding box center [784, 193] width 361 height 309
drag, startPoint x: 618, startPoint y: 59, endPoint x: 669, endPoint y: 57, distance: 51.0
click at [669, 57] on div "Error exporting data" at bounding box center [784, 57] width 349 height 23
click at [815, 92] on div "Format Solargraf Generic PG&E SCE SDGE Aurora Energy Toolbase OpenSolar Solargr…" at bounding box center [783, 96] width 352 height 21
click at [656, 100] on button "Solargraf" at bounding box center [665, 98] width 48 height 18
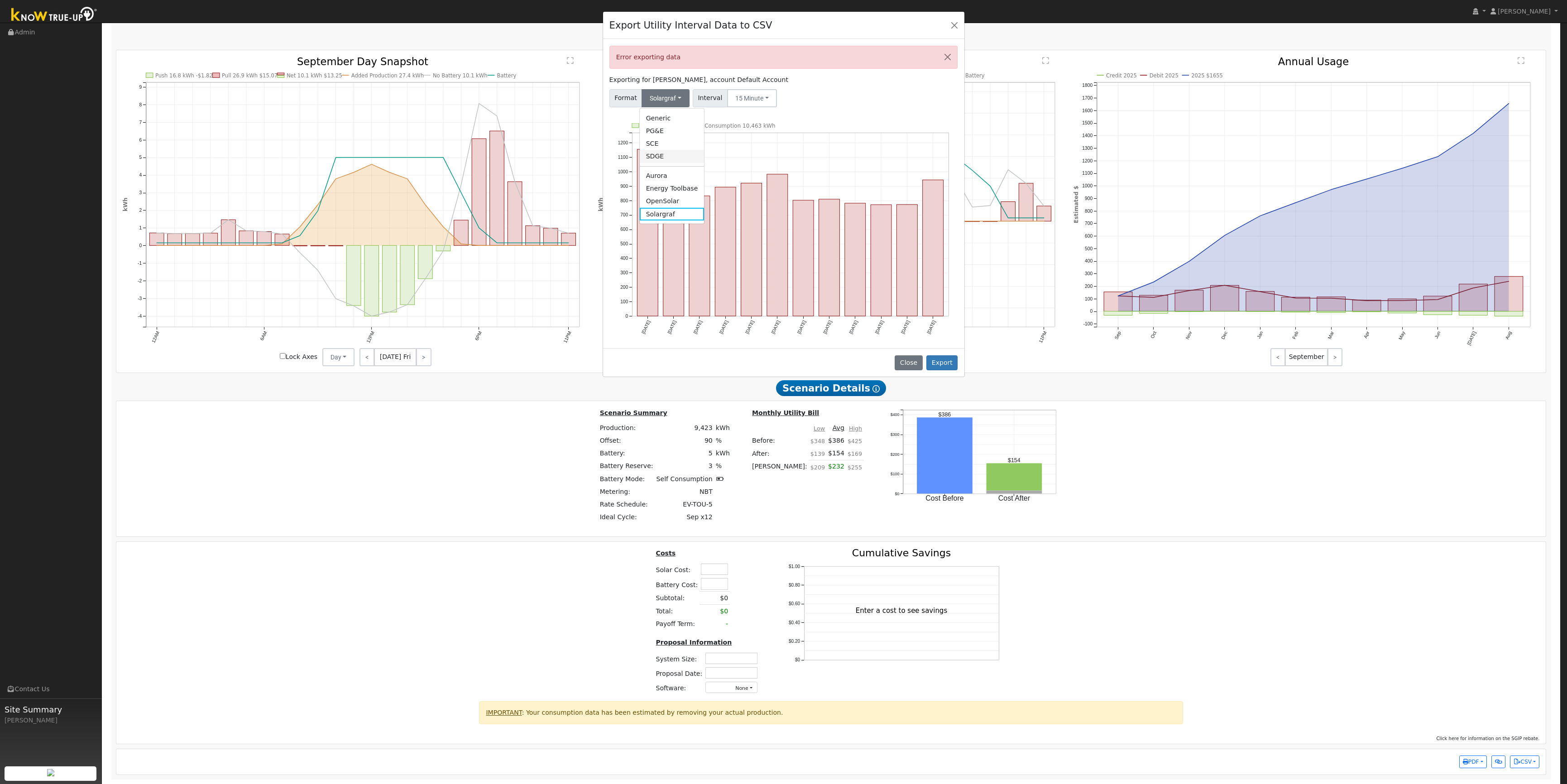
click at [672, 158] on link "SDGE" at bounding box center [672, 156] width 65 height 13
click at [838, 104] on div "Format SDGE Generic PG&E SCE SDGE Aurora Energy Toolbase OpenSolar Solargraf In…" at bounding box center [783, 96] width 352 height 21
click at [944, 362] on button "Export" at bounding box center [942, 363] width 31 height 15
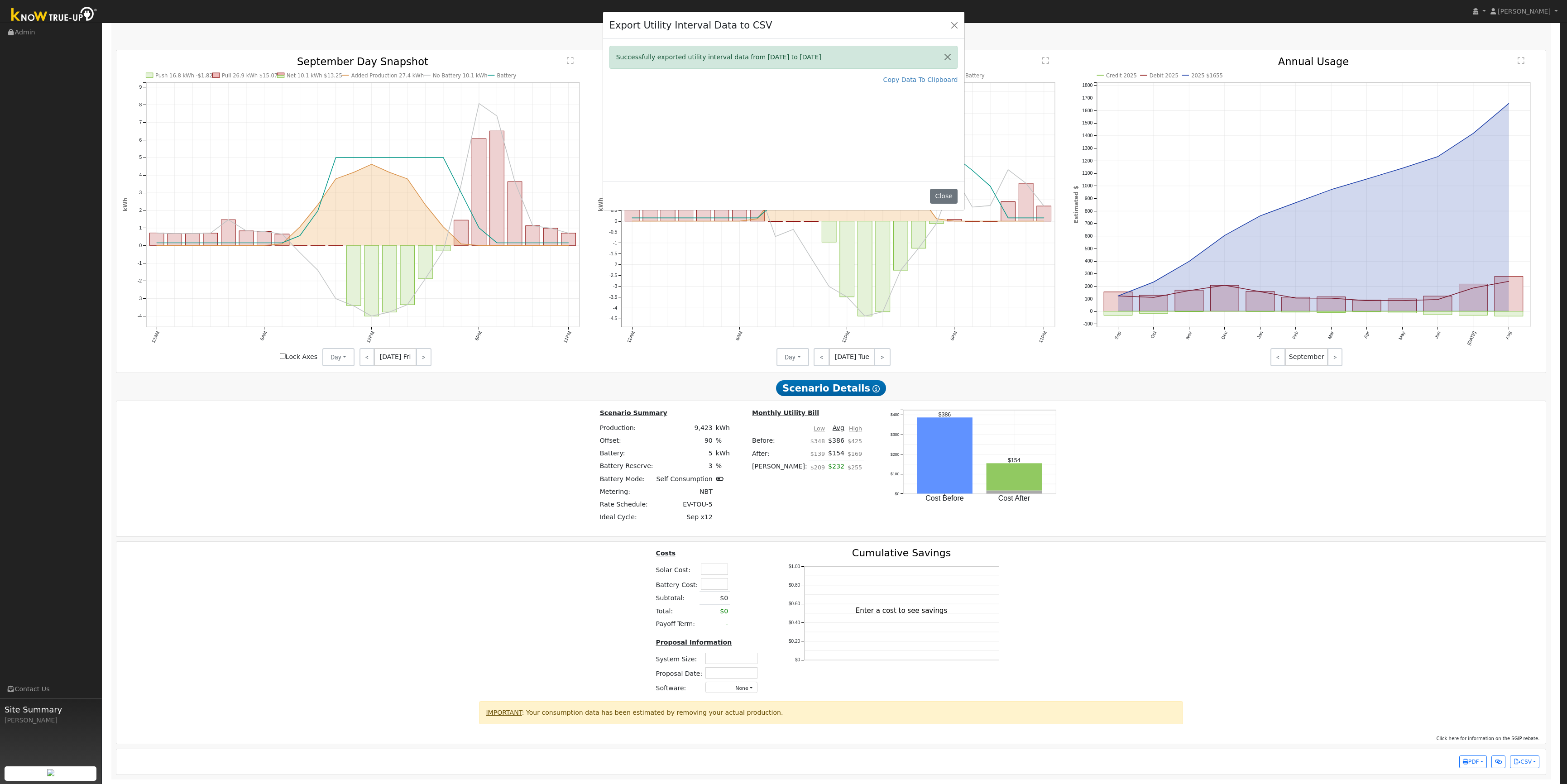
click at [840, 123] on div "Successfully exported utility interval data from 08/01/24 to 07/31/25 Copy Data…" at bounding box center [784, 110] width 361 height 142
click at [215, 32] on div "Export Utility Interval Data to CSV Successfully exported utility interval data…" at bounding box center [784, 392] width 1567 height 784
click at [941, 197] on button "Close" at bounding box center [943, 196] width 27 height 15
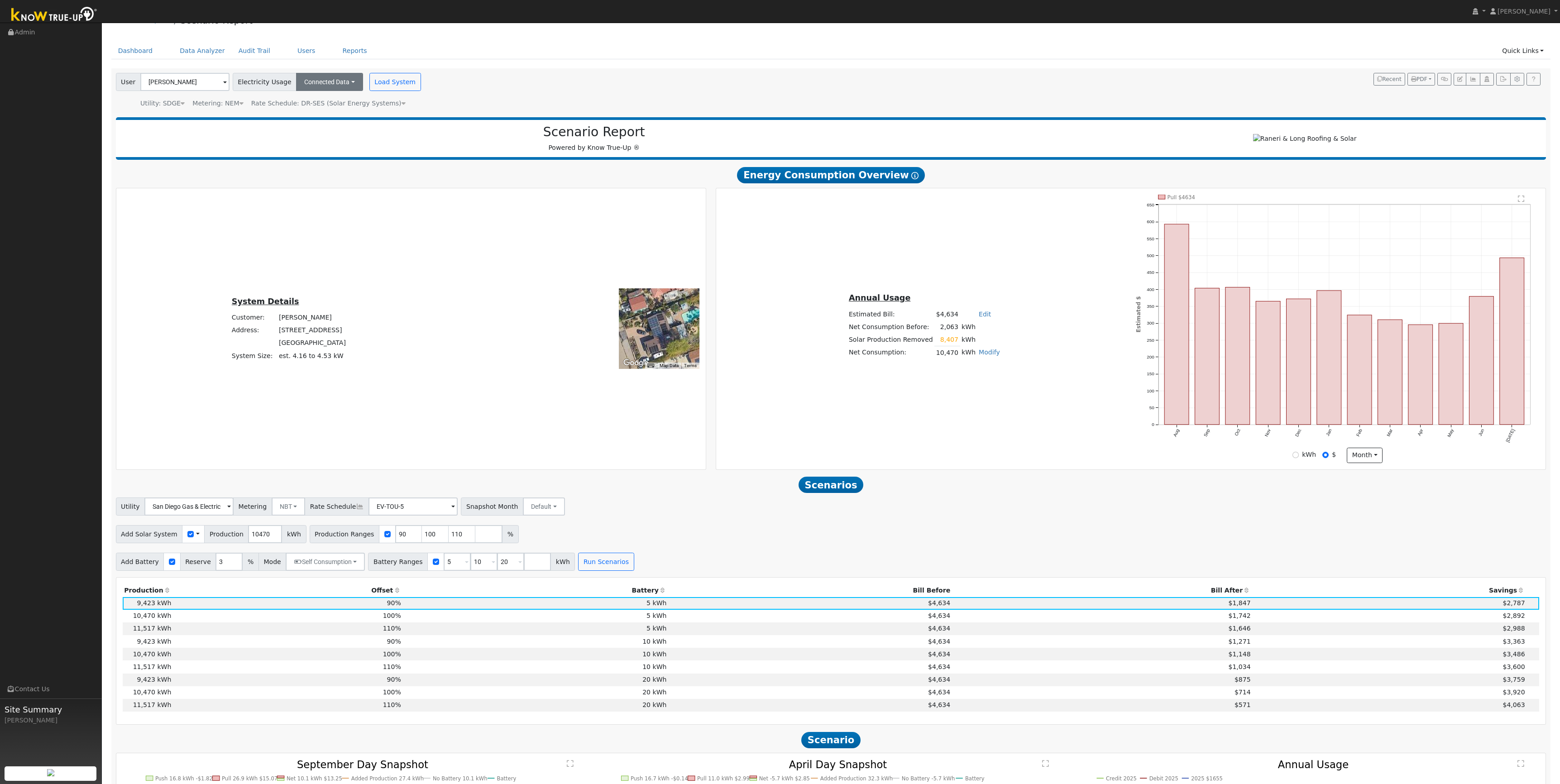
scroll to position [0, 0]
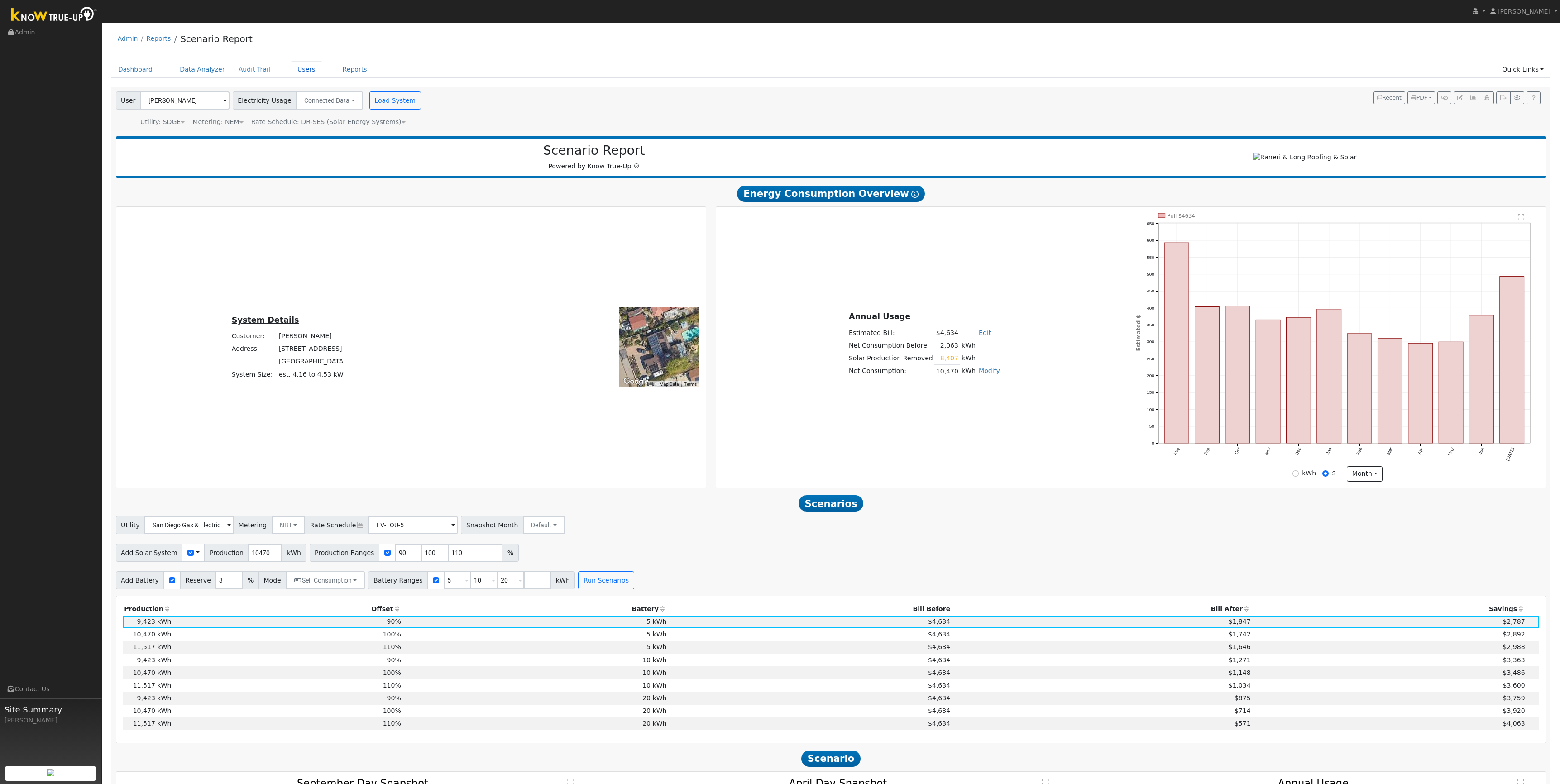
click at [291, 67] on link "Users" at bounding box center [307, 69] width 32 height 17
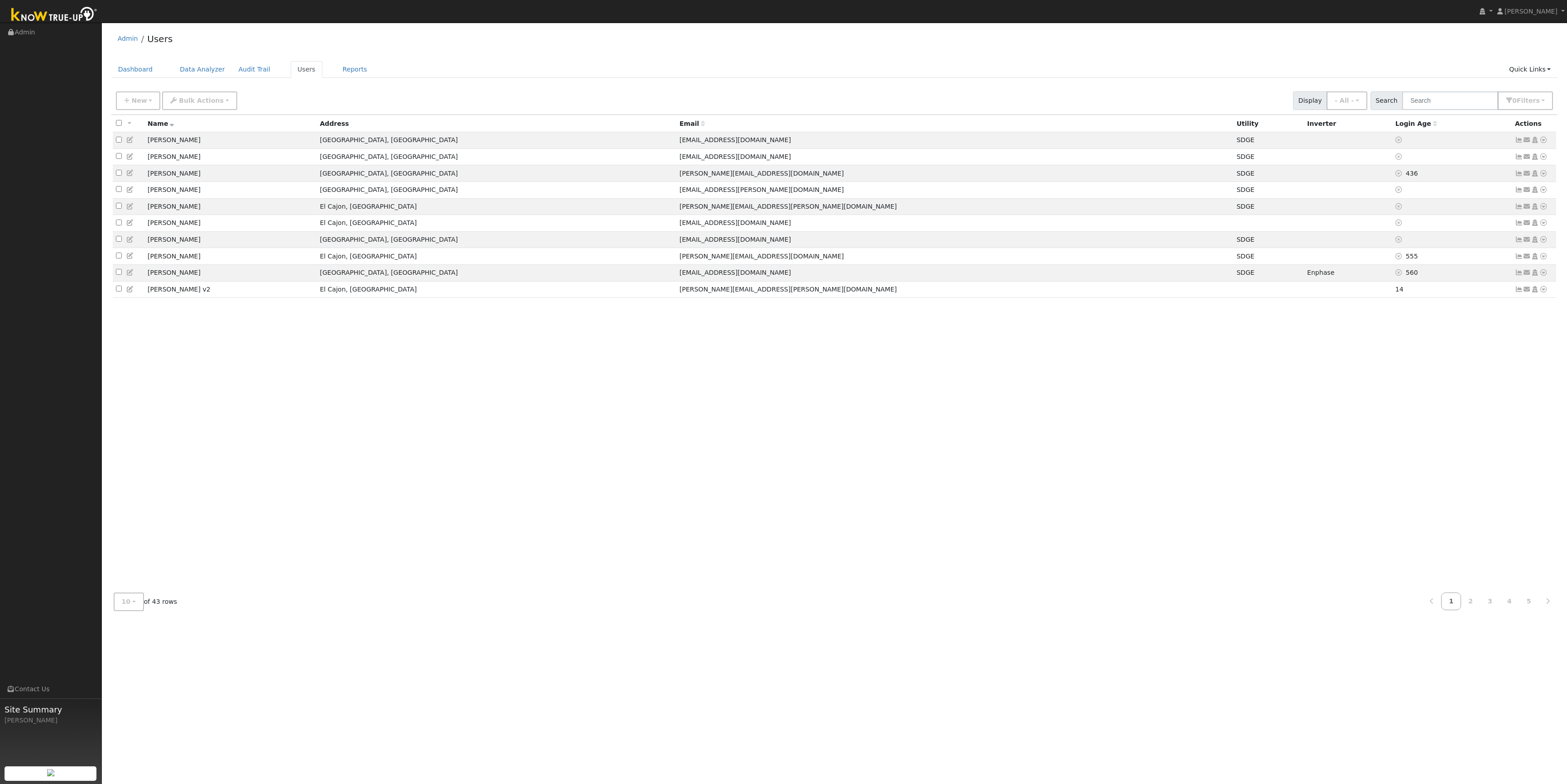
click at [253, 369] on div "All None All on page None on page Name Address Email Utility Inverter Login Age…" at bounding box center [834, 350] width 1447 height 471
click at [155, 82] on div "Dashboard Data Analyzer Audit Trail Users Reports Quick Links Quick Add Quick C…" at bounding box center [834, 74] width 1447 height 26
